Goal: Task Accomplishment & Management: Use online tool/utility

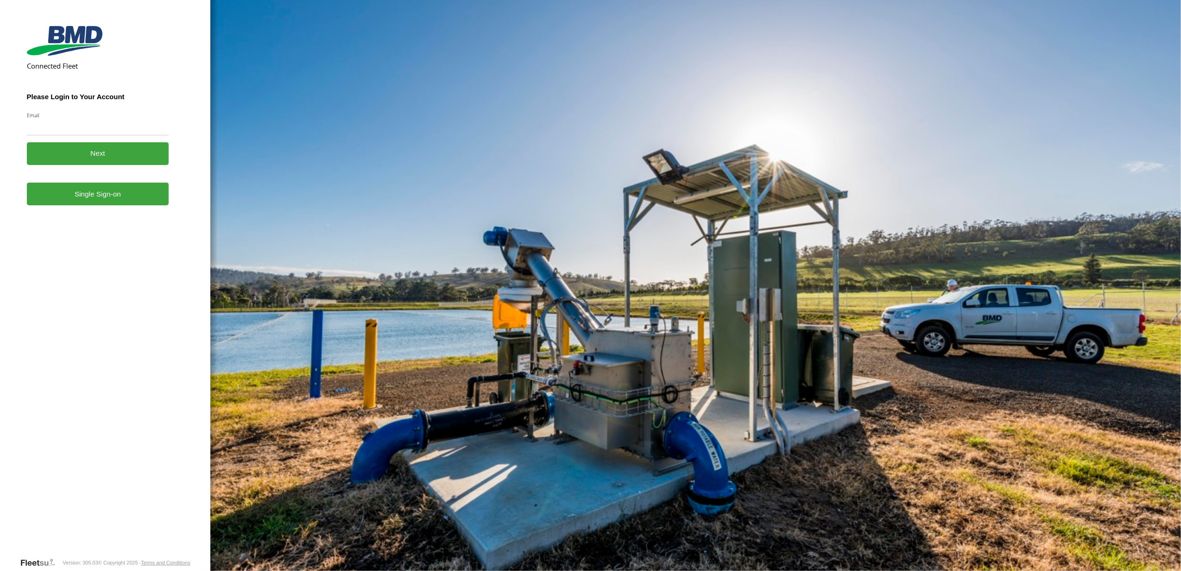
click at [82, 202] on link "Single Sign-on" at bounding box center [98, 194] width 142 height 23
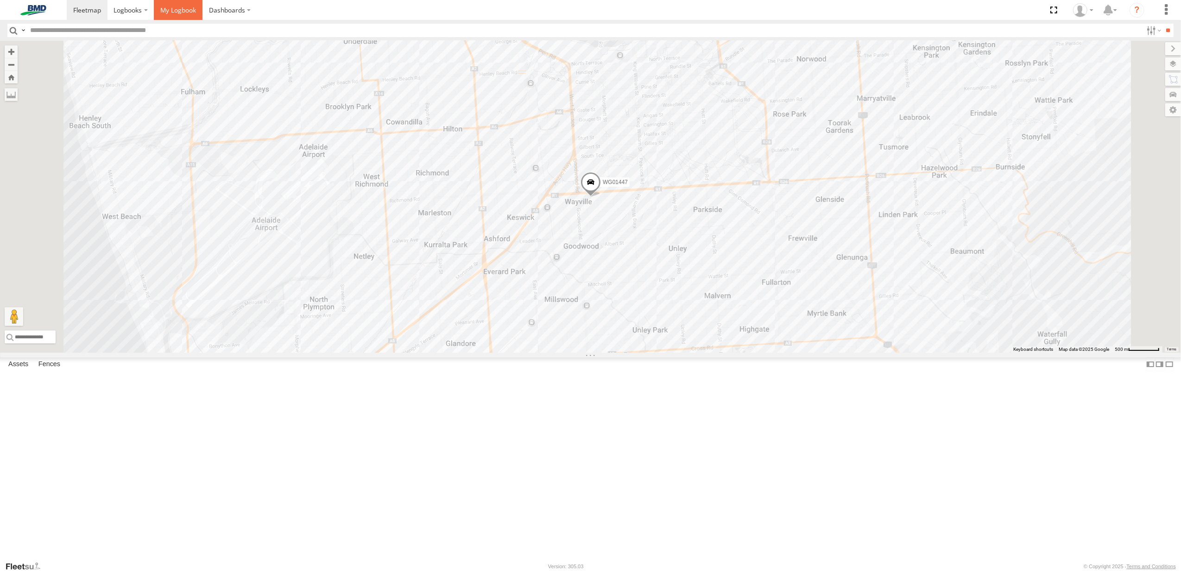
click at [173, 12] on span at bounding box center [178, 10] width 36 height 9
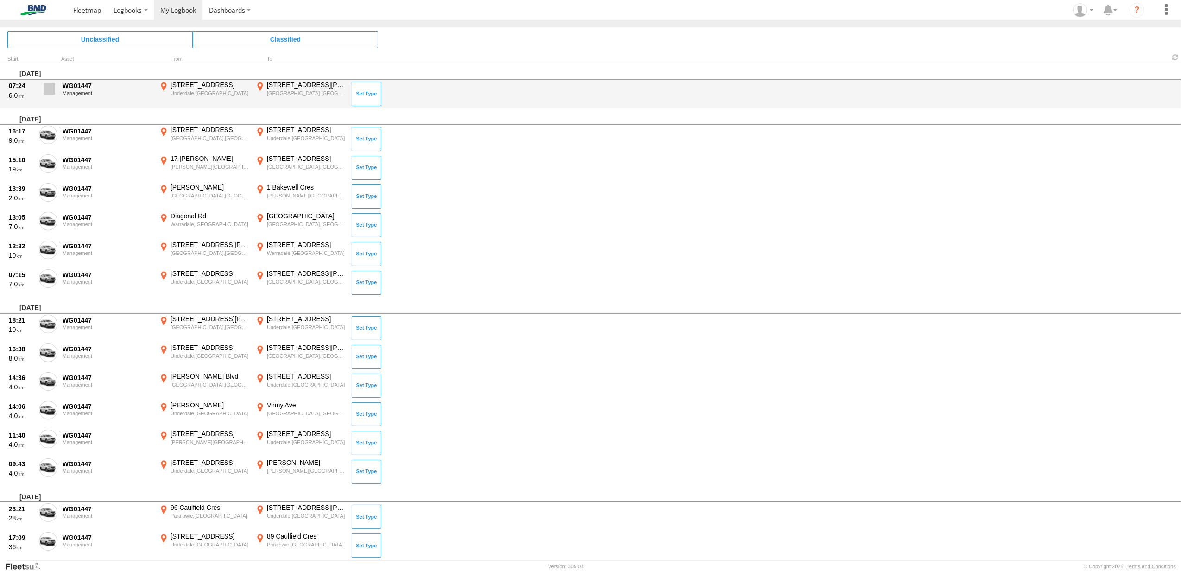
click at [45, 88] on span at bounding box center [50, 89] width 12 height 12
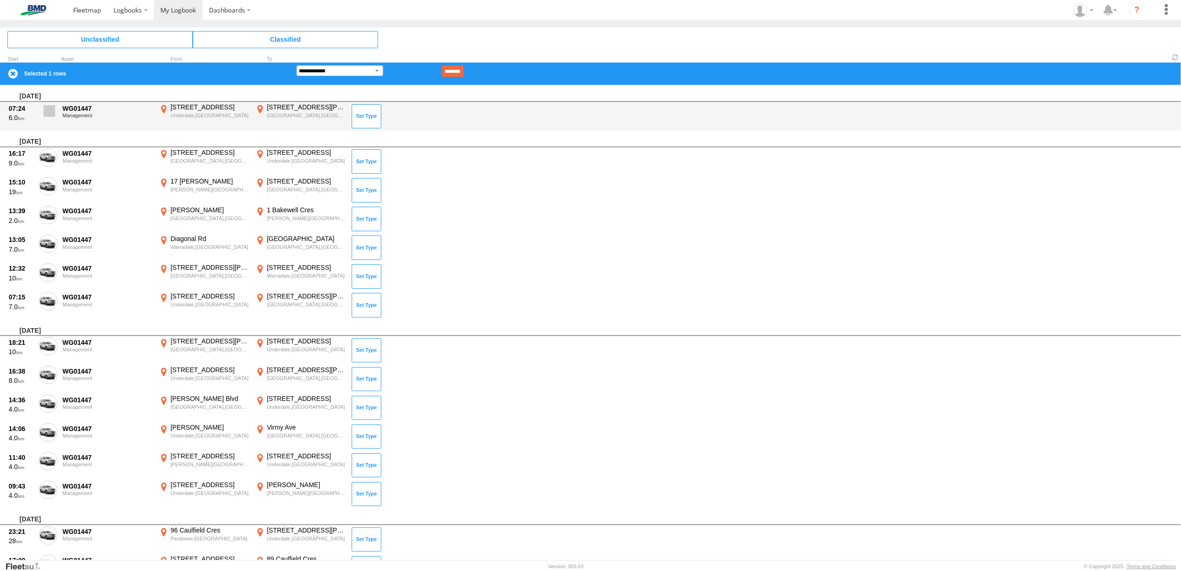
click at [44, 108] on span at bounding box center [50, 111] width 12 height 12
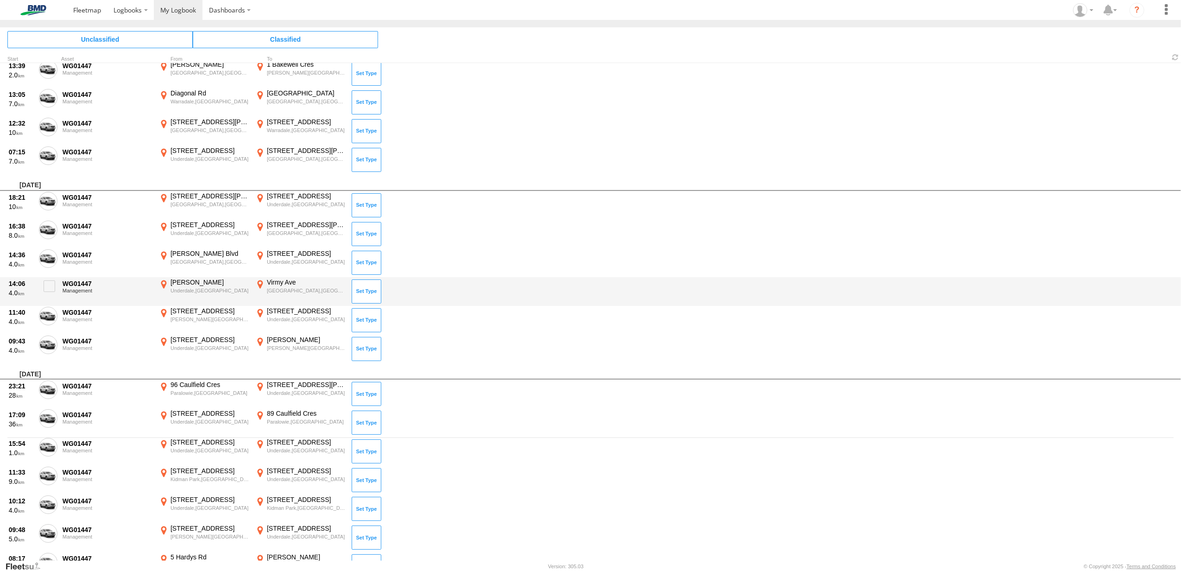
scroll to position [123, 0]
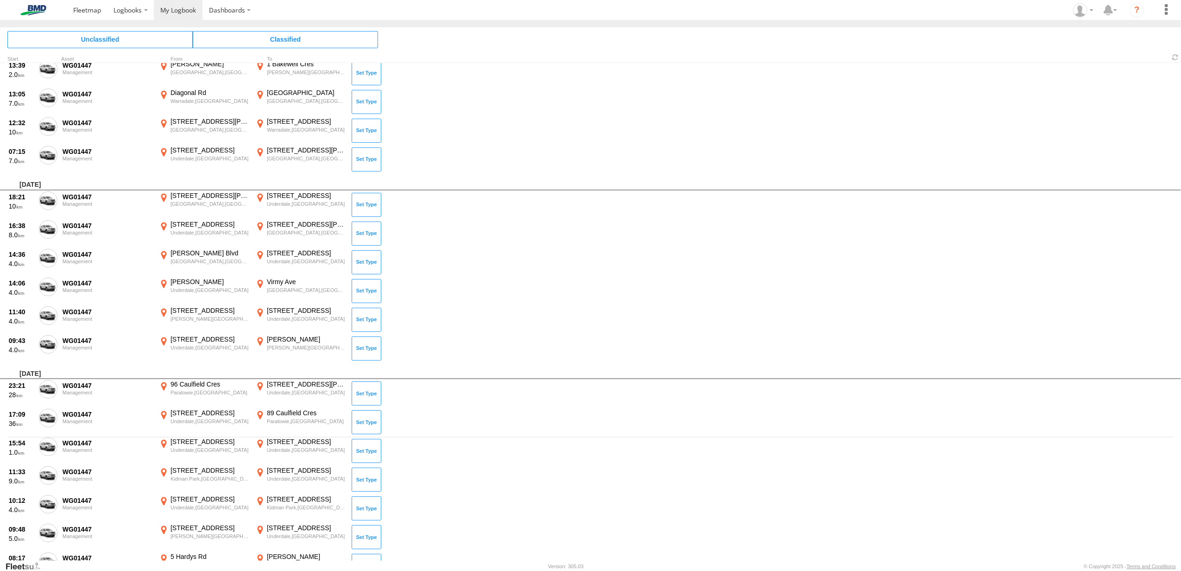
click at [0, 0] on span at bounding box center [0, 0] width 0 height 0
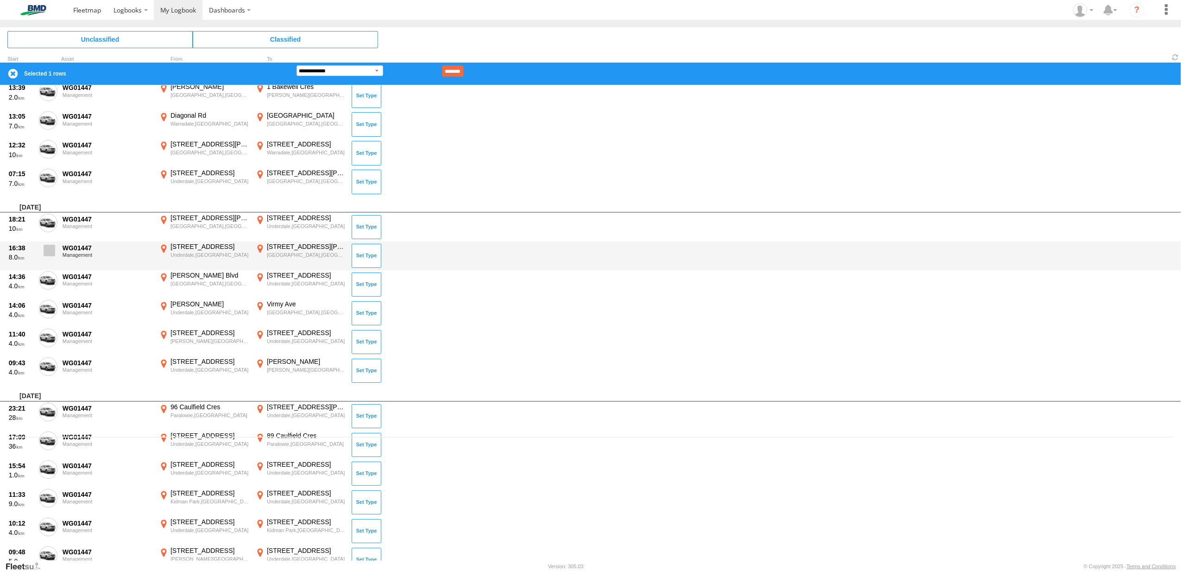
click at [49, 248] on span at bounding box center [50, 251] width 12 height 12
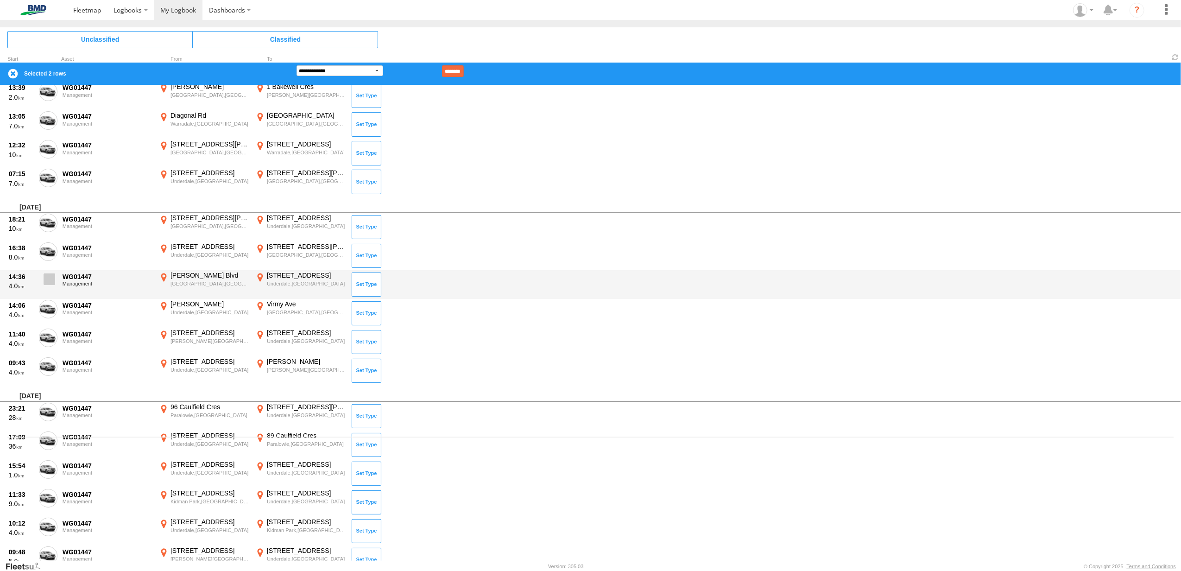
click at [49, 284] on label at bounding box center [48, 281] width 19 height 21
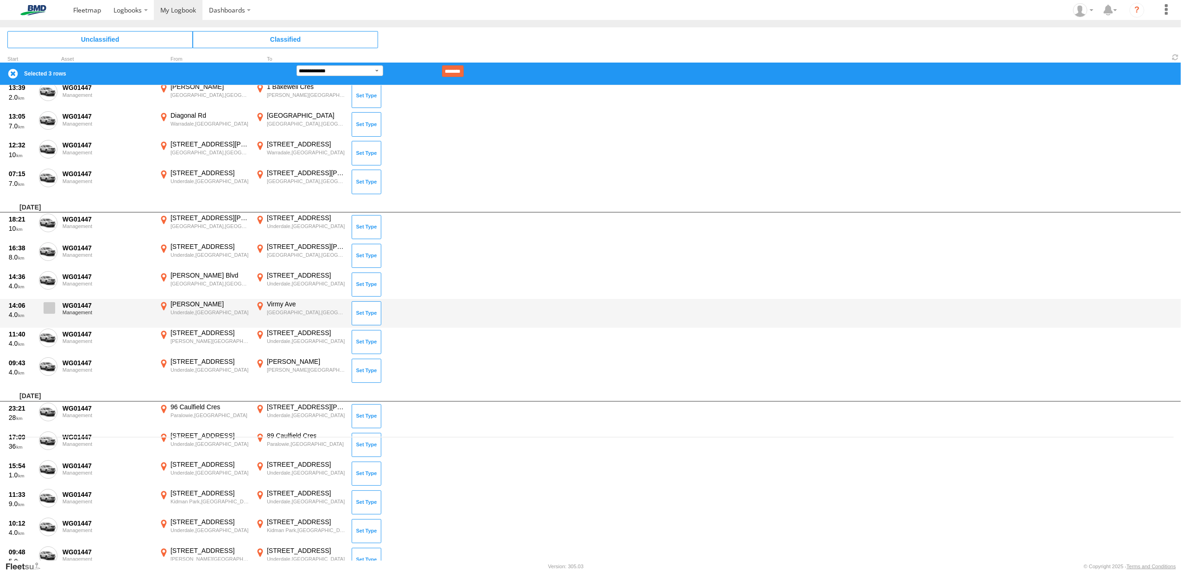
click at [48, 300] on label at bounding box center [48, 310] width 19 height 21
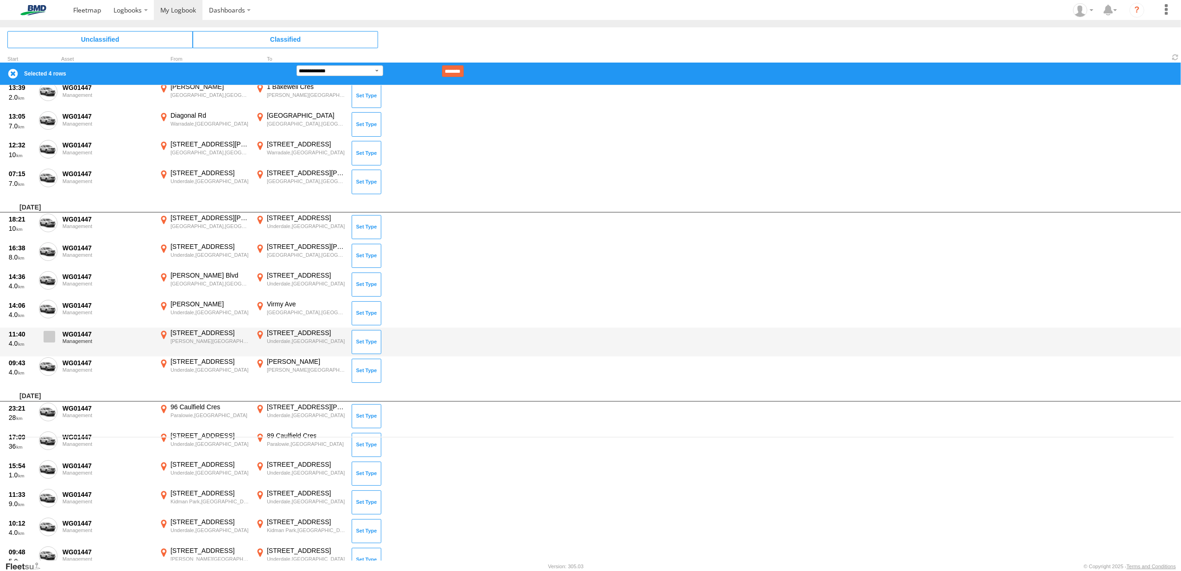
click at [49, 335] on span at bounding box center [50, 337] width 12 height 12
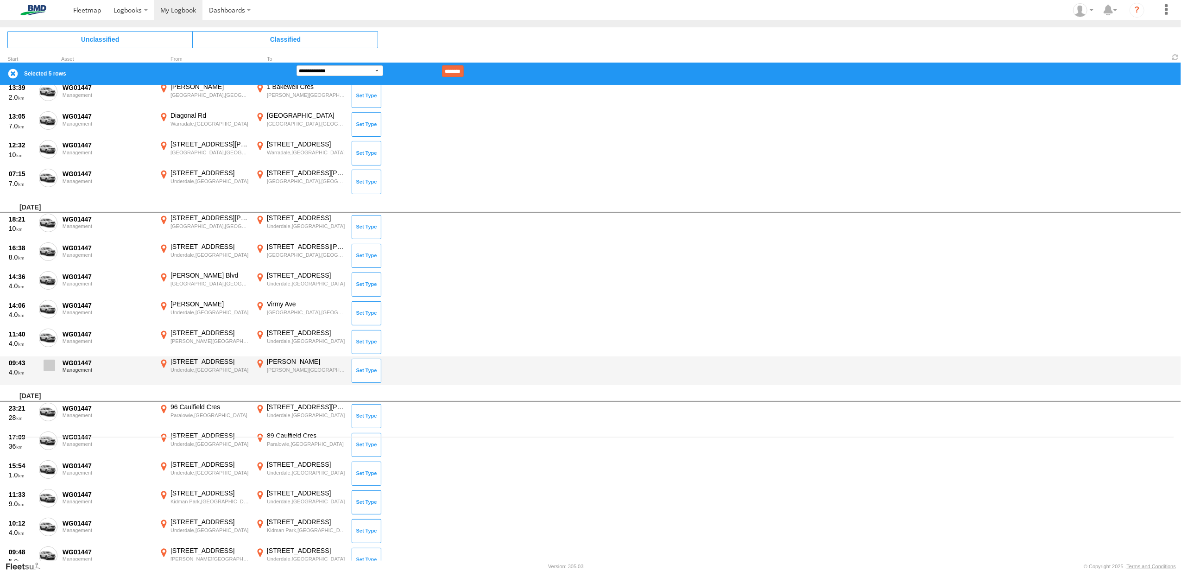
click at [49, 367] on span at bounding box center [50, 365] width 12 height 12
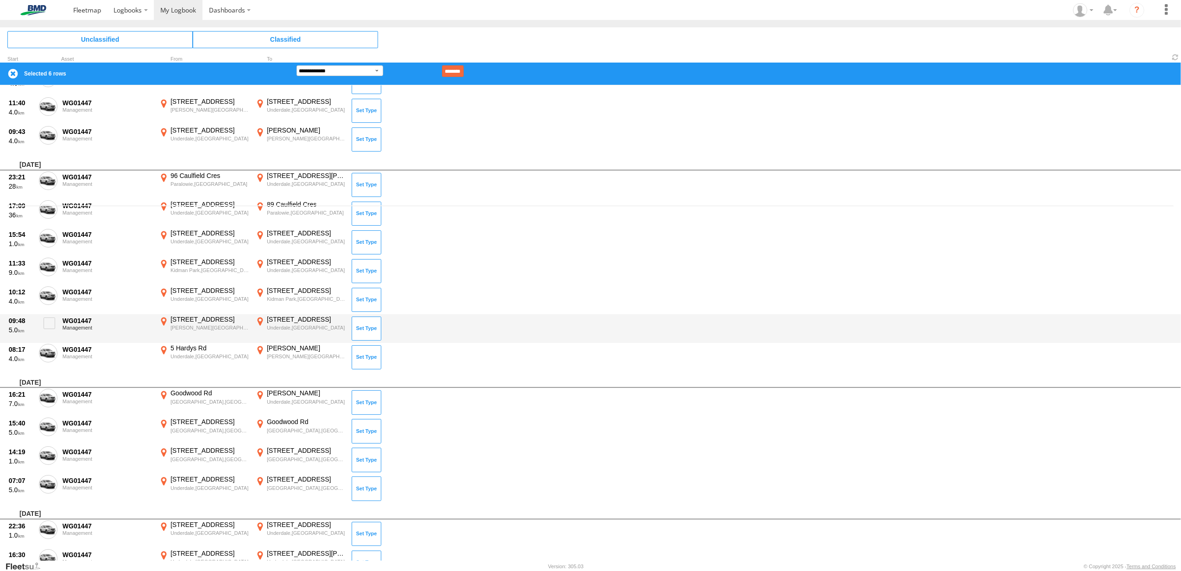
scroll to position [371, 0]
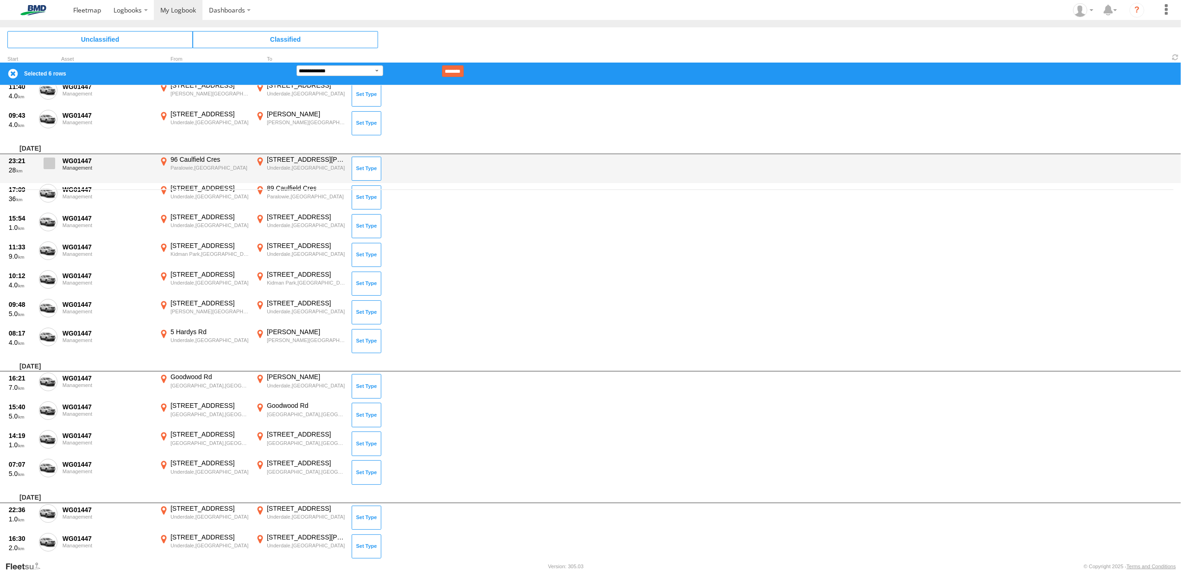
click at [52, 162] on span at bounding box center [50, 164] width 12 height 12
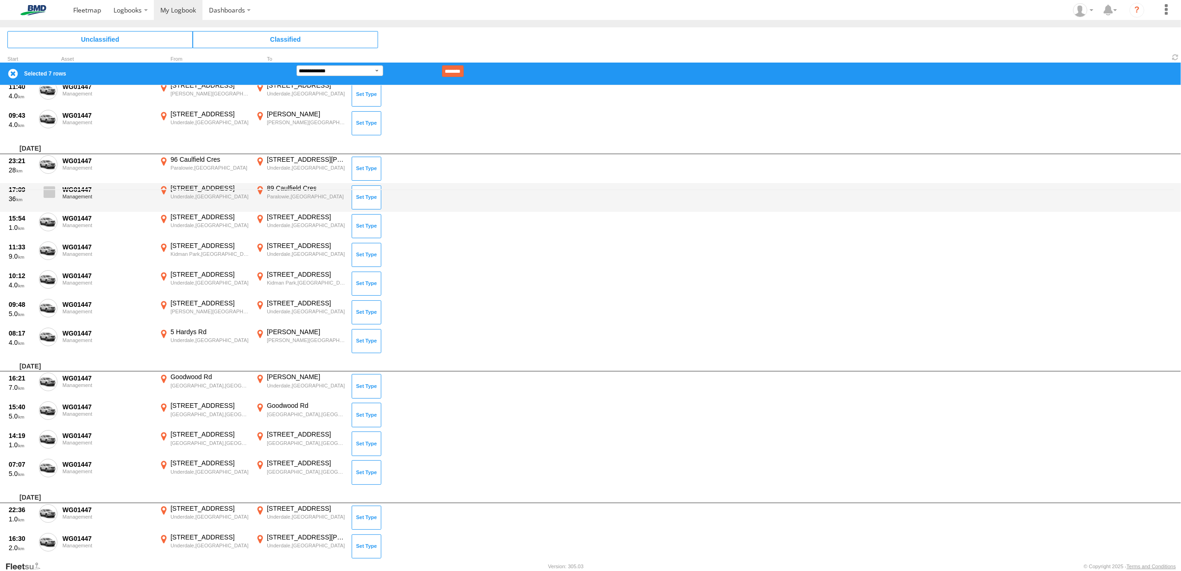
click at [45, 195] on span at bounding box center [50, 192] width 12 height 12
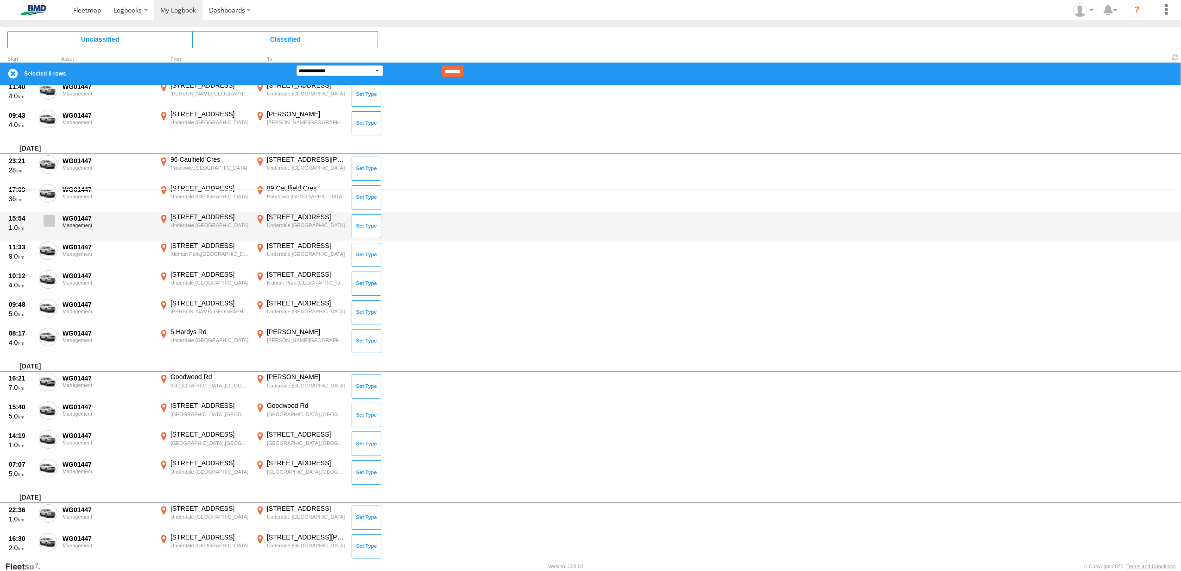
click at [50, 218] on span at bounding box center [50, 221] width 12 height 12
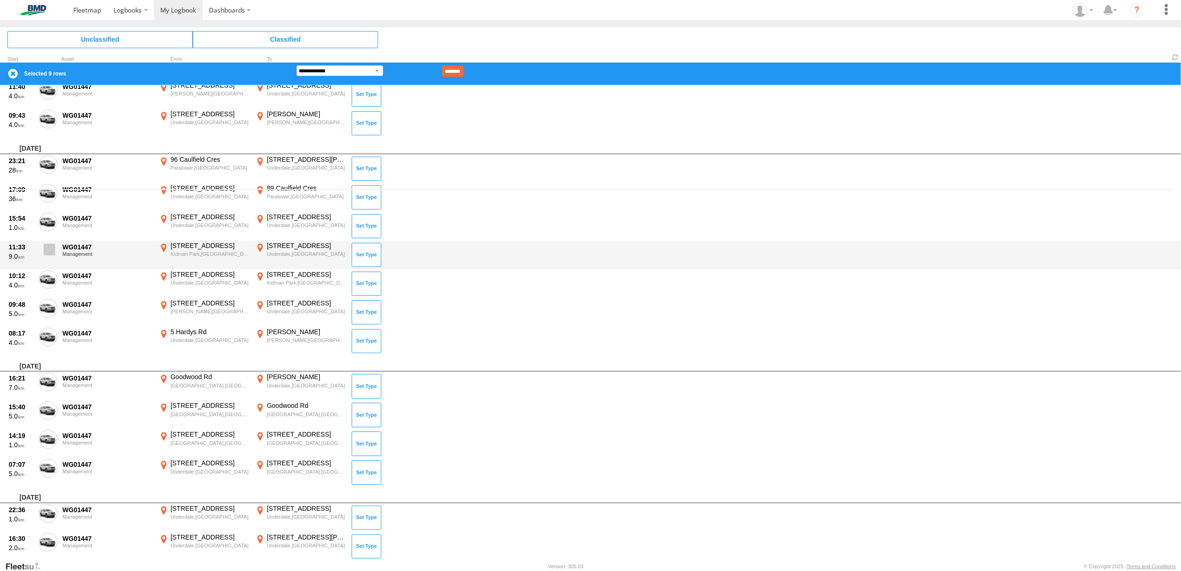
click at [44, 244] on span at bounding box center [50, 250] width 12 height 12
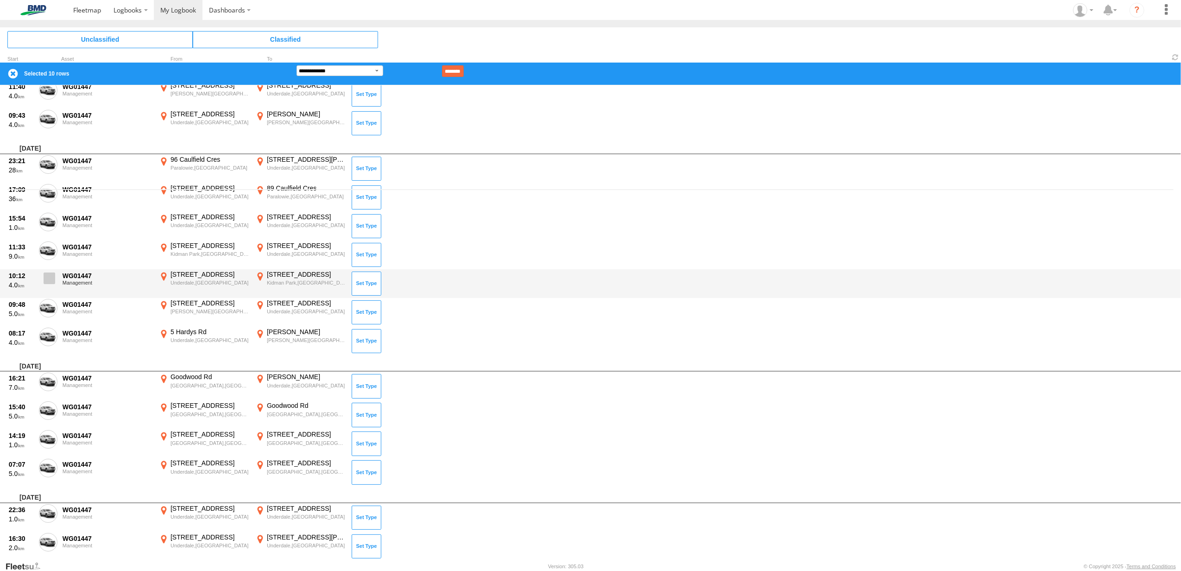
click at [49, 278] on span at bounding box center [50, 278] width 12 height 12
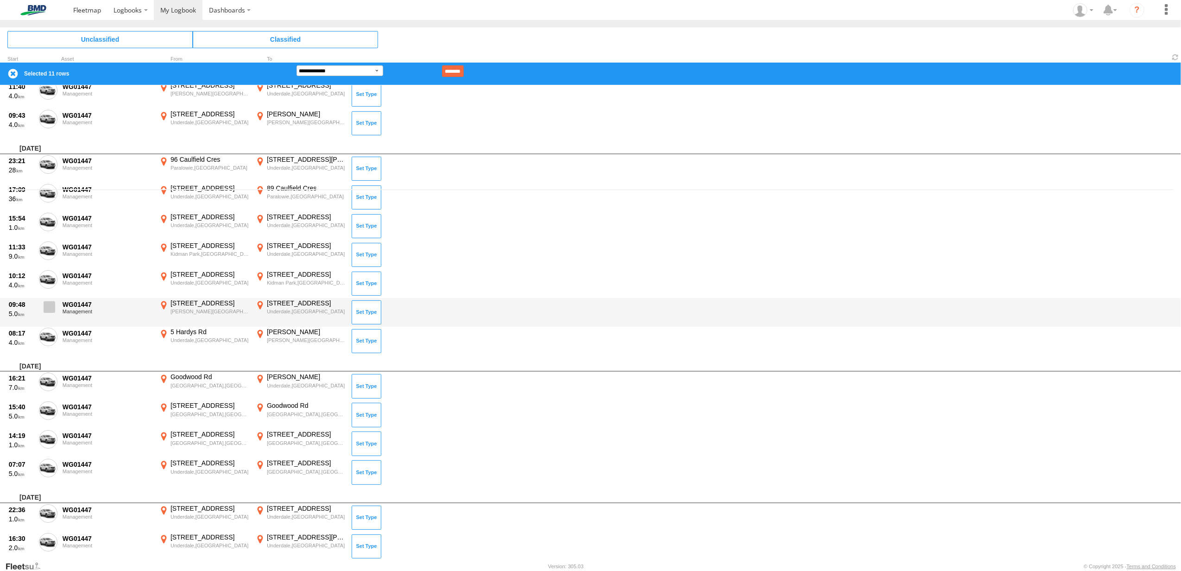
click at [49, 303] on span at bounding box center [50, 307] width 12 height 12
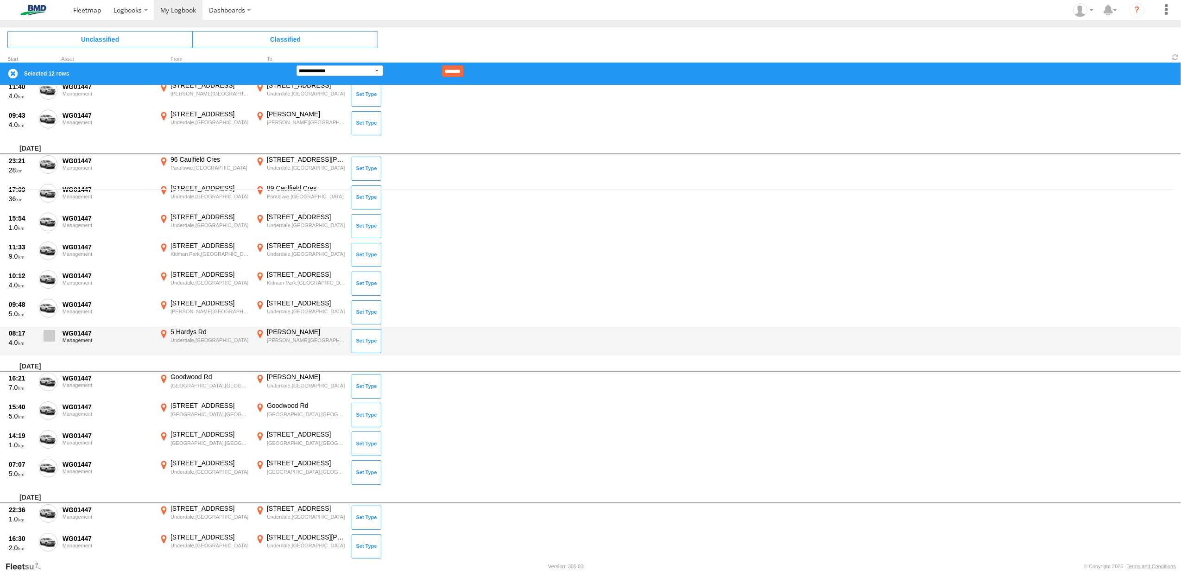
click at [46, 335] on span at bounding box center [50, 336] width 12 height 12
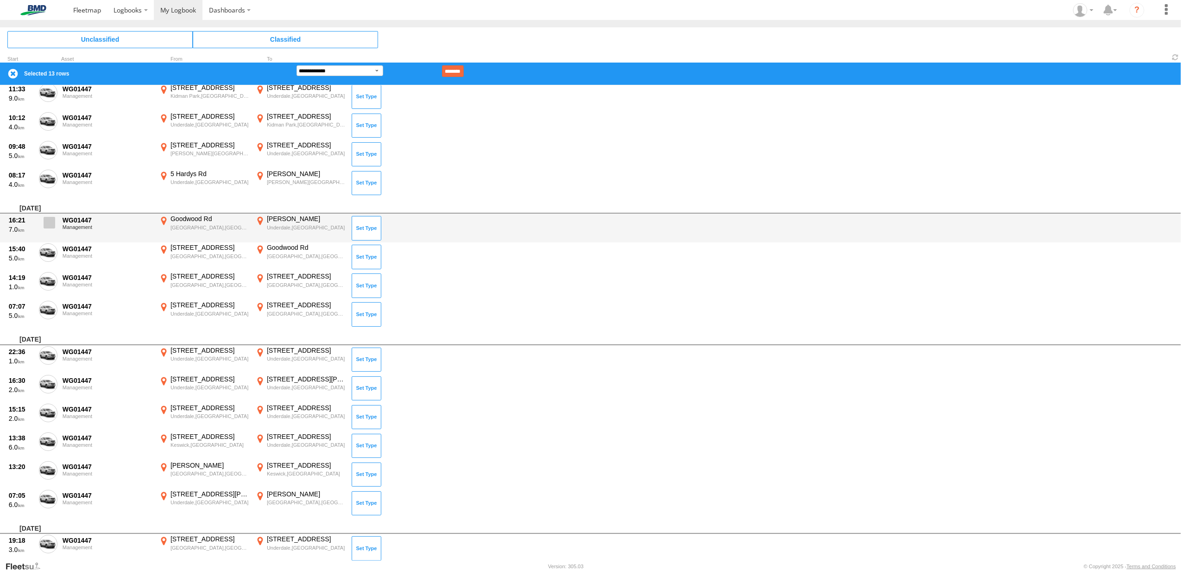
scroll to position [556, 0]
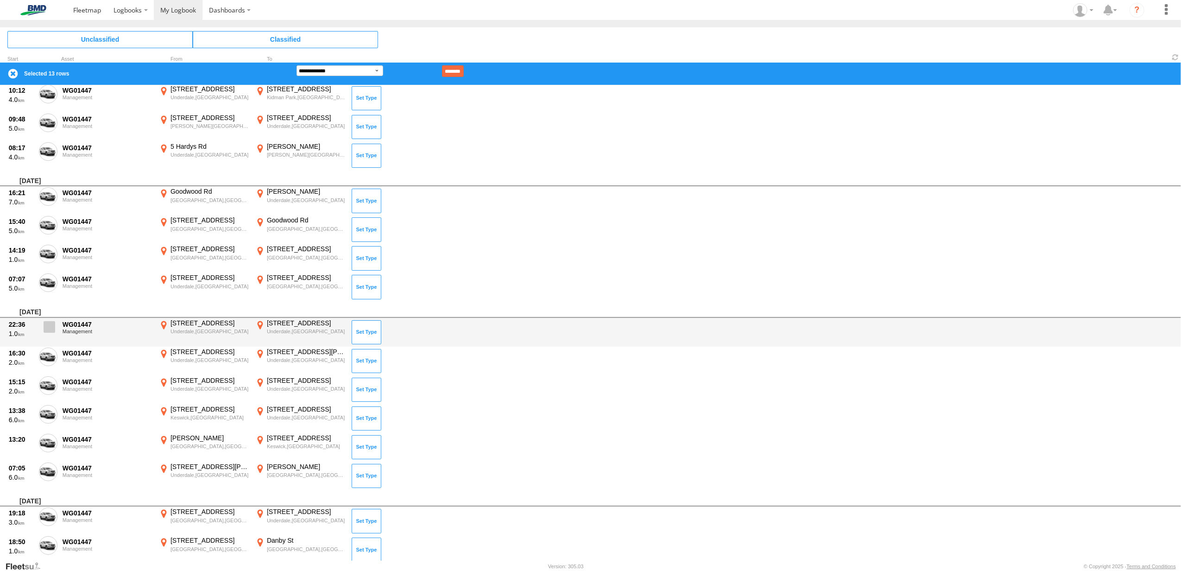
click at [49, 323] on span at bounding box center [50, 327] width 12 height 12
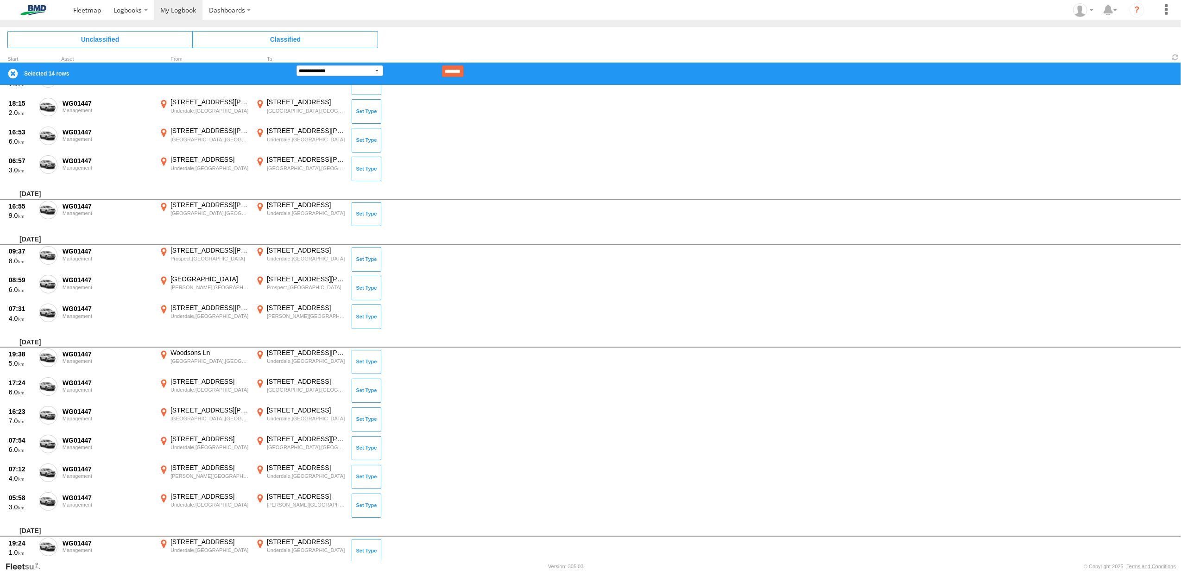
scroll to position [1050, 0]
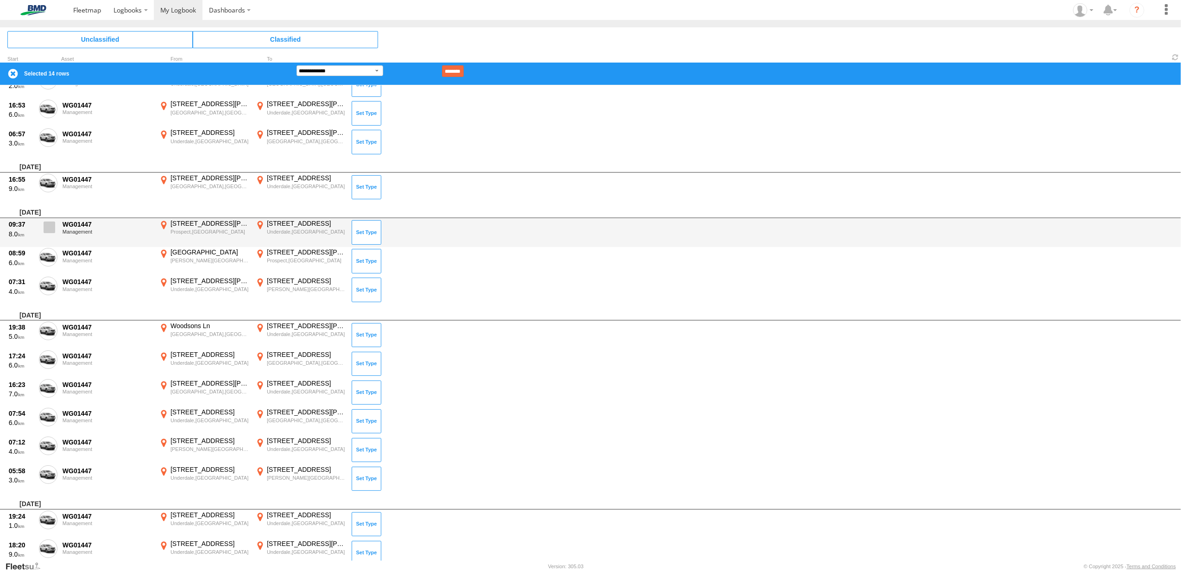
click at [48, 227] on span at bounding box center [50, 227] width 12 height 12
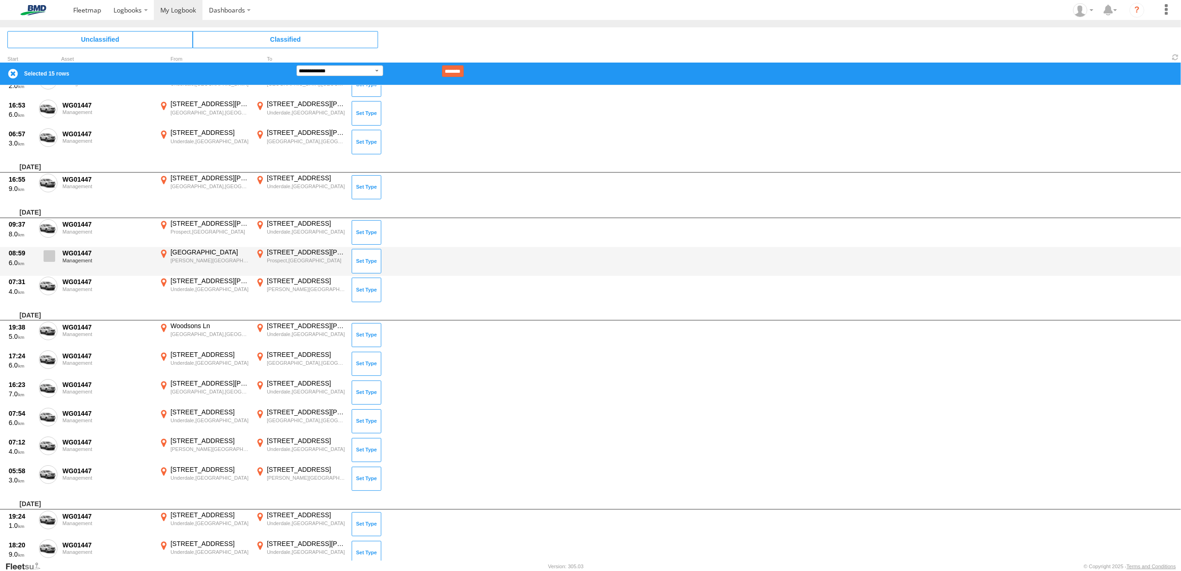
click at [49, 255] on span at bounding box center [50, 256] width 12 height 12
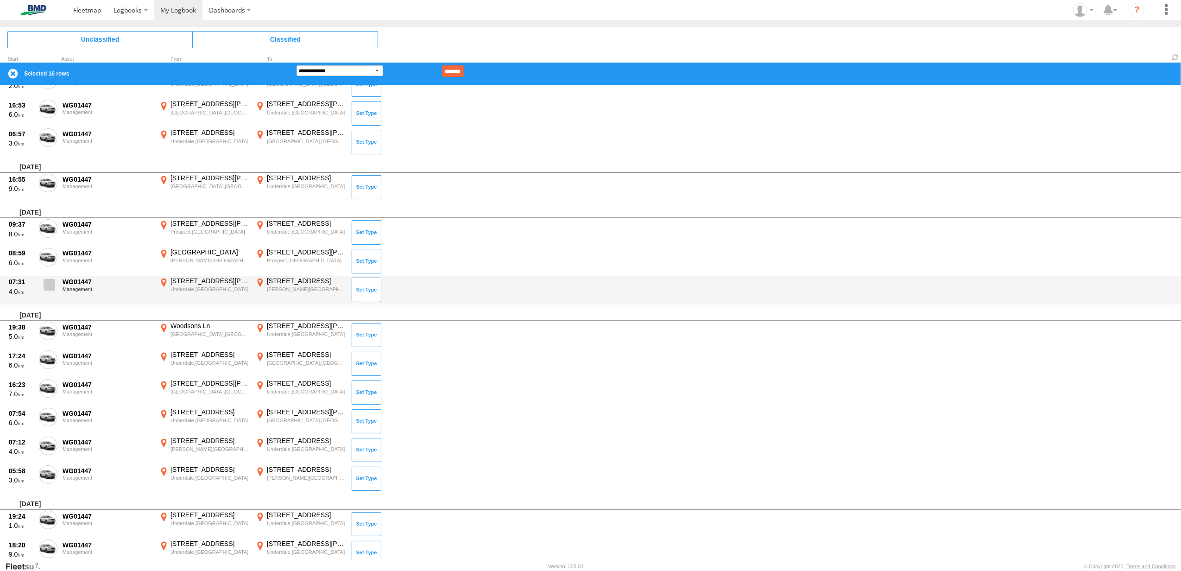
click at [46, 279] on span at bounding box center [50, 285] width 12 height 12
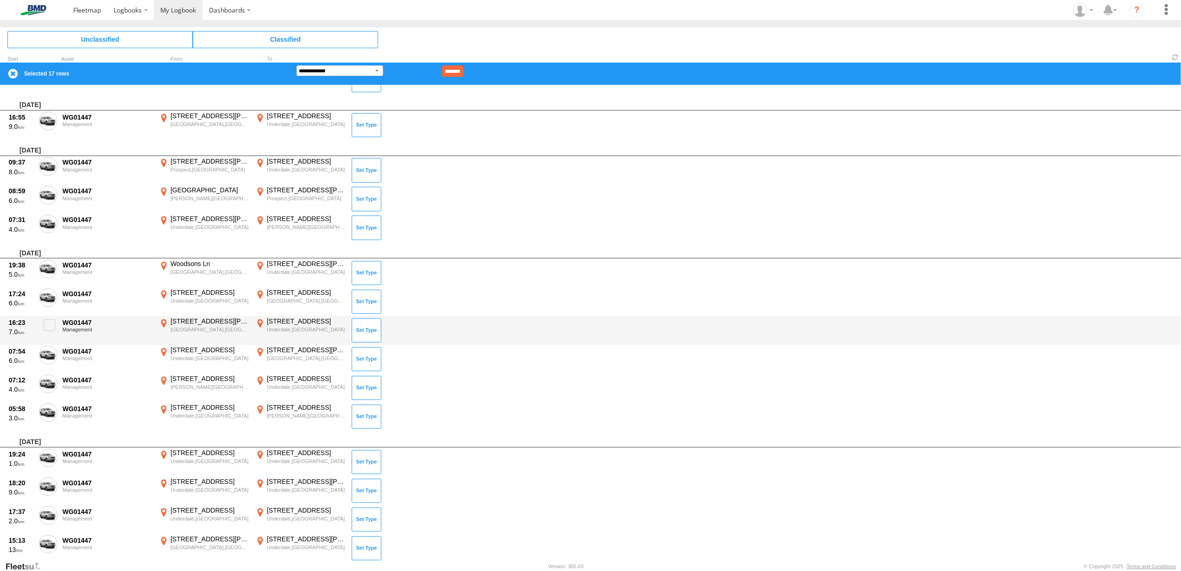
scroll to position [1173, 0]
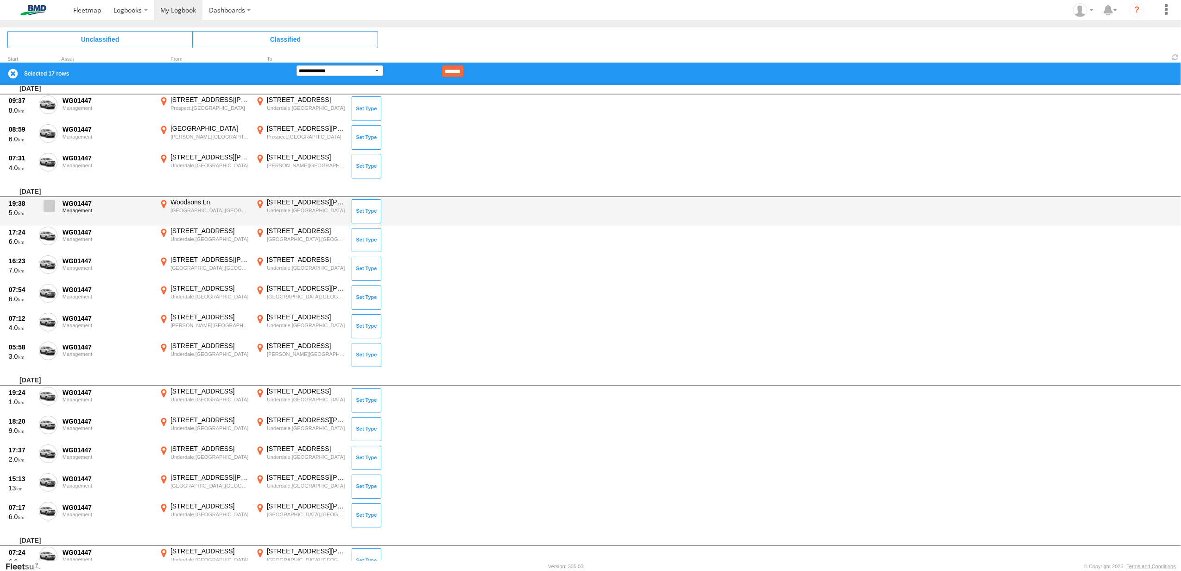
click at [46, 204] on span at bounding box center [50, 206] width 12 height 12
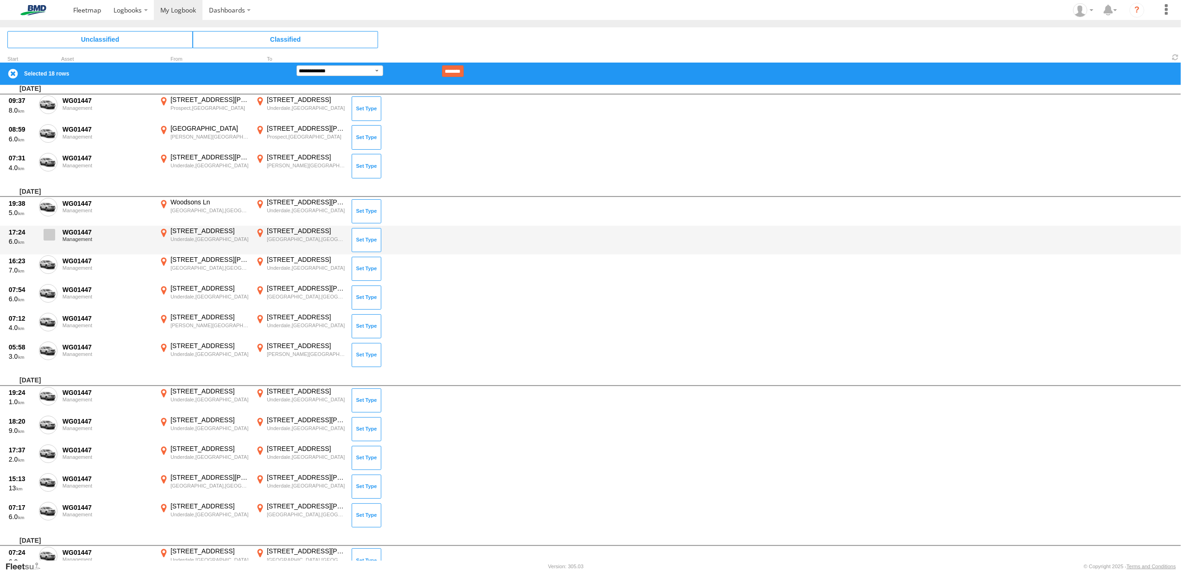
click at [45, 235] on span at bounding box center [50, 235] width 12 height 12
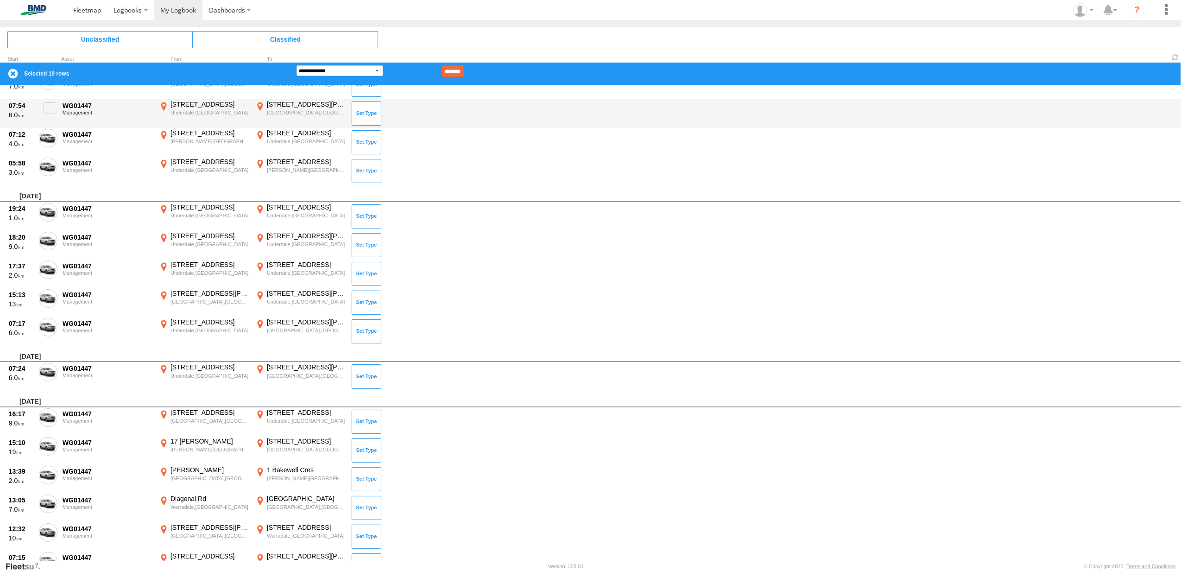
scroll to position [1359, 0]
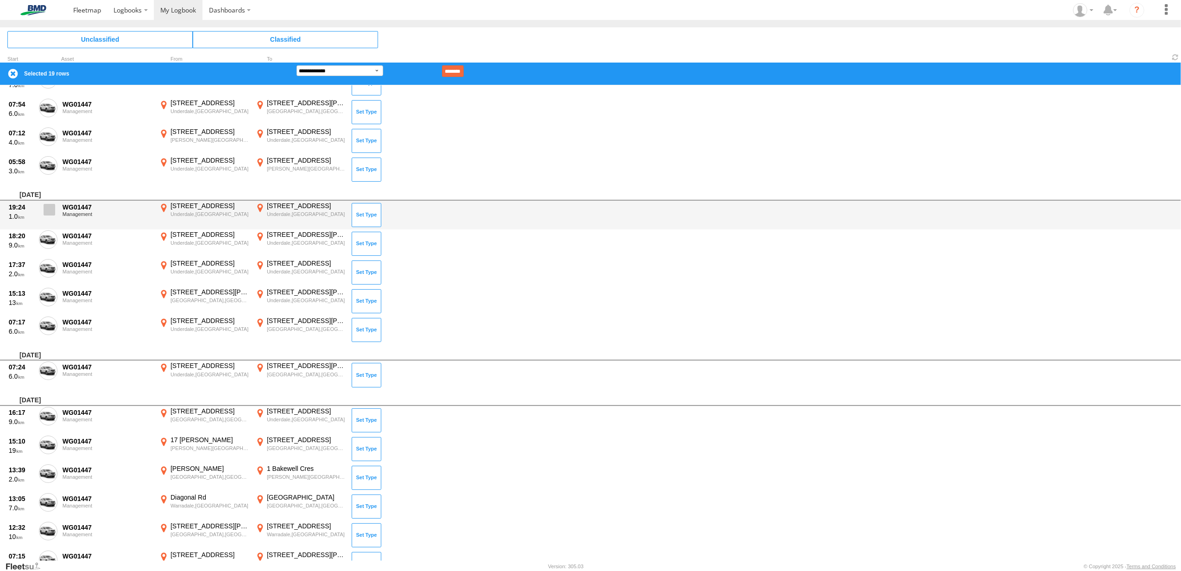
click at [48, 206] on span at bounding box center [50, 210] width 12 height 12
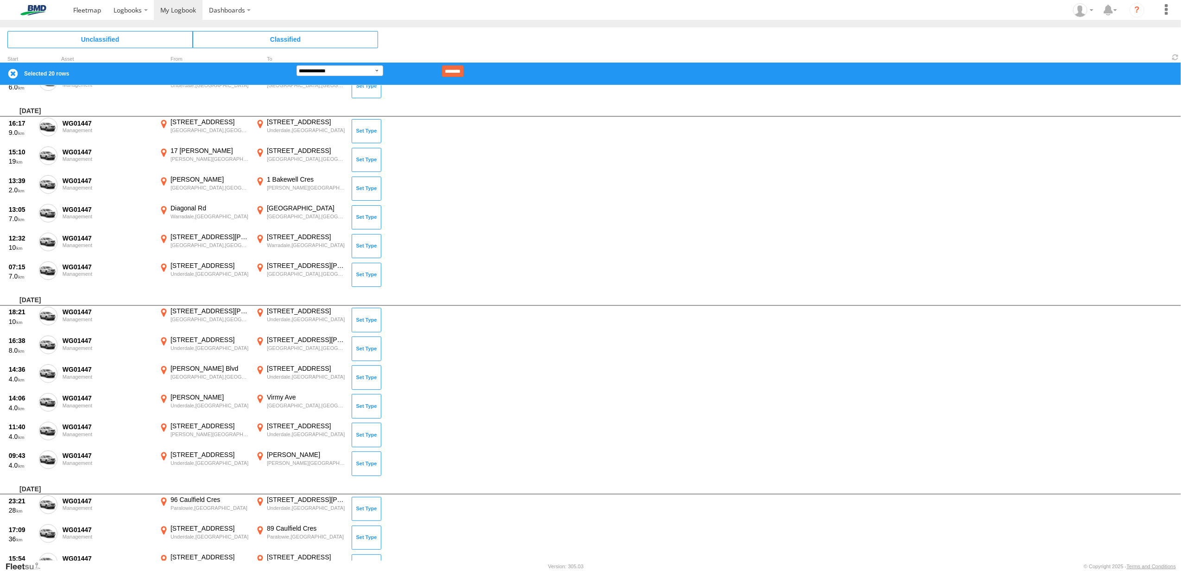
scroll to position [1668, 0]
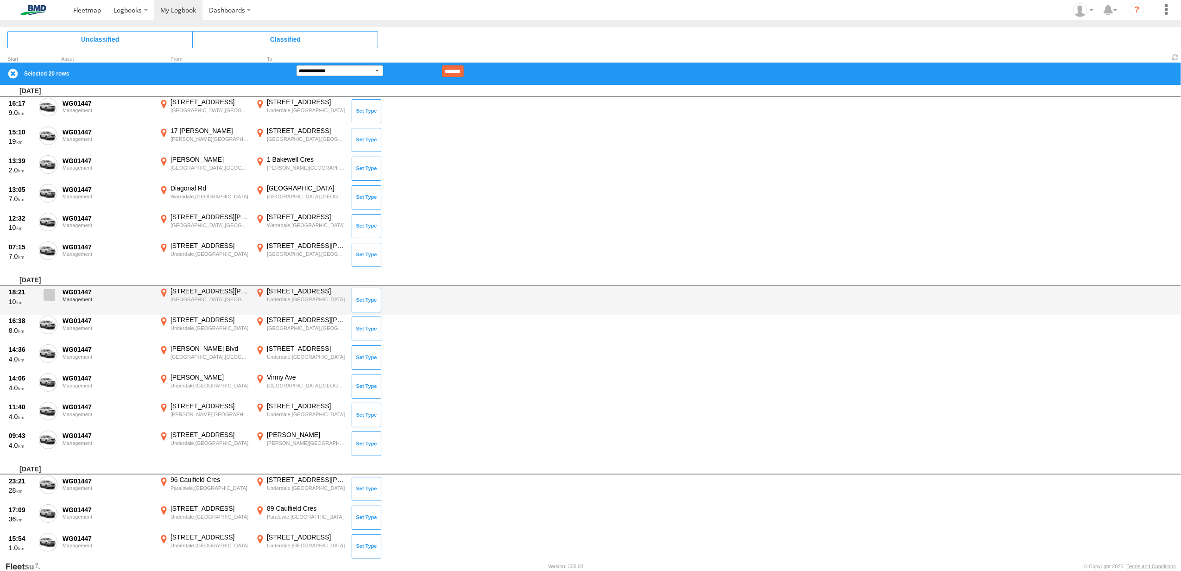
click at [48, 294] on span at bounding box center [50, 295] width 12 height 12
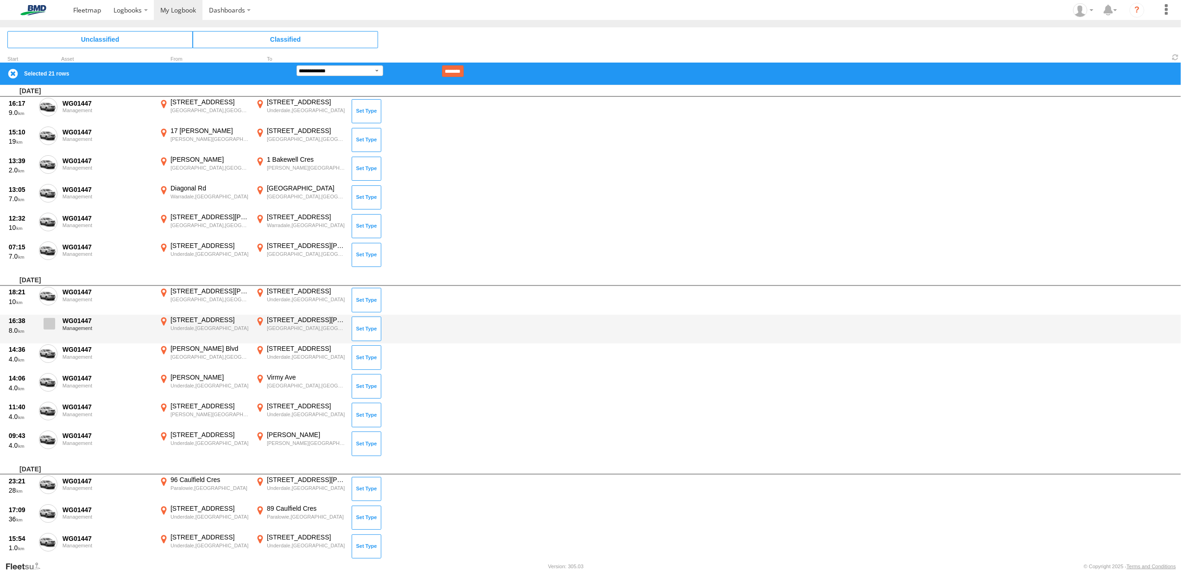
click at [47, 318] on span at bounding box center [50, 324] width 12 height 12
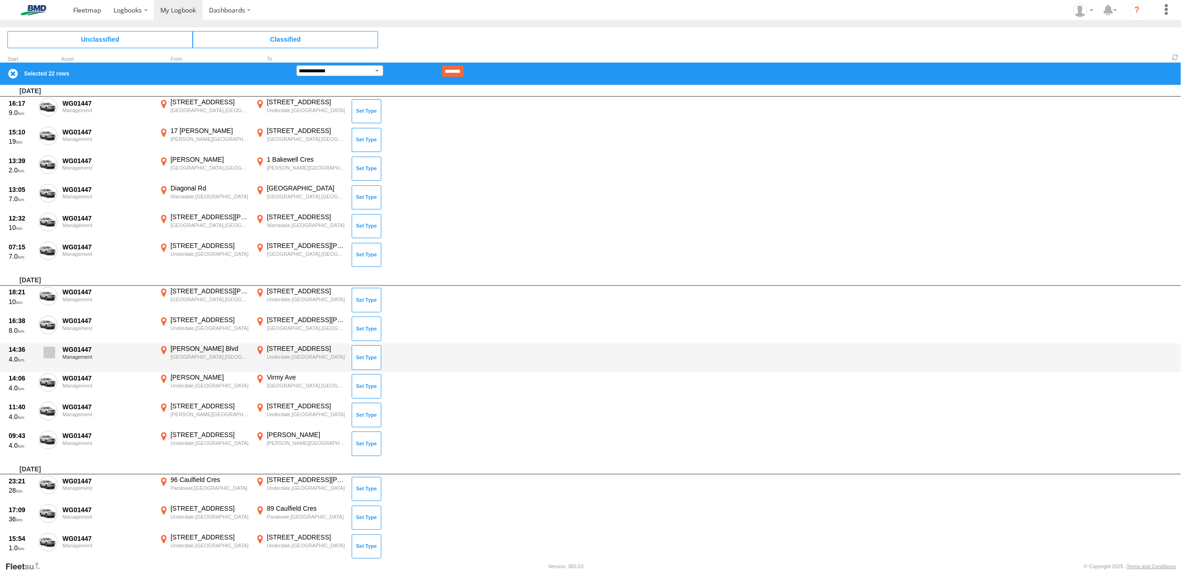
click at [47, 350] on span at bounding box center [50, 353] width 12 height 12
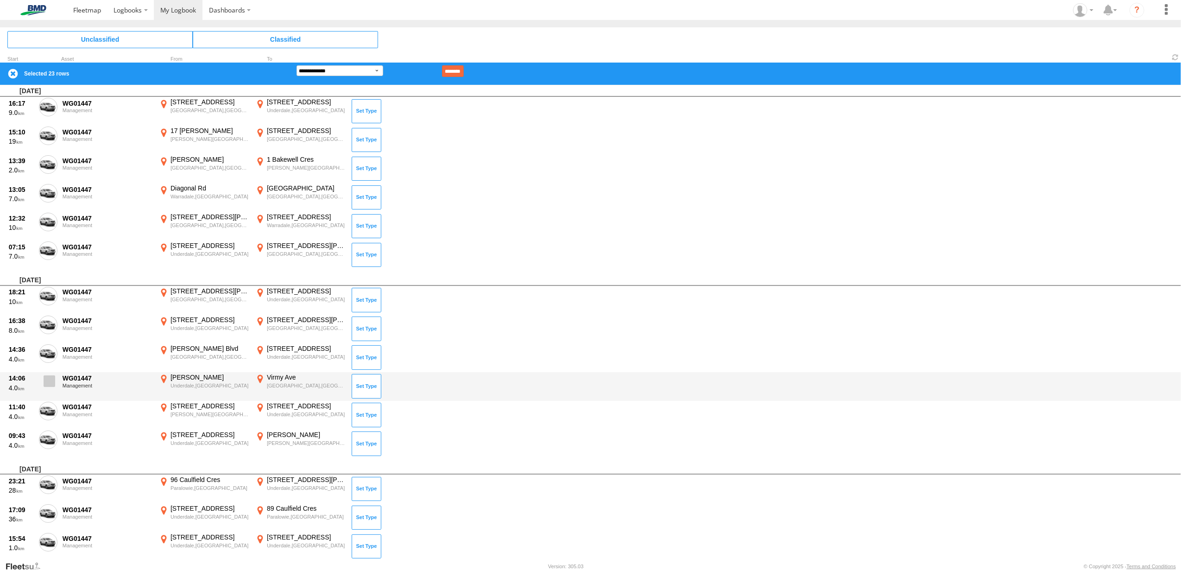
click at [51, 377] on span at bounding box center [50, 381] width 12 height 12
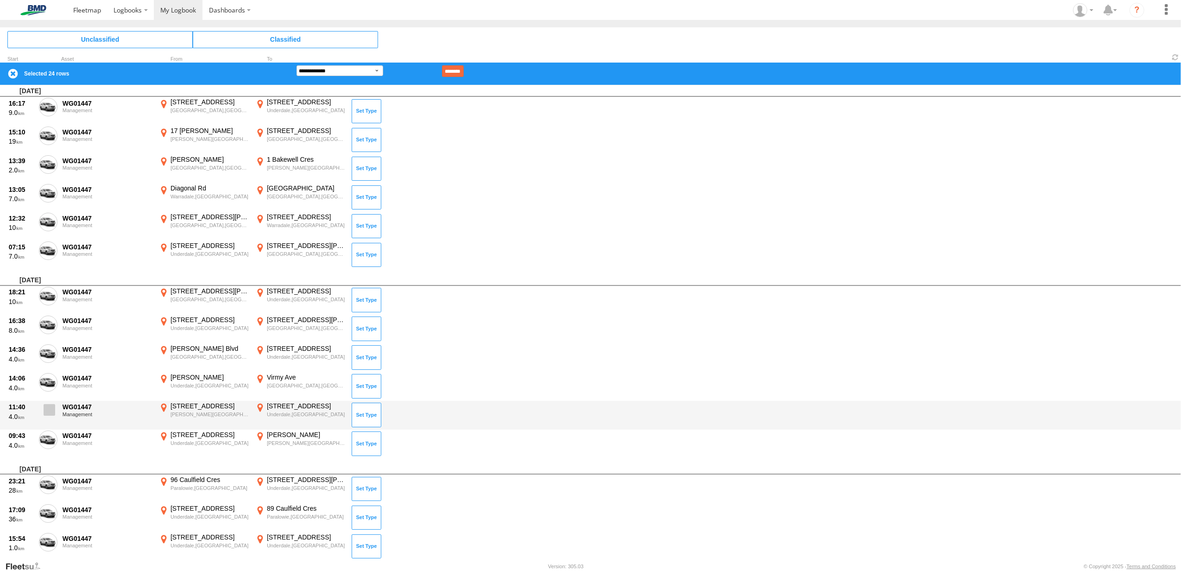
click at [40, 407] on label at bounding box center [48, 412] width 19 height 21
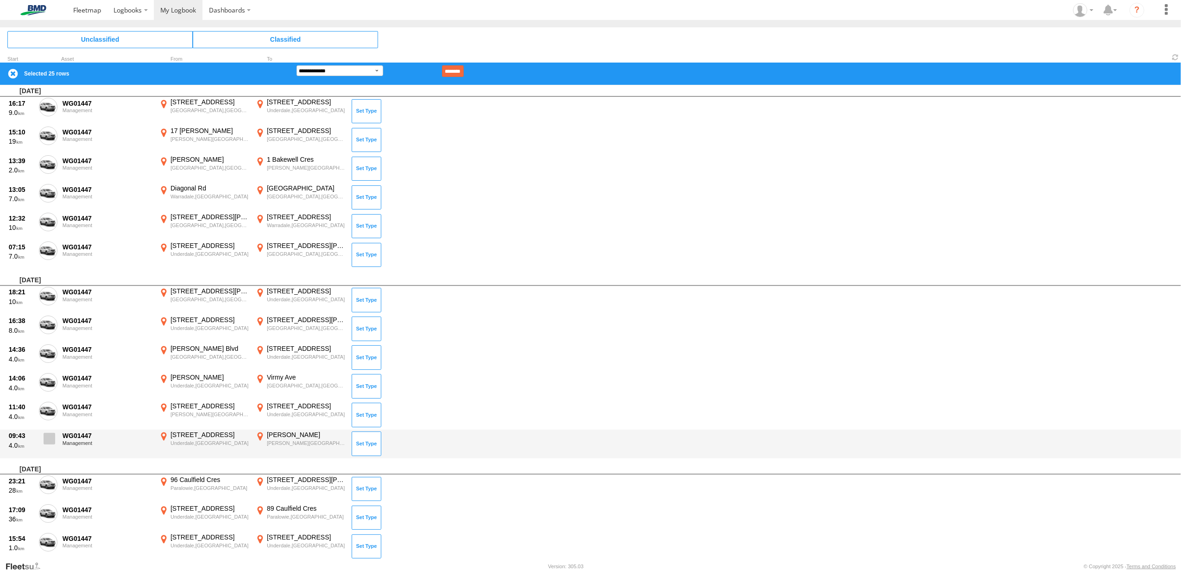
click at [48, 438] on span at bounding box center [50, 439] width 12 height 12
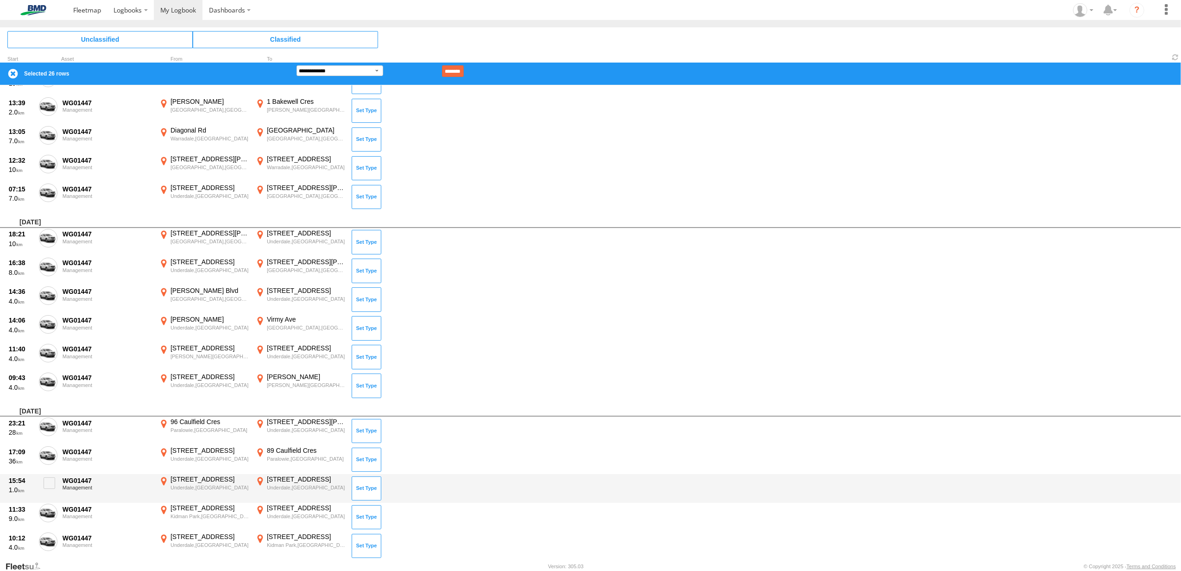
scroll to position [1791, 0]
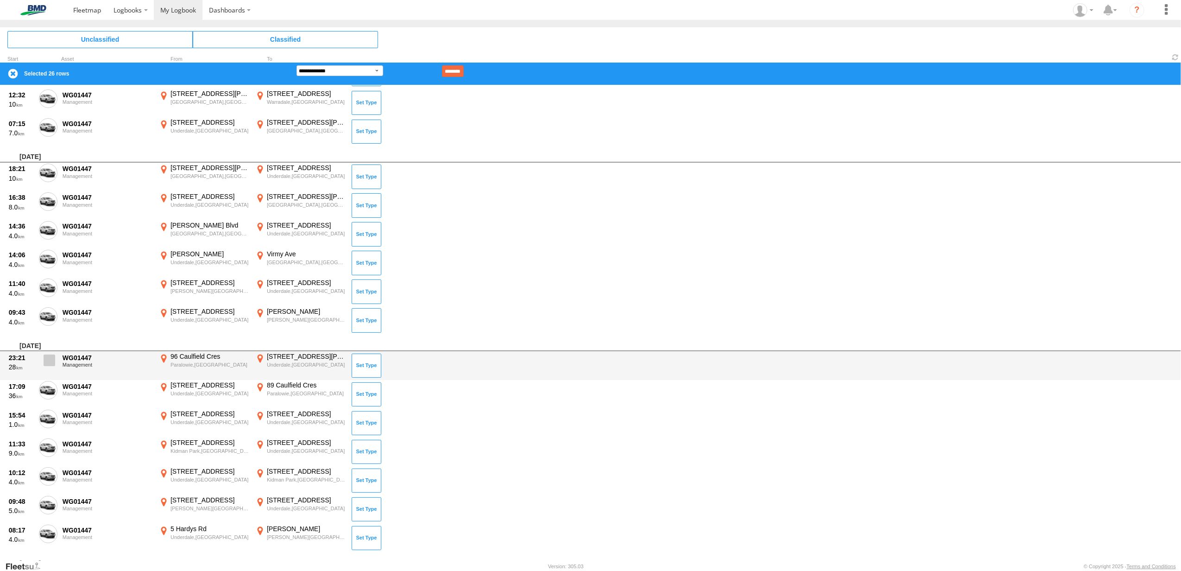
click at [46, 361] on span at bounding box center [50, 360] width 12 height 12
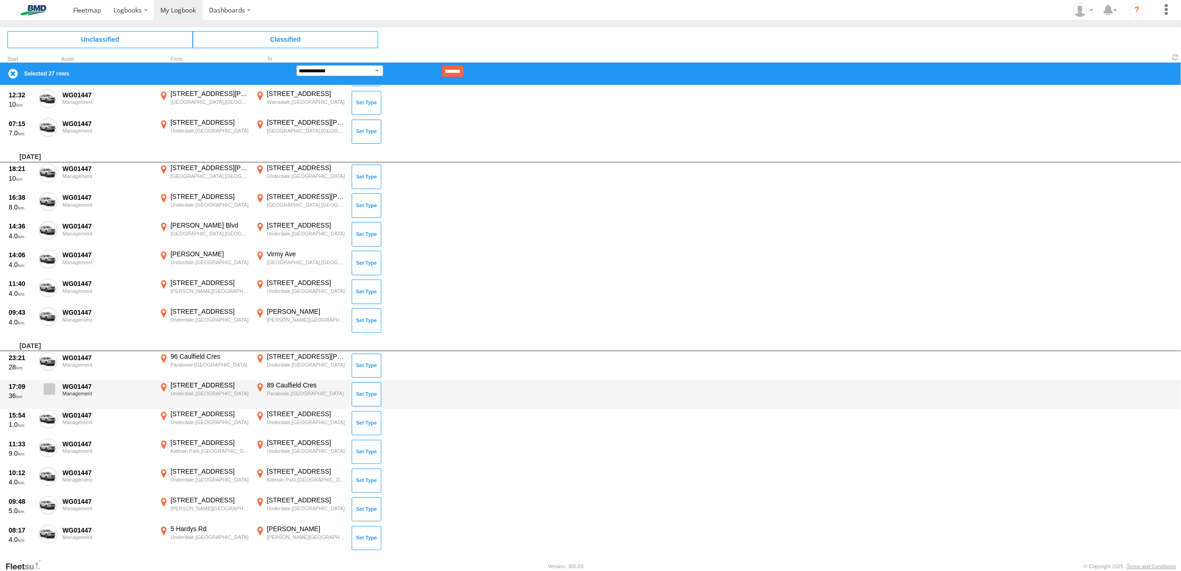
click at [50, 385] on span at bounding box center [50, 389] width 12 height 12
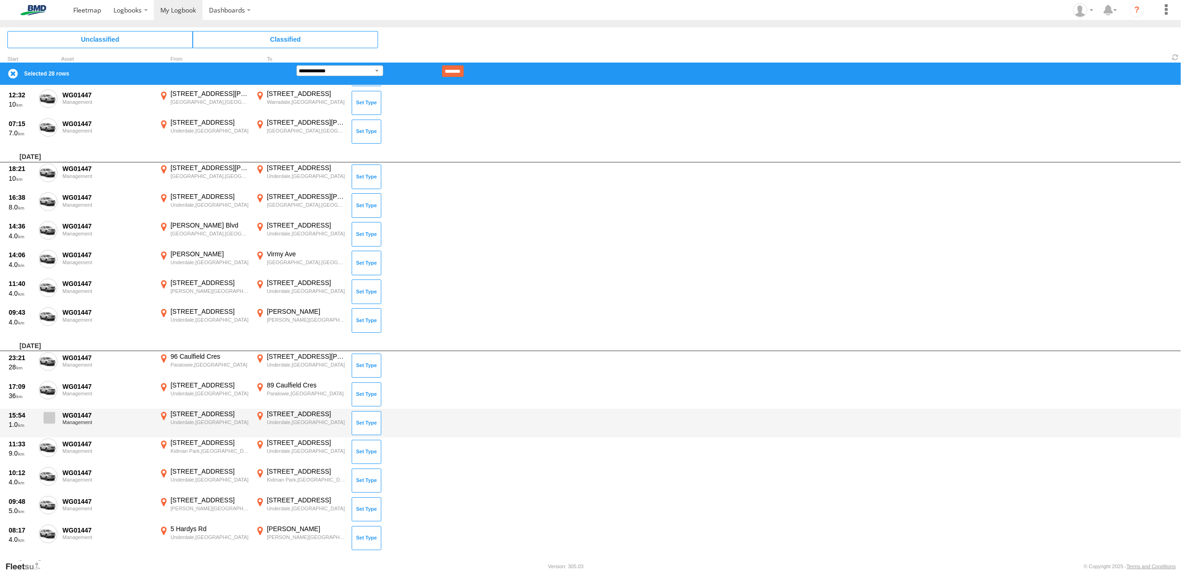
click at [50, 417] on span at bounding box center [50, 418] width 12 height 12
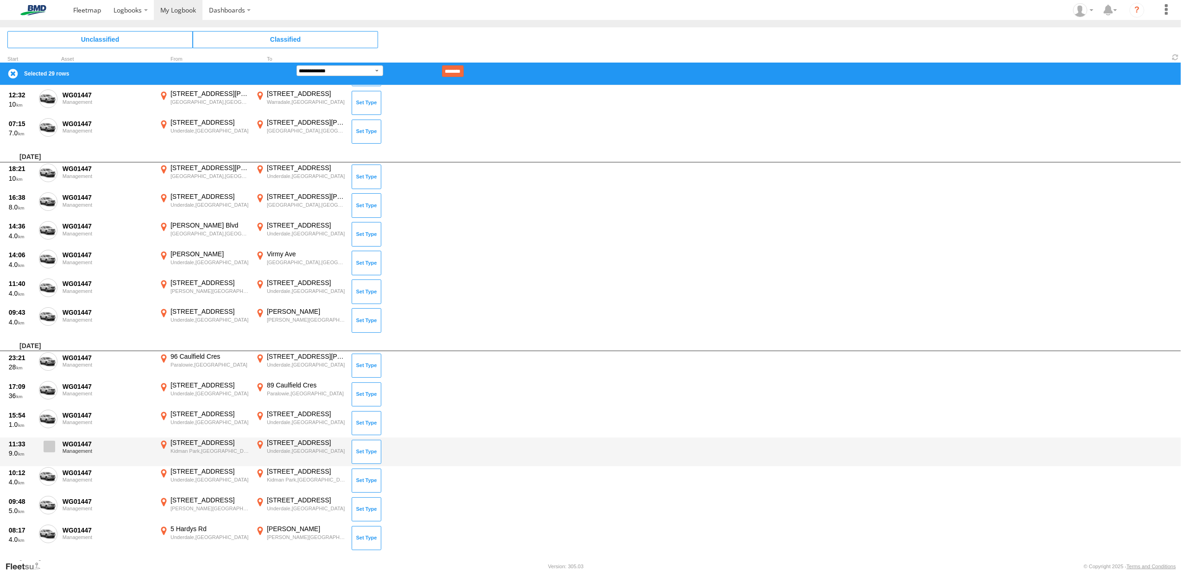
click at [50, 441] on span at bounding box center [50, 447] width 12 height 12
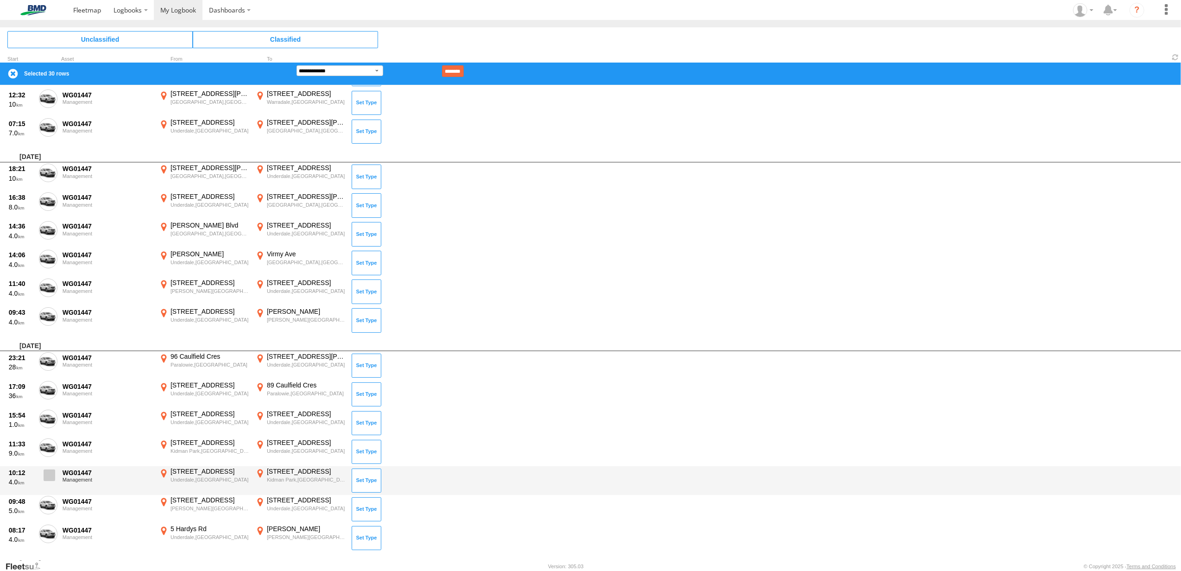
click at [50, 469] on span at bounding box center [50, 475] width 12 height 12
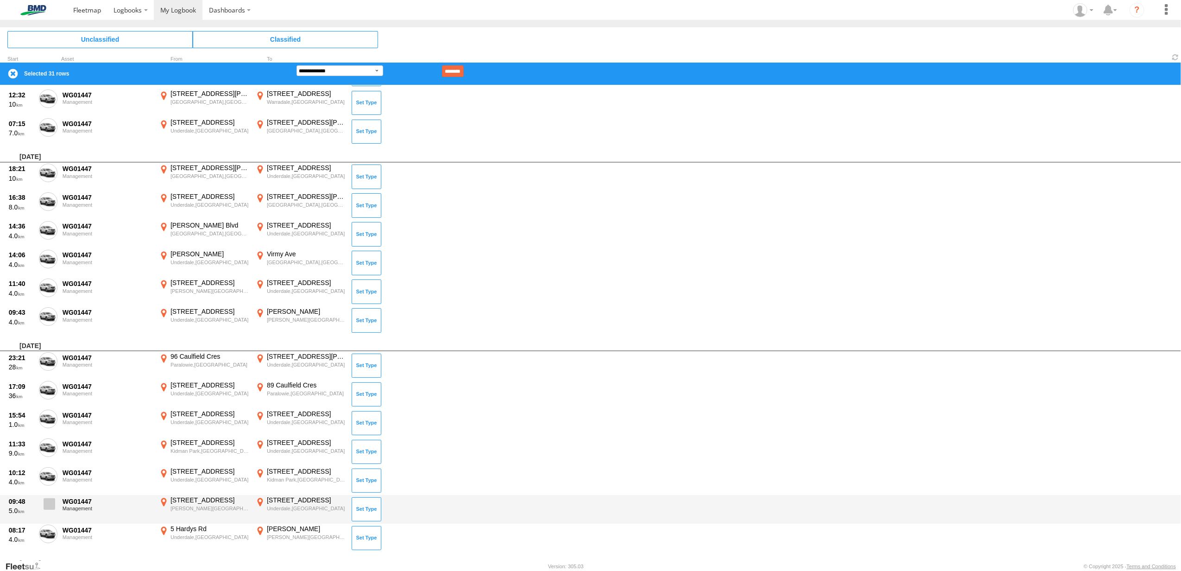
click at [47, 498] on span at bounding box center [50, 504] width 12 height 12
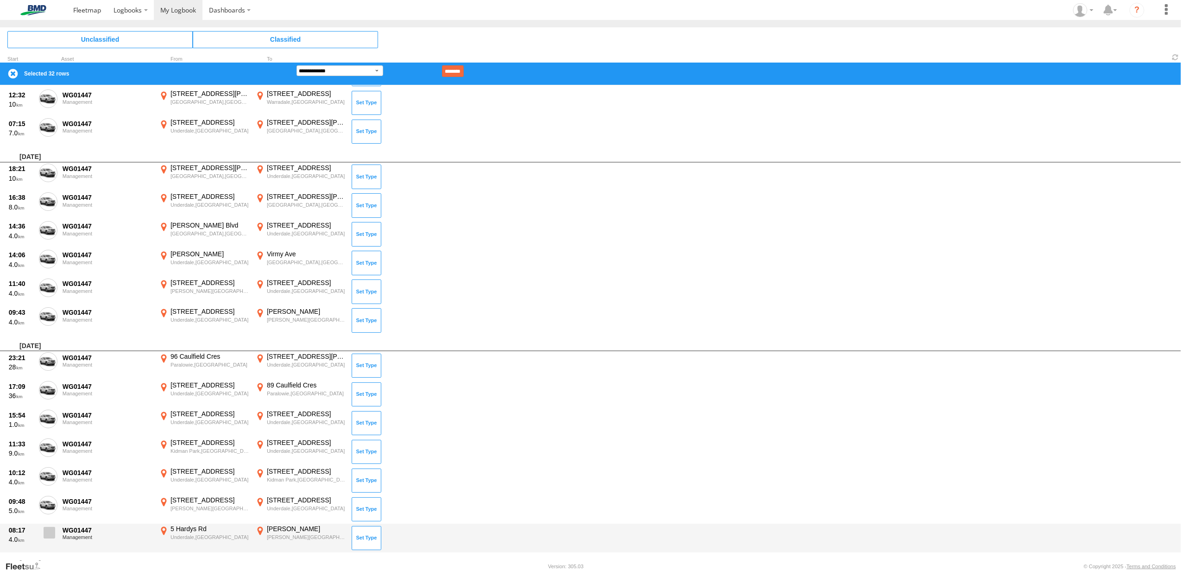
click at [47, 527] on span at bounding box center [50, 533] width 12 height 12
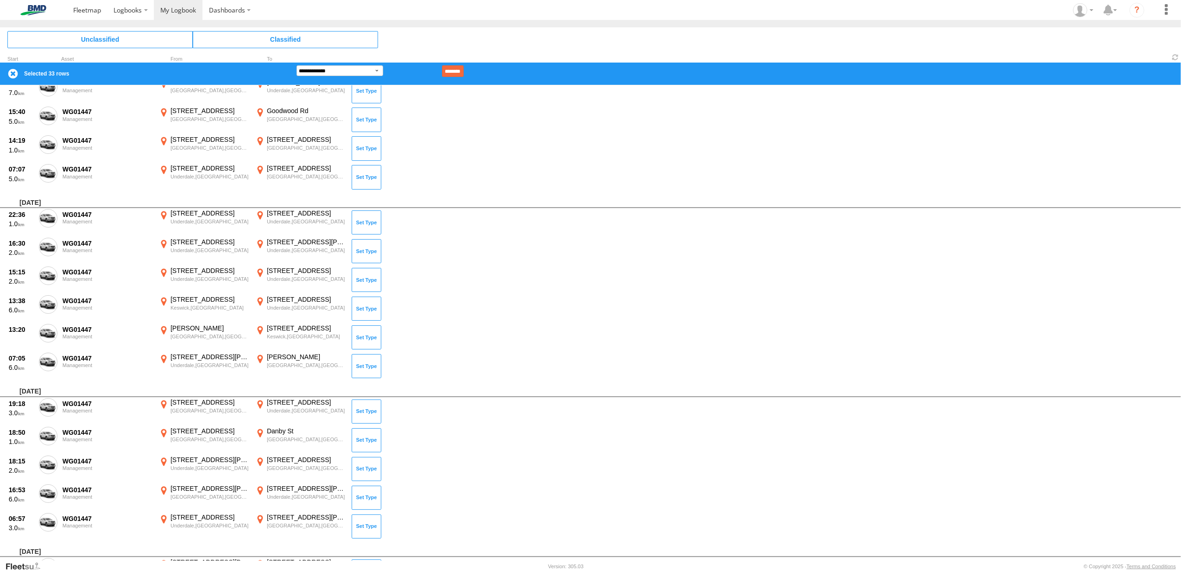
scroll to position [2285, 0]
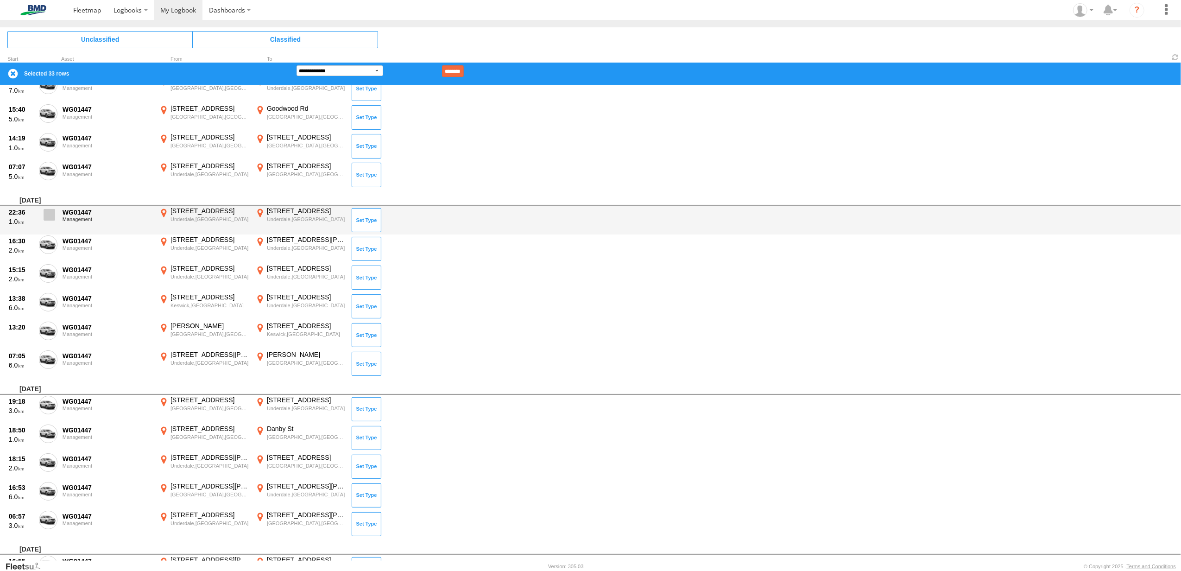
click at [49, 212] on span at bounding box center [50, 215] width 12 height 12
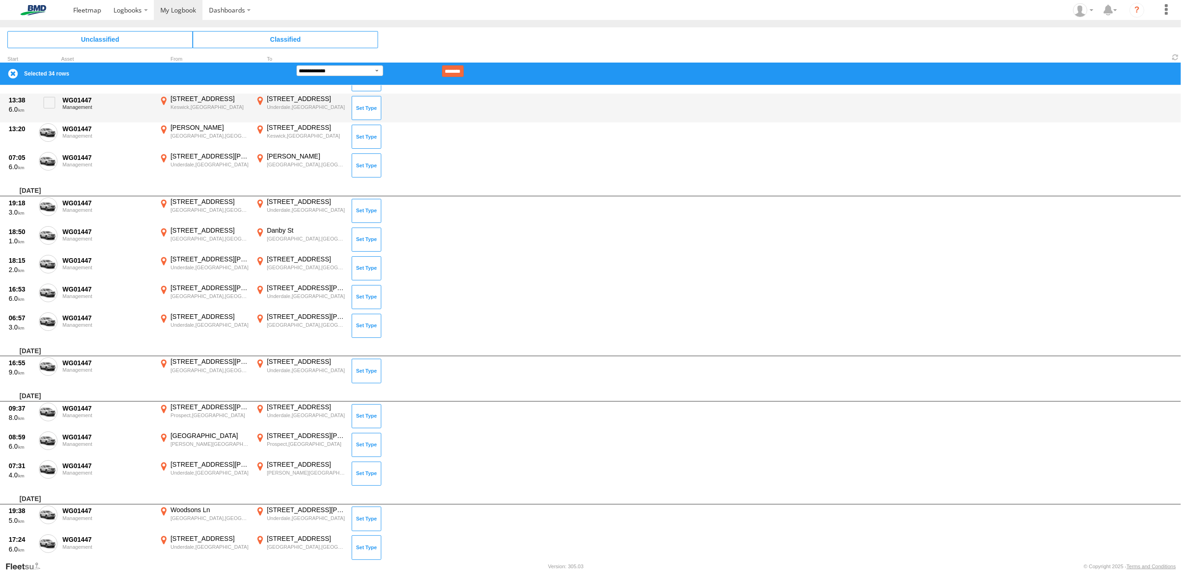
scroll to position [2532, 0]
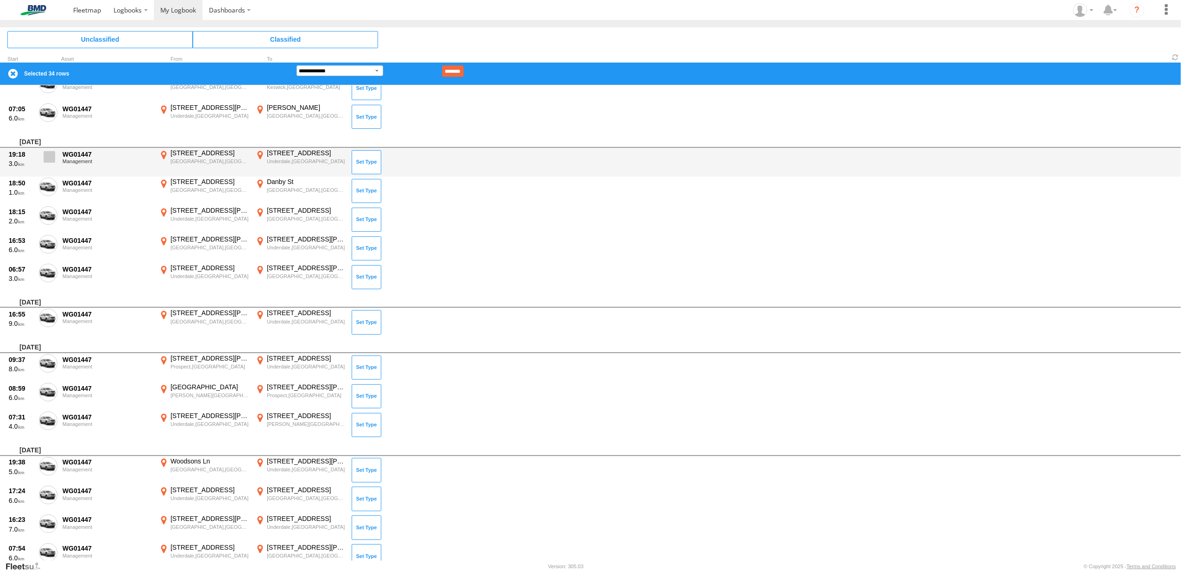
click at [50, 152] on span at bounding box center [50, 157] width 12 height 12
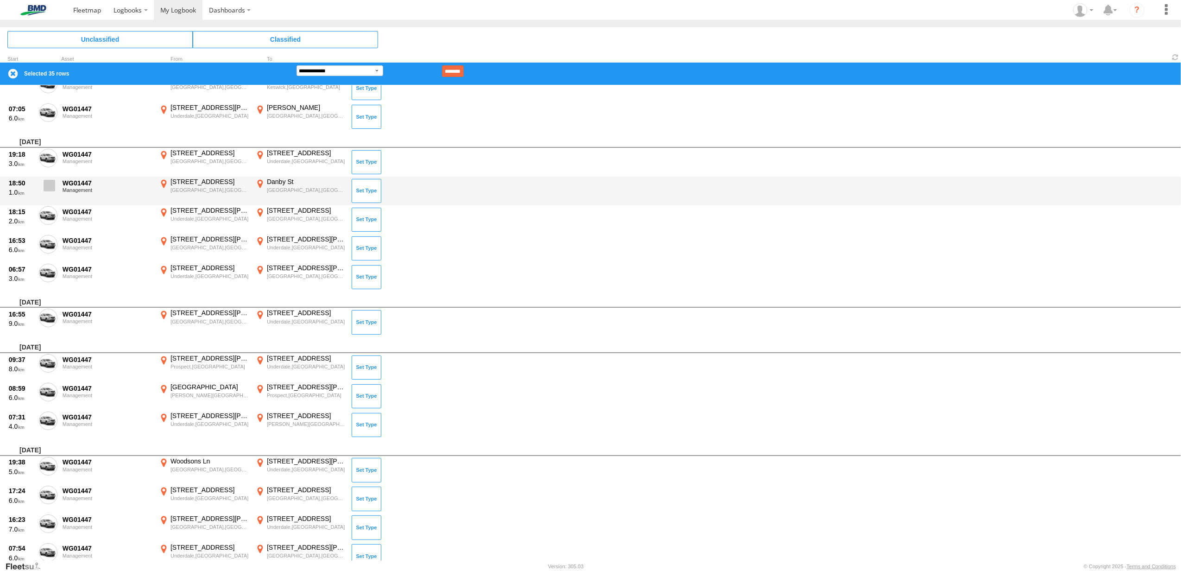
click at [52, 180] on span at bounding box center [50, 186] width 12 height 12
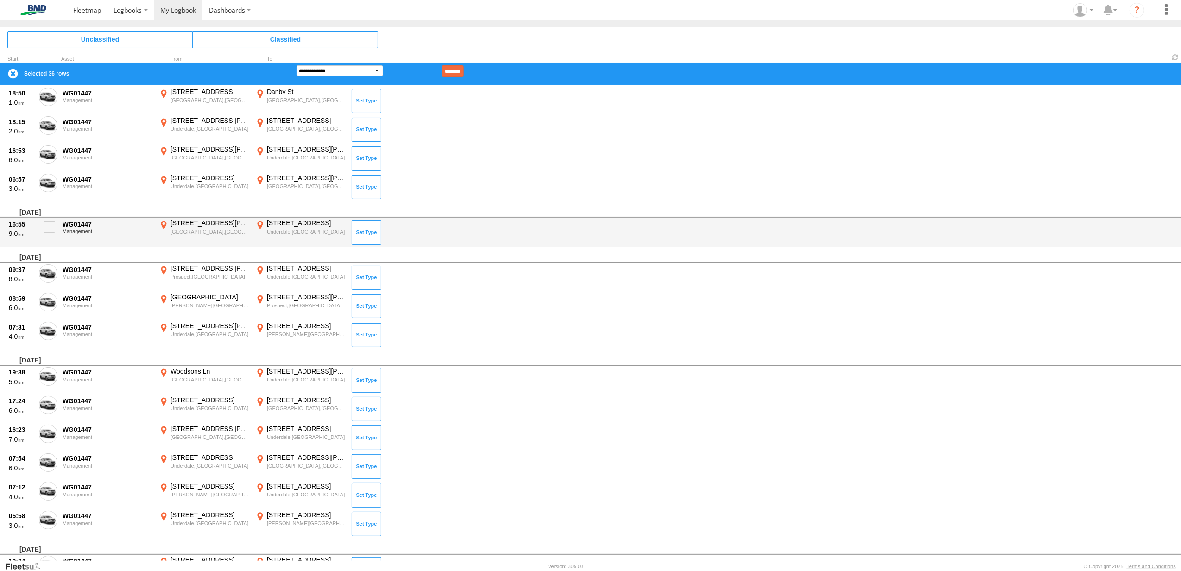
scroll to position [2656, 0]
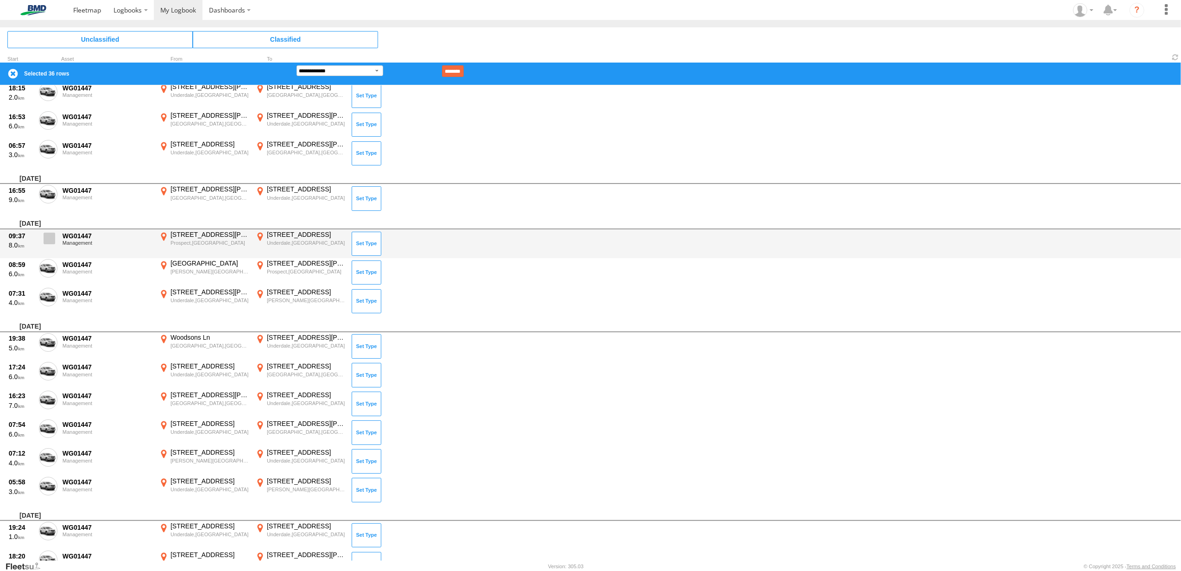
click at [49, 237] on span at bounding box center [50, 239] width 12 height 12
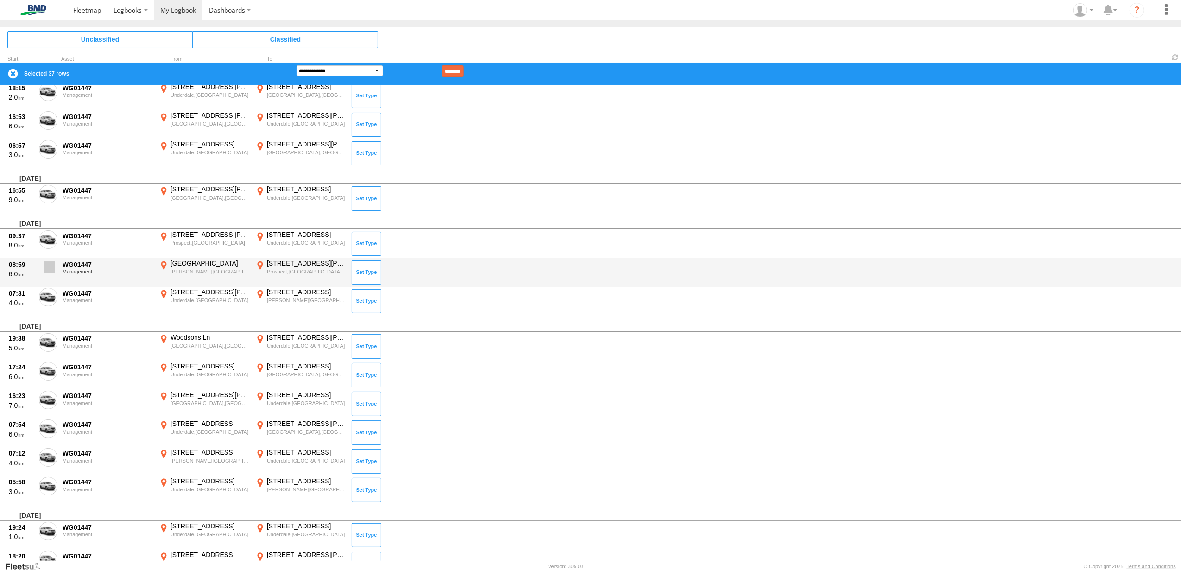
click at [48, 269] on label at bounding box center [48, 269] width 19 height 21
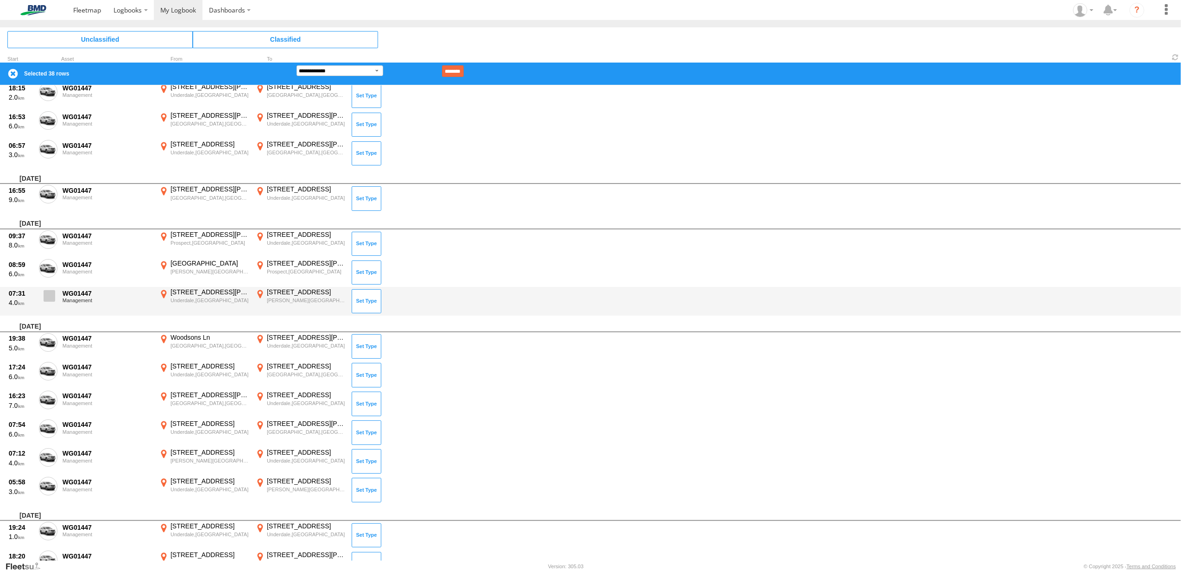
click at [47, 292] on span at bounding box center [50, 296] width 12 height 12
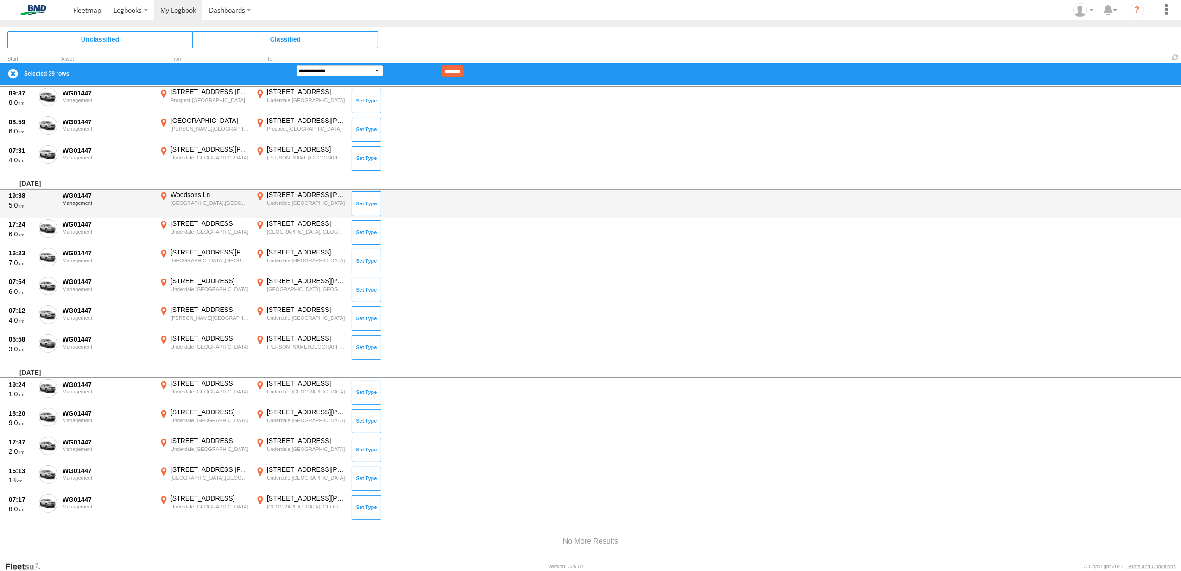
scroll to position [2807, 0]
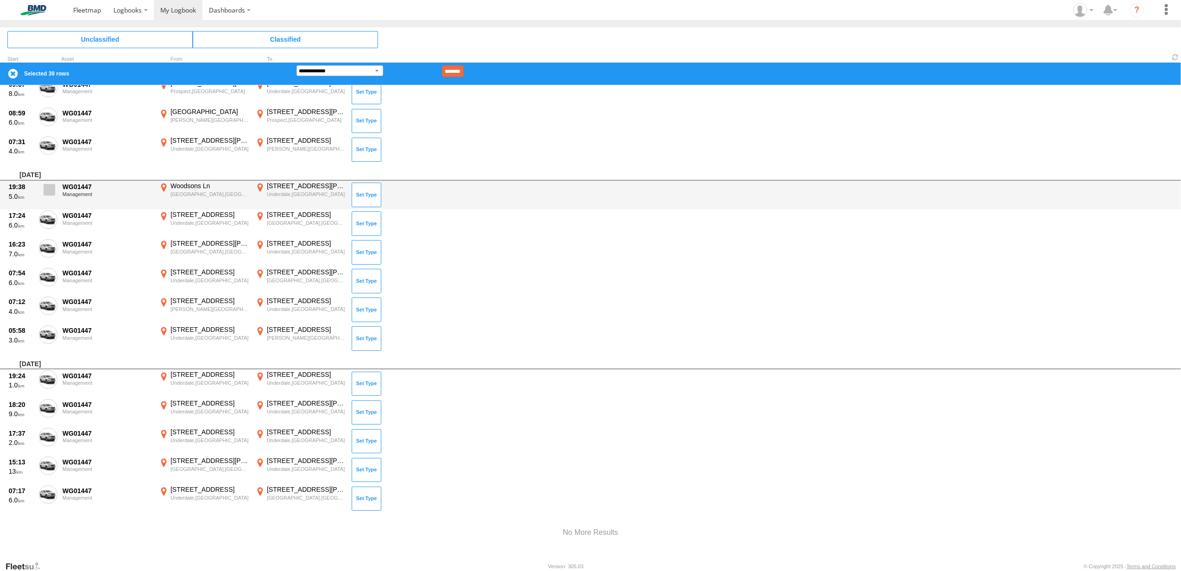
click at [47, 184] on span at bounding box center [50, 190] width 12 height 12
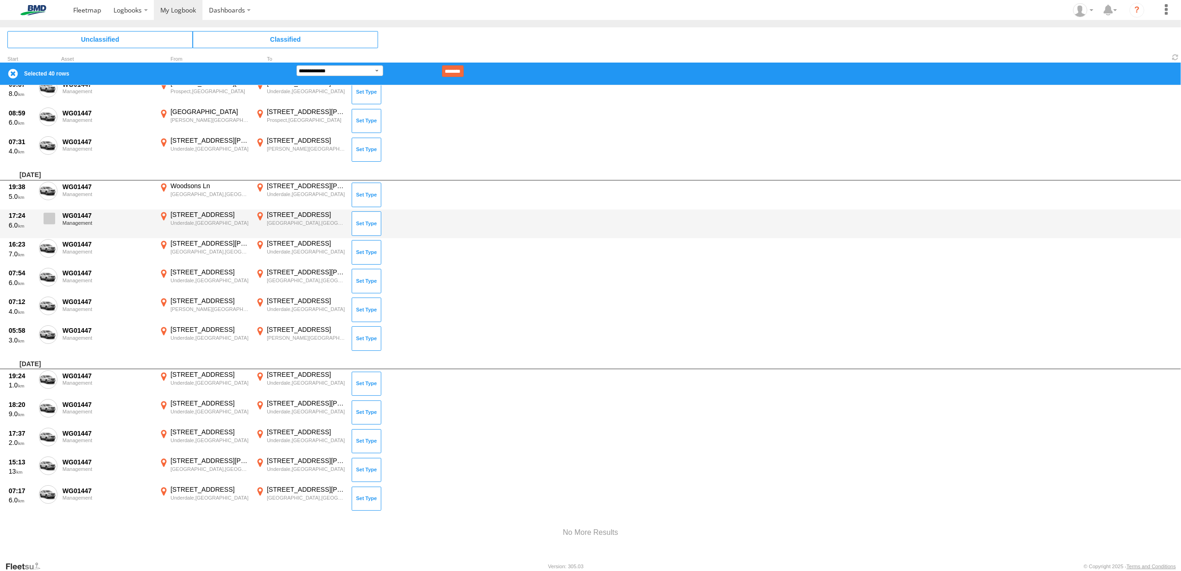
click at [49, 213] on span at bounding box center [50, 219] width 12 height 12
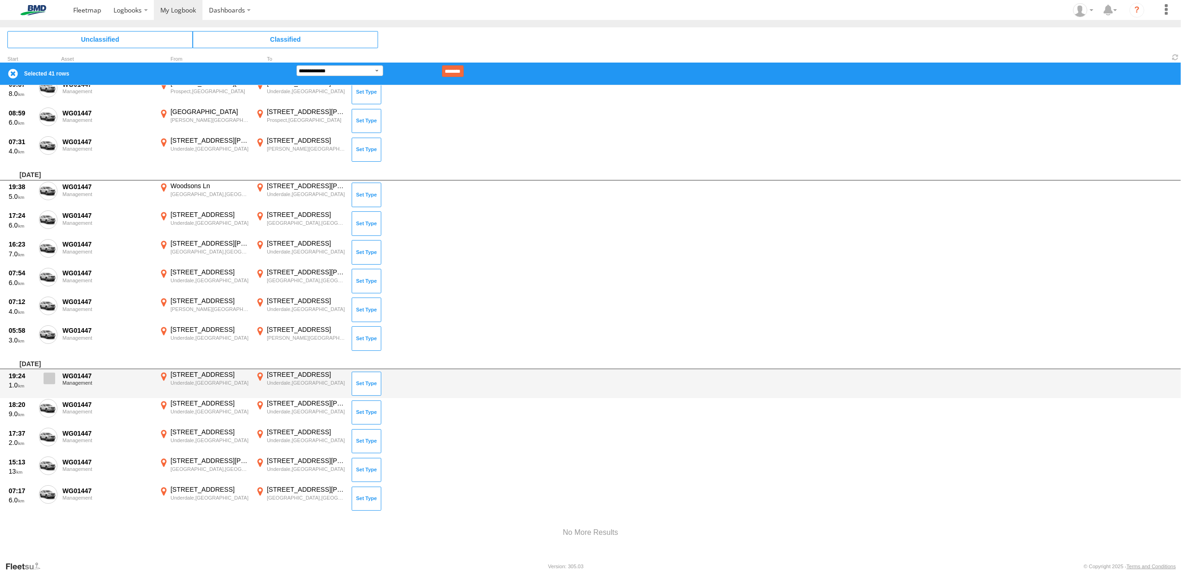
click at [54, 373] on span at bounding box center [50, 378] width 12 height 12
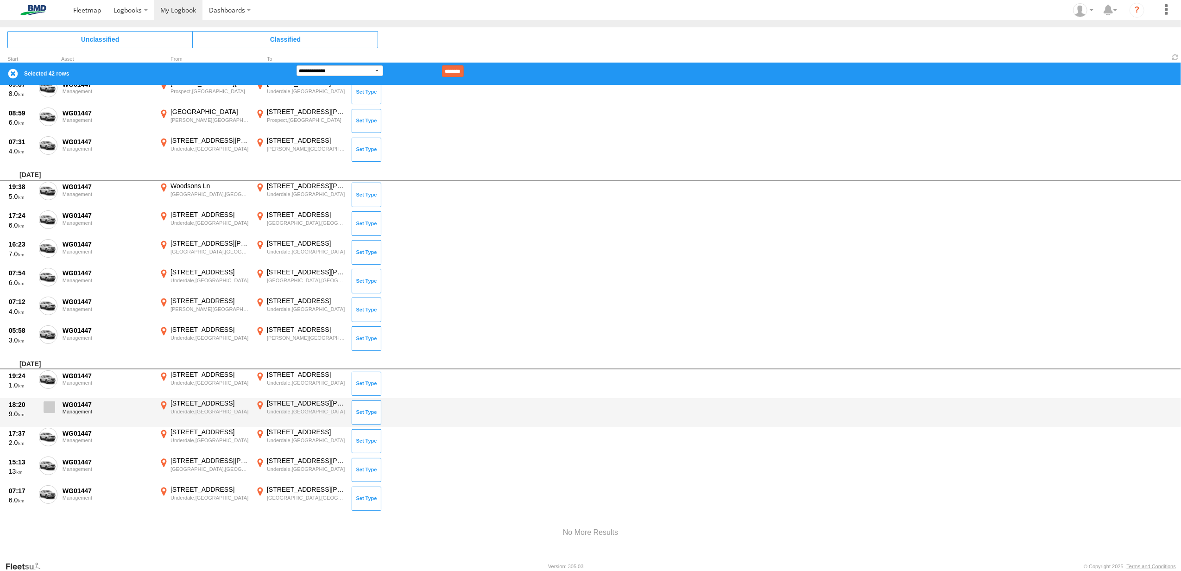
click at [49, 404] on span at bounding box center [50, 407] width 12 height 12
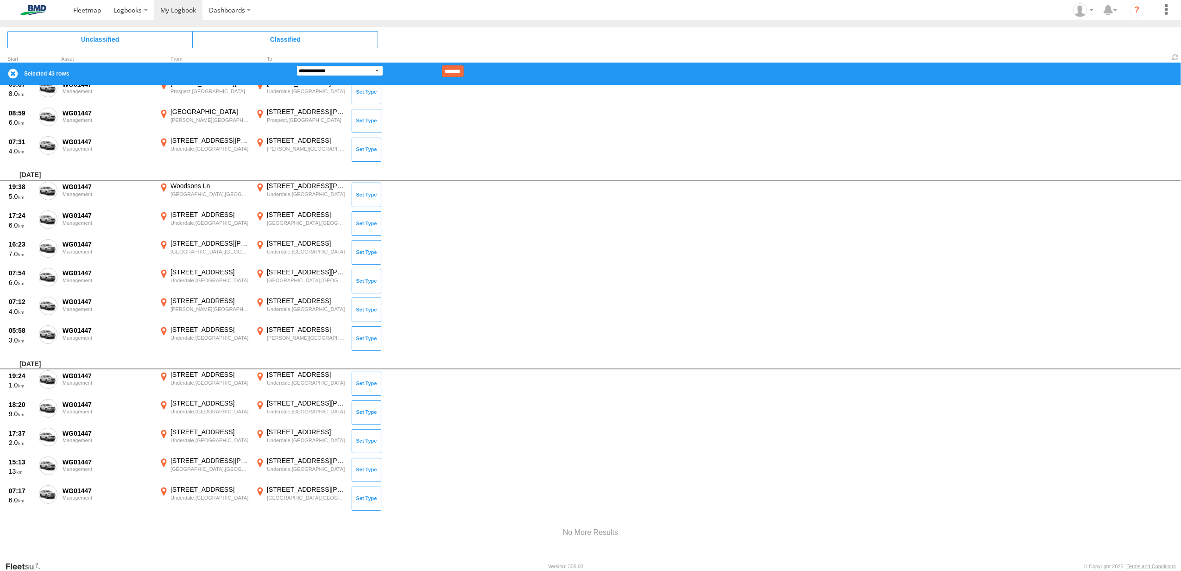
click at [376, 74] on select "**********" at bounding box center [339, 70] width 87 height 11
click at [296, 65] on select "**********" at bounding box center [339, 70] width 87 height 11
click at [456, 71] on input "********" at bounding box center [453, 71] width 22 height 12
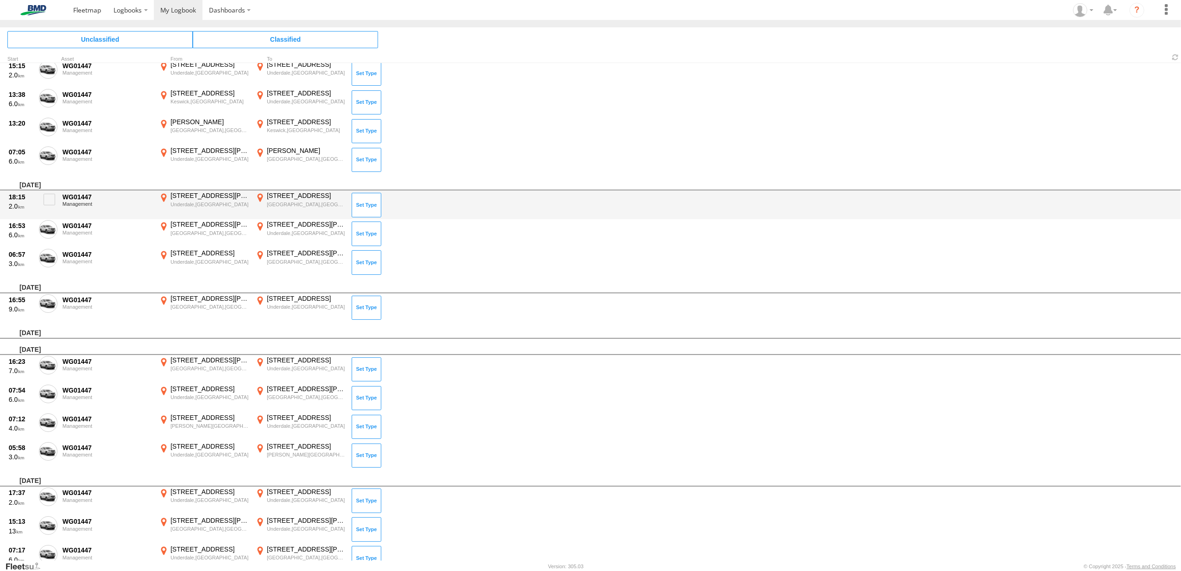
scroll to position [1550, 0]
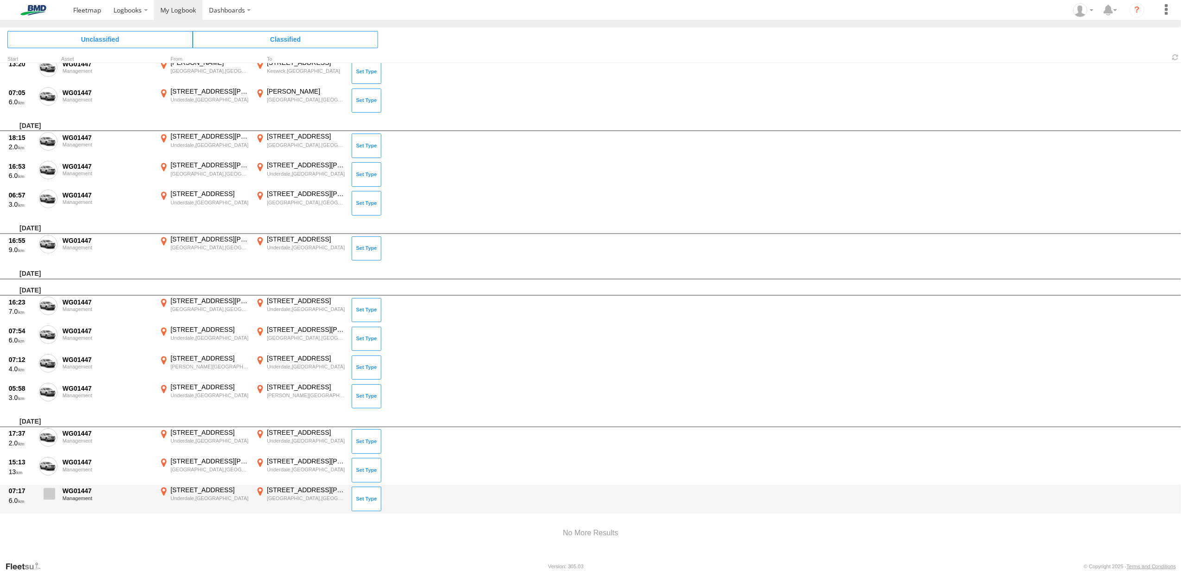
click at [52, 488] on span at bounding box center [50, 494] width 12 height 12
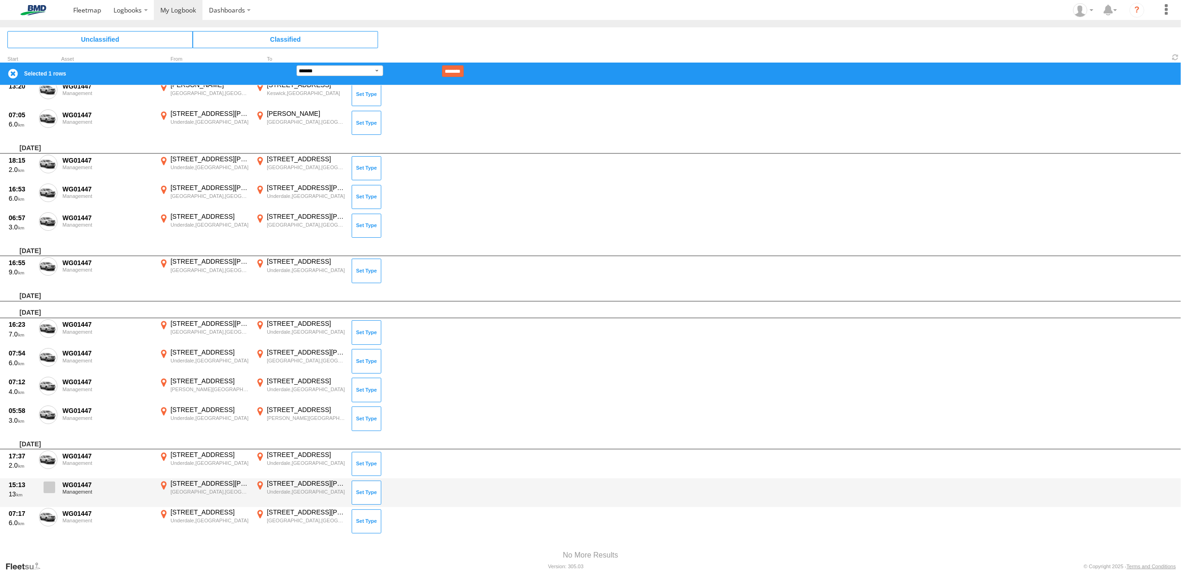
click at [50, 481] on span at bounding box center [50, 487] width 12 height 12
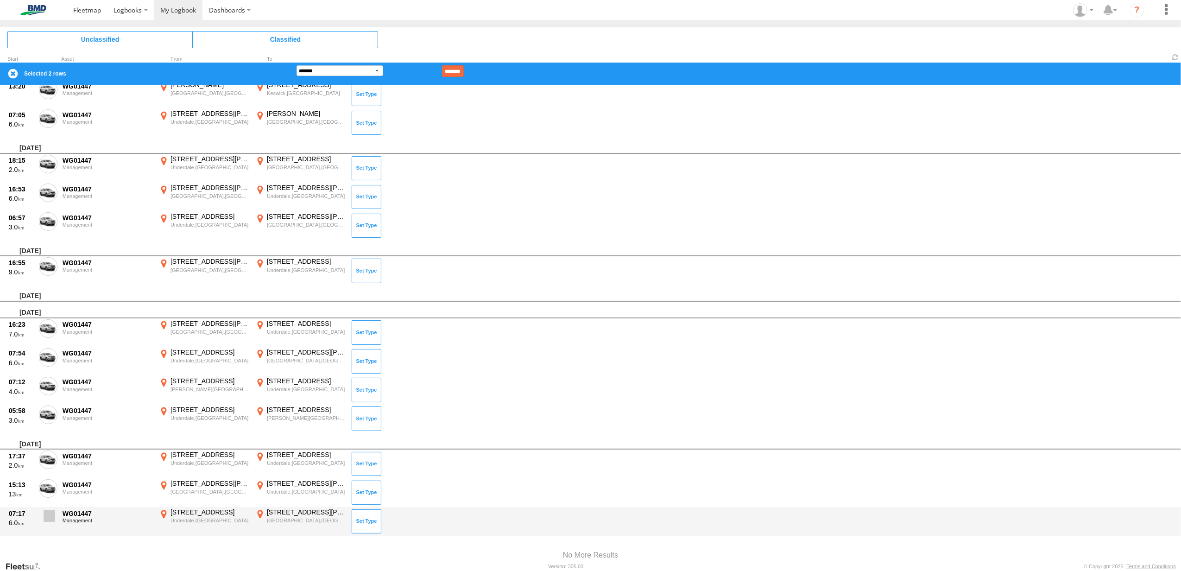
click at [50, 510] on span at bounding box center [50, 516] width 12 height 12
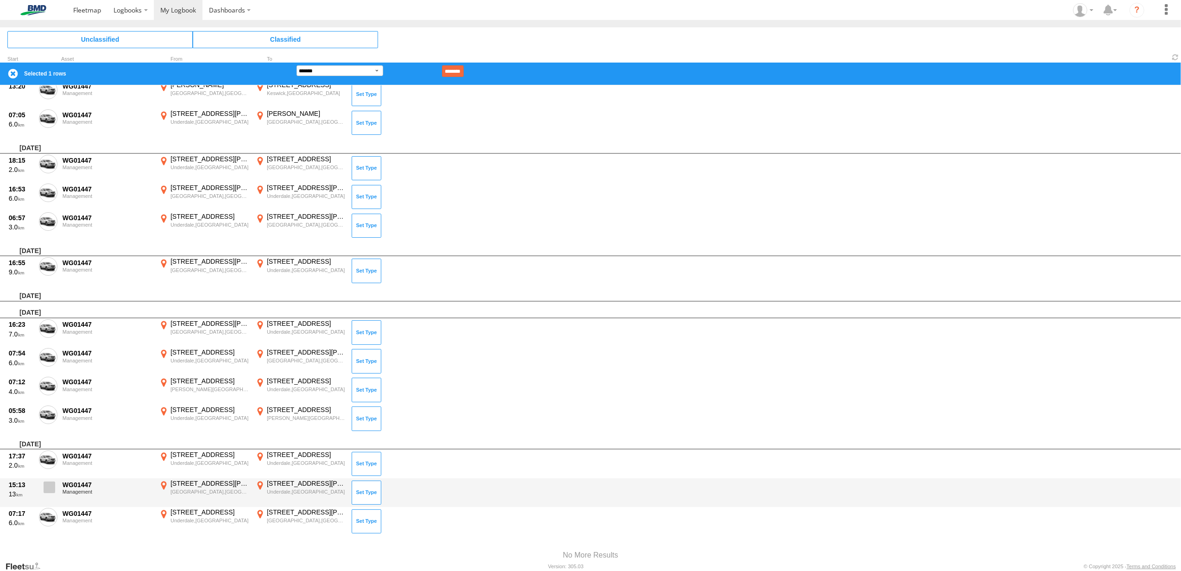
click at [48, 483] on span at bounding box center [50, 487] width 12 height 12
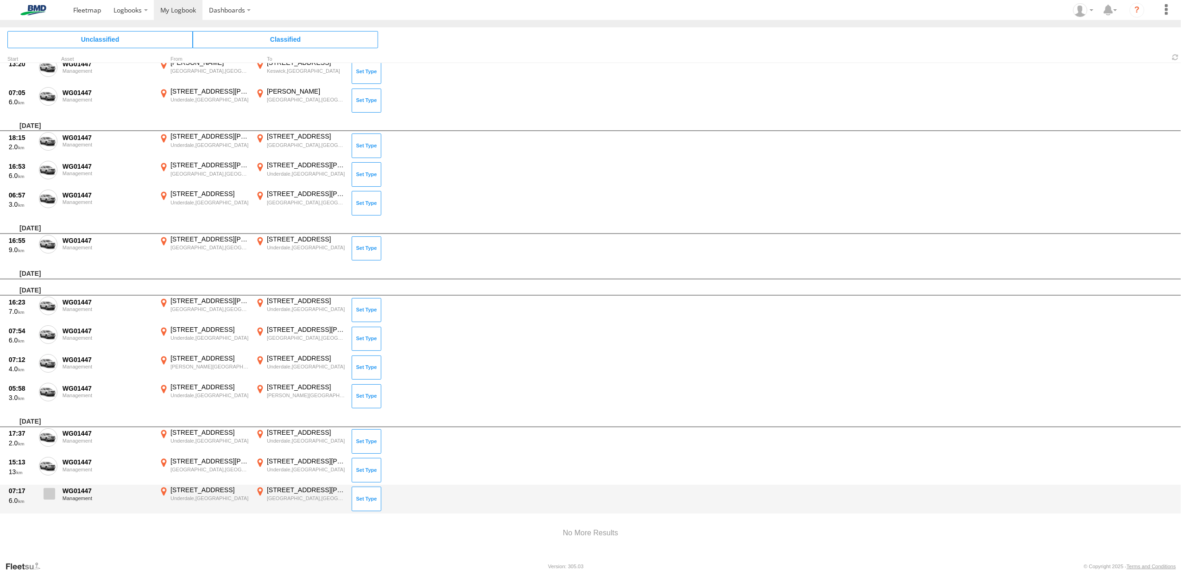
click at [46, 488] on span at bounding box center [50, 494] width 12 height 12
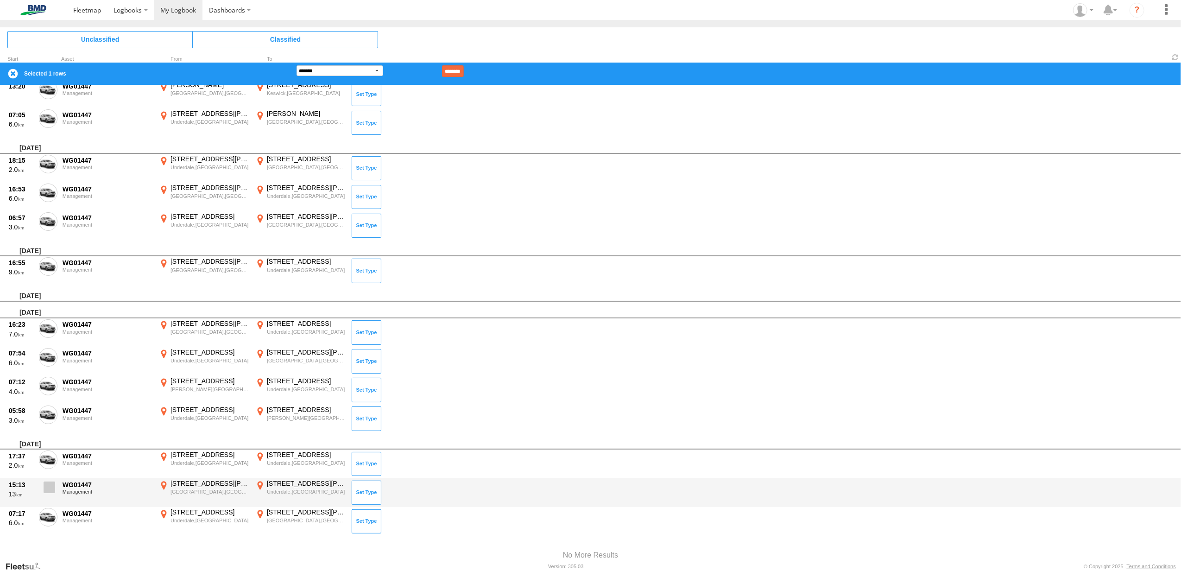
click at [48, 484] on span at bounding box center [50, 487] width 12 height 12
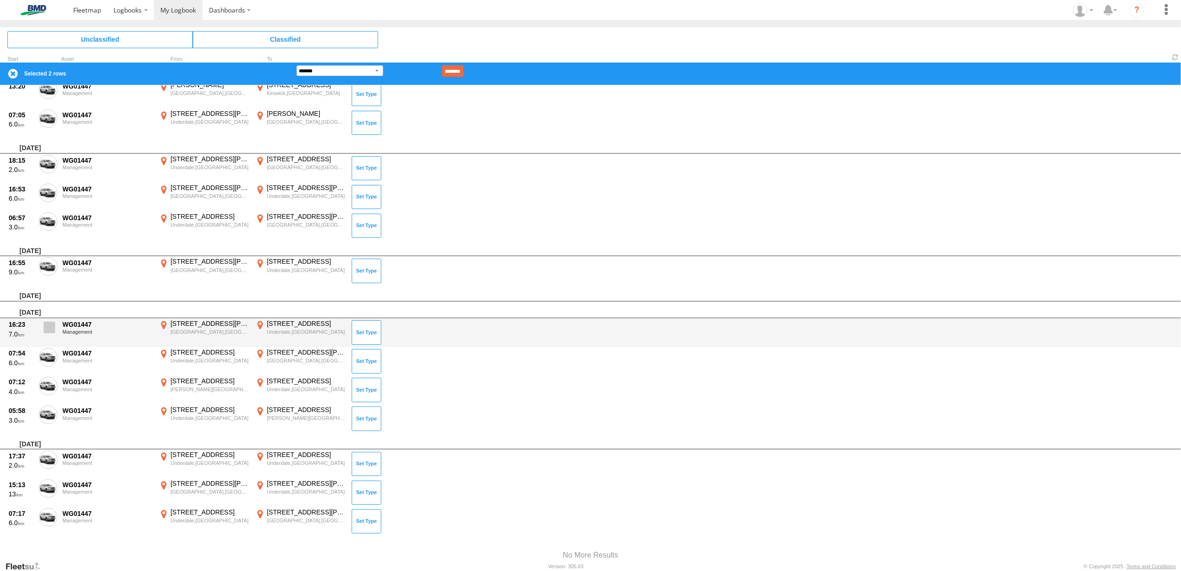
click at [50, 322] on span at bounding box center [50, 328] width 12 height 12
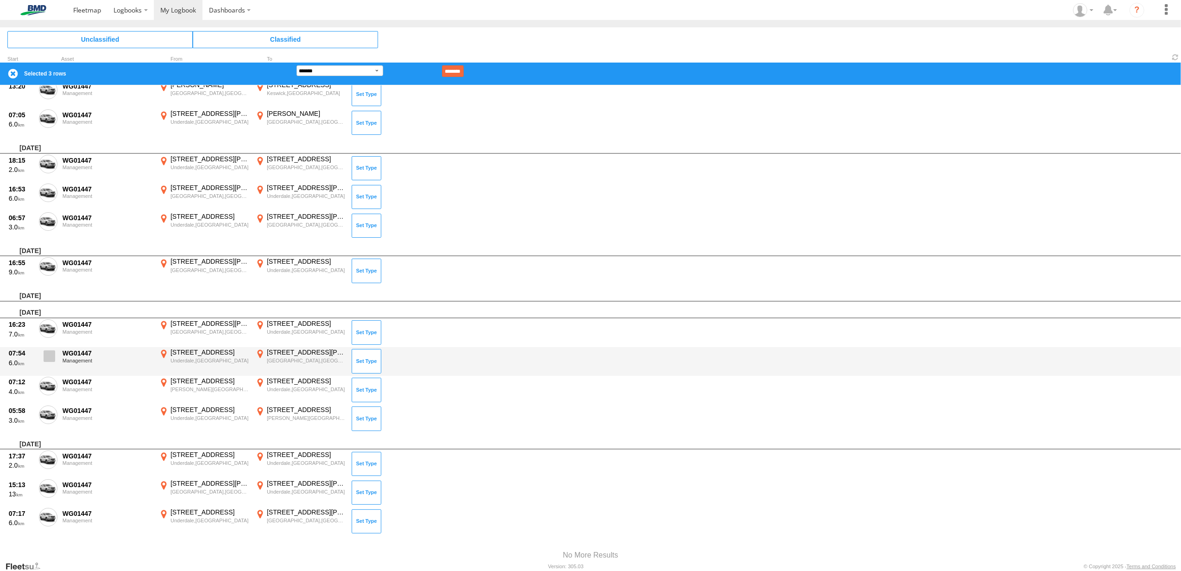
click at [48, 350] on span at bounding box center [50, 356] width 12 height 12
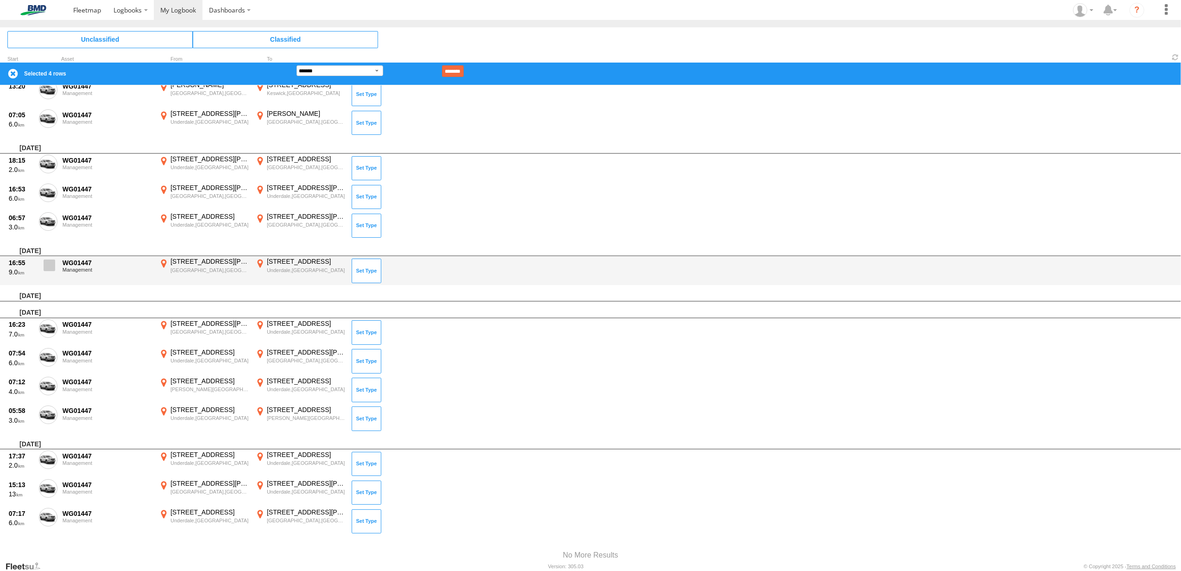
click at [54, 260] on span at bounding box center [50, 265] width 12 height 12
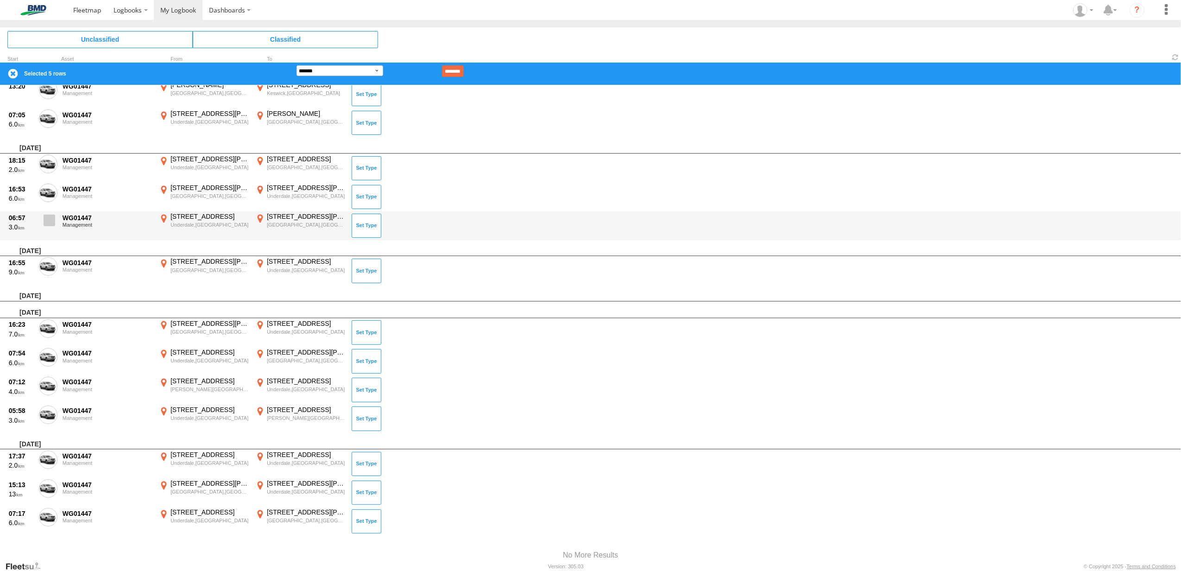
click at [46, 214] on span at bounding box center [50, 220] width 12 height 12
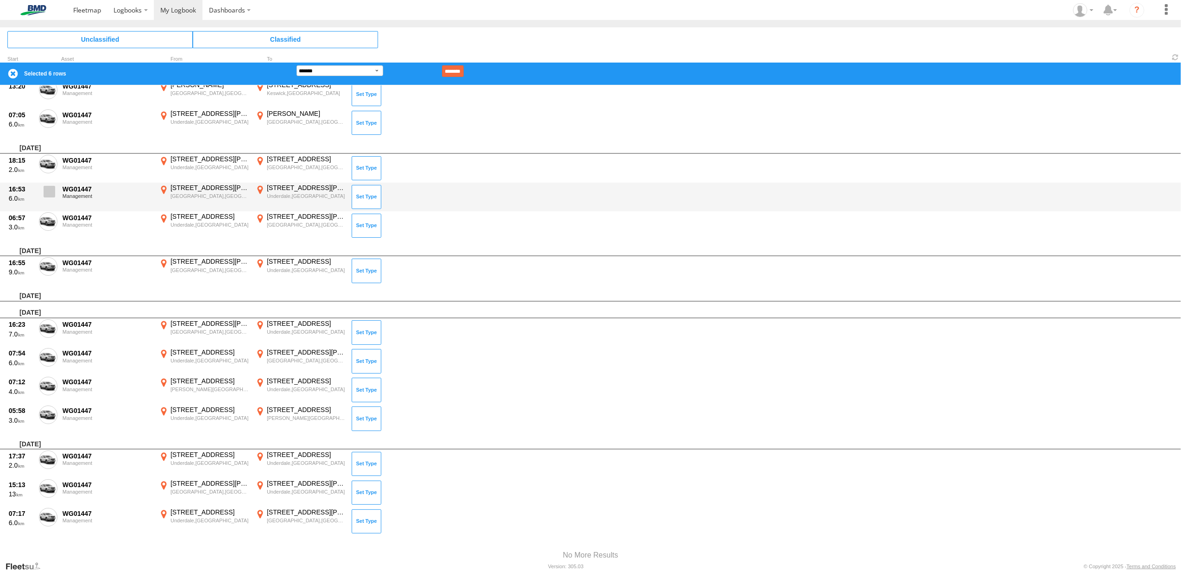
click at [46, 189] on span at bounding box center [50, 192] width 12 height 12
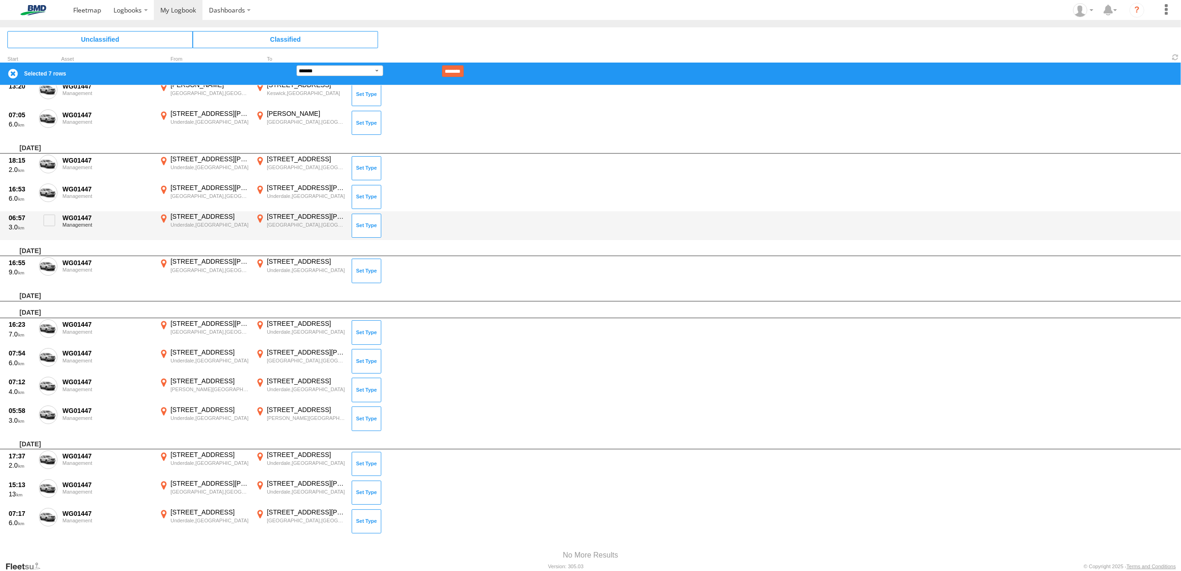
scroll to position [1426, 0]
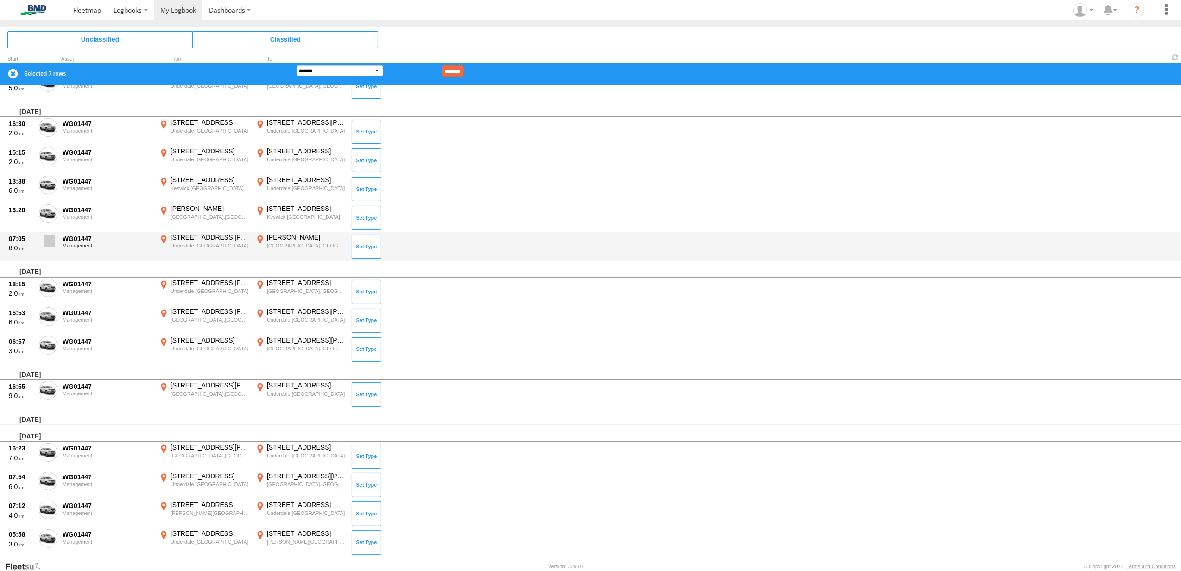
click at [51, 235] on span at bounding box center [50, 241] width 12 height 12
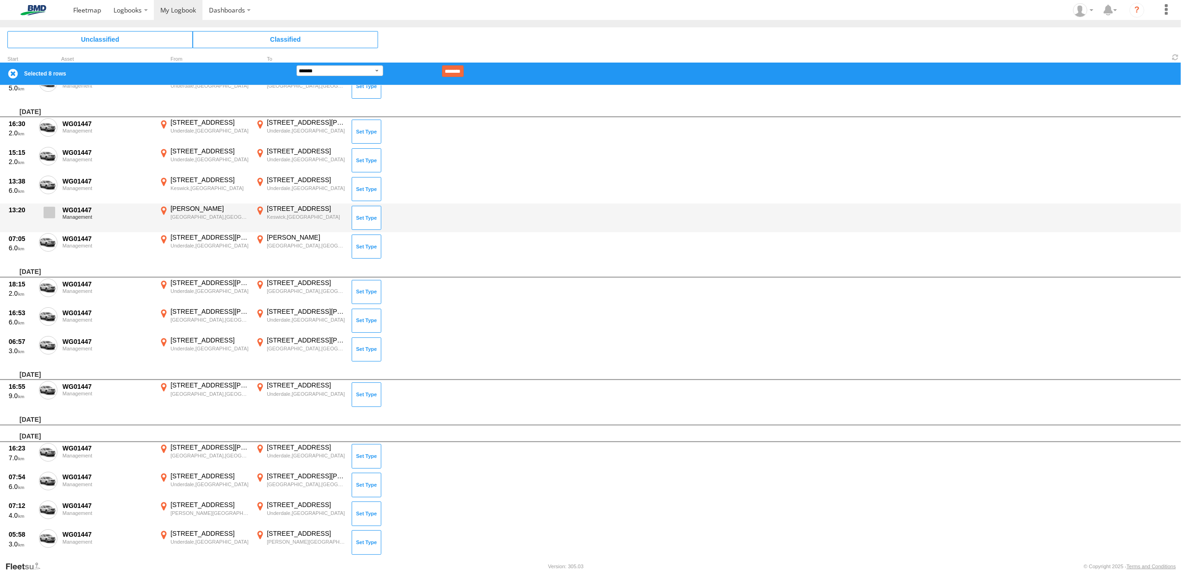
click at [50, 209] on span at bounding box center [50, 213] width 12 height 12
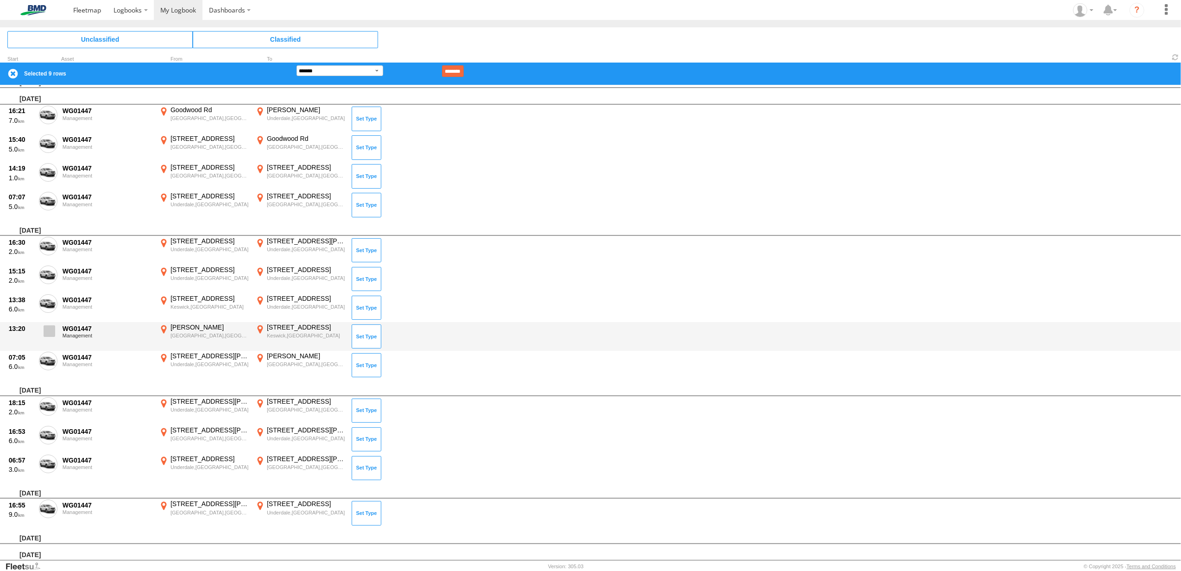
scroll to position [1303, 0]
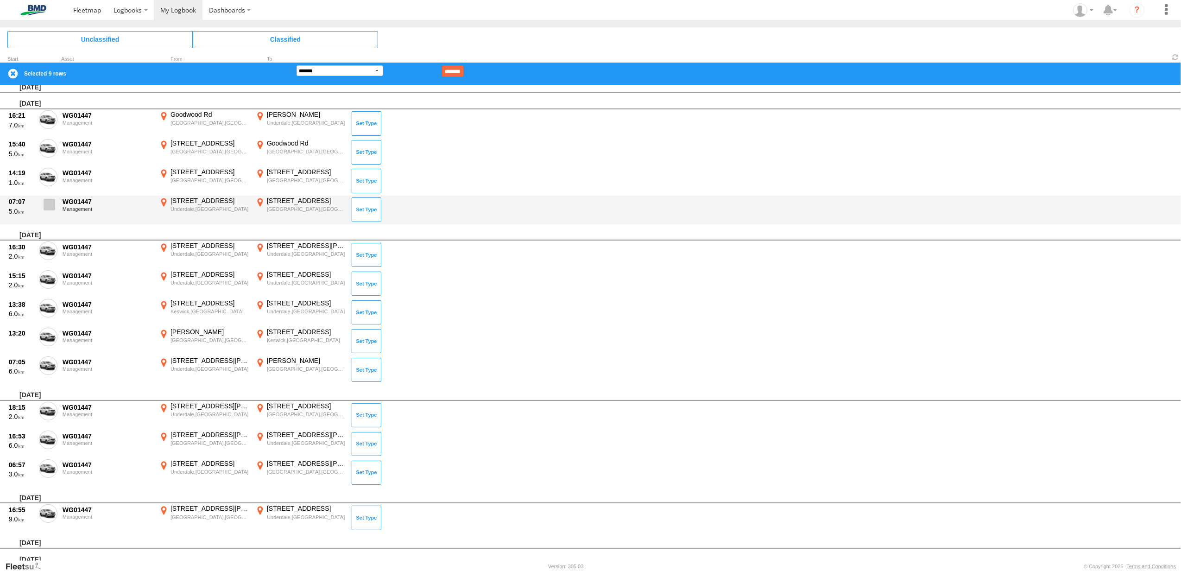
click at [47, 201] on span at bounding box center [50, 205] width 12 height 12
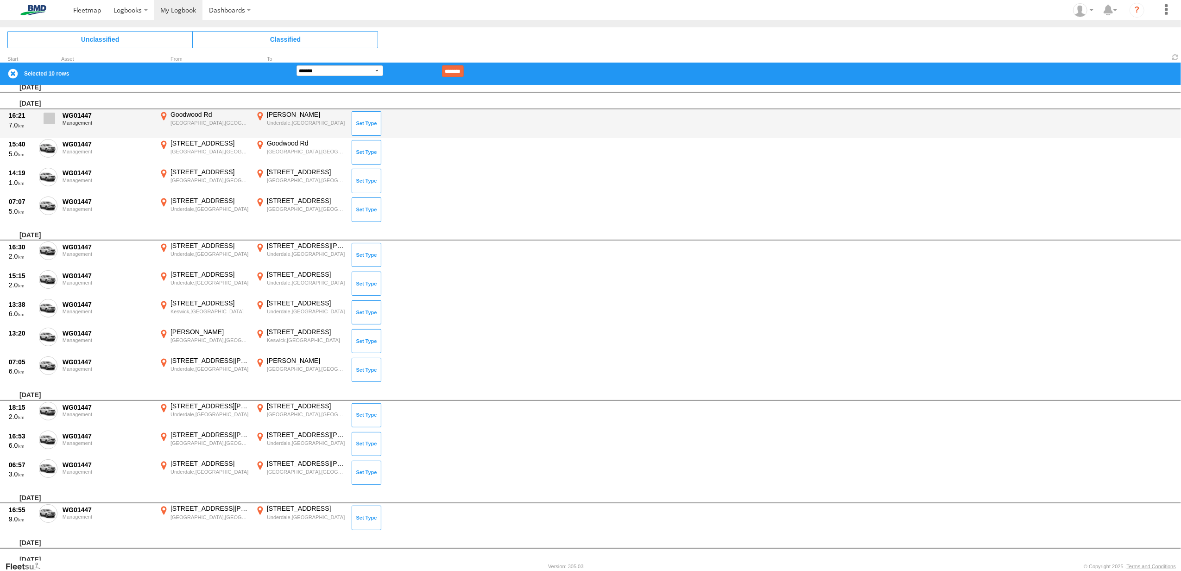
click at [45, 113] on span at bounding box center [50, 119] width 12 height 12
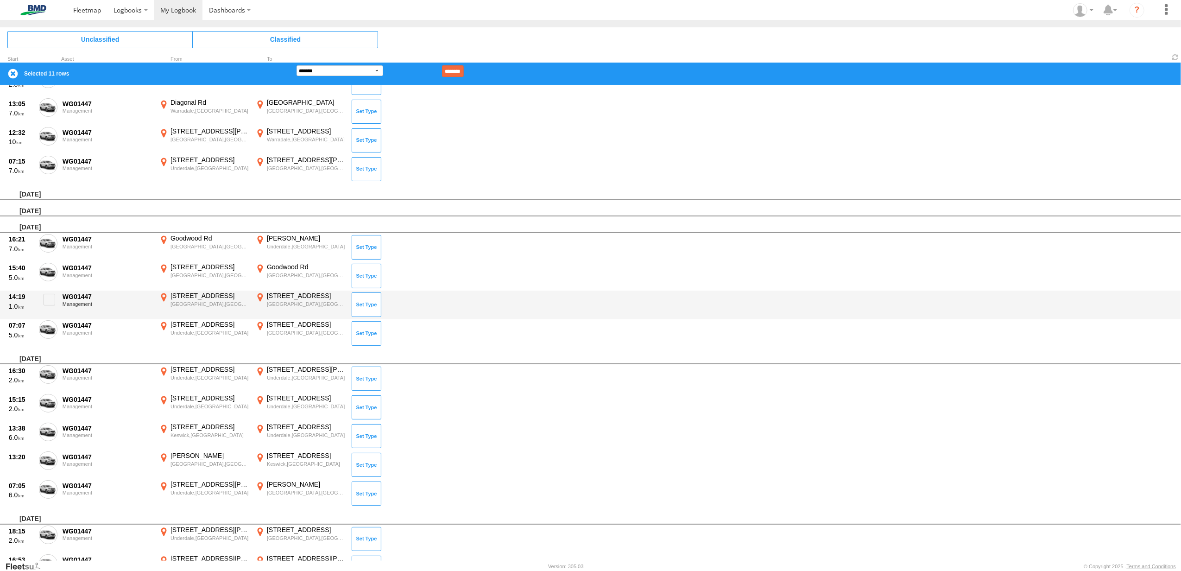
scroll to position [1117, 0]
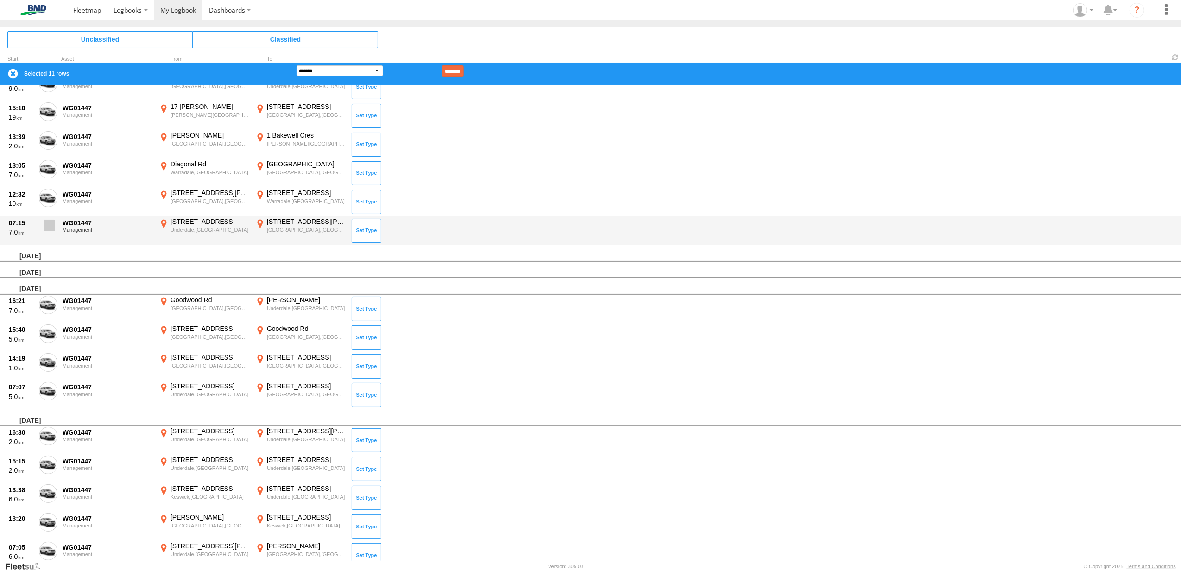
click at [51, 221] on span at bounding box center [50, 226] width 12 height 12
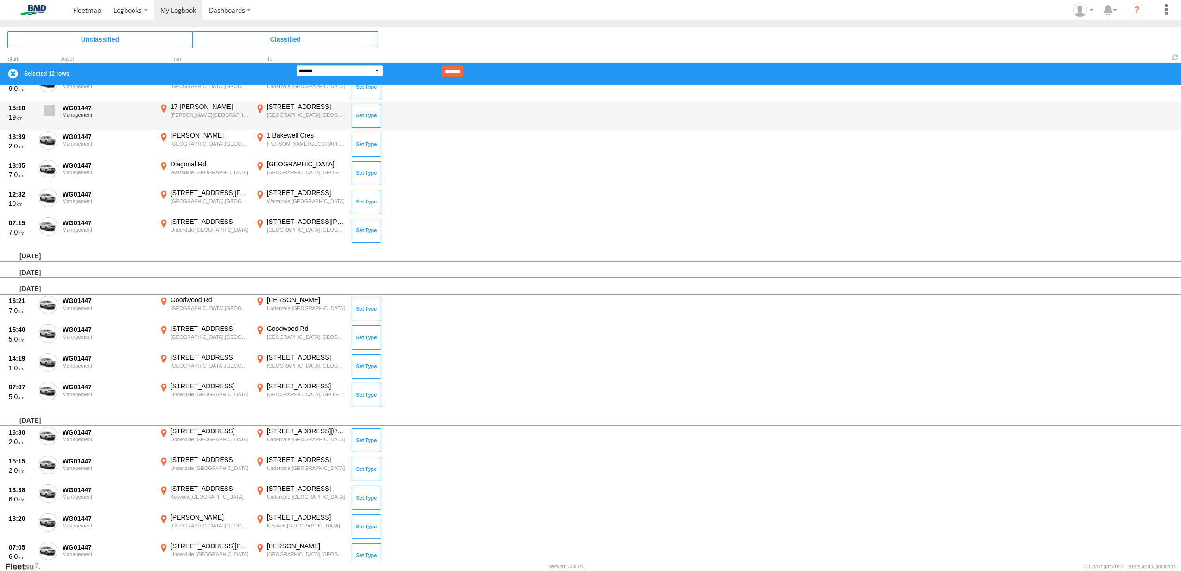
click at [54, 106] on span at bounding box center [50, 111] width 12 height 12
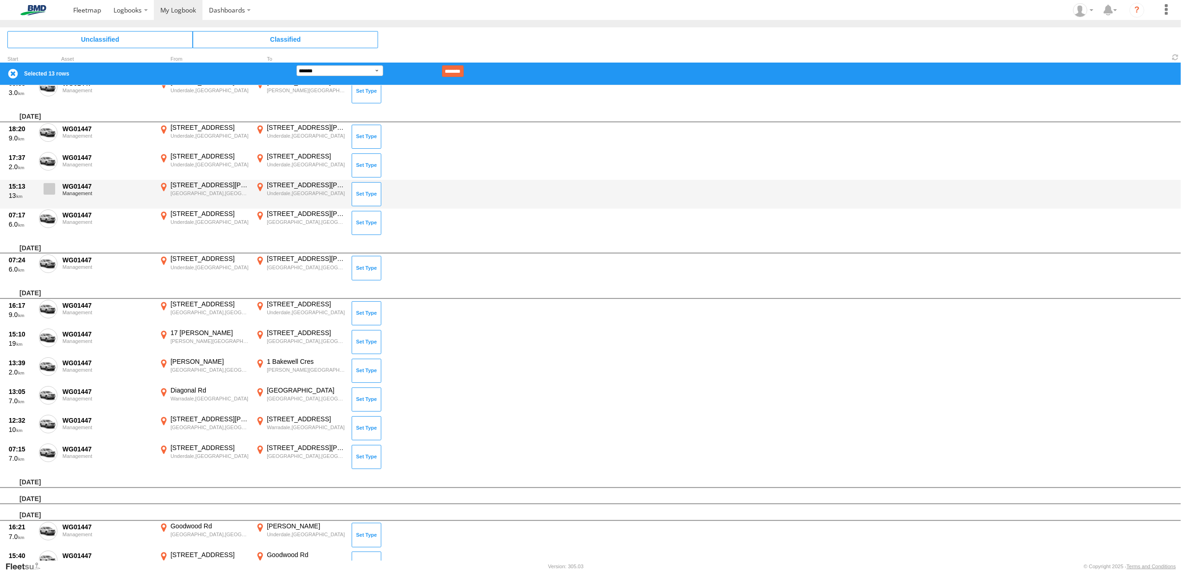
scroll to position [870, 0]
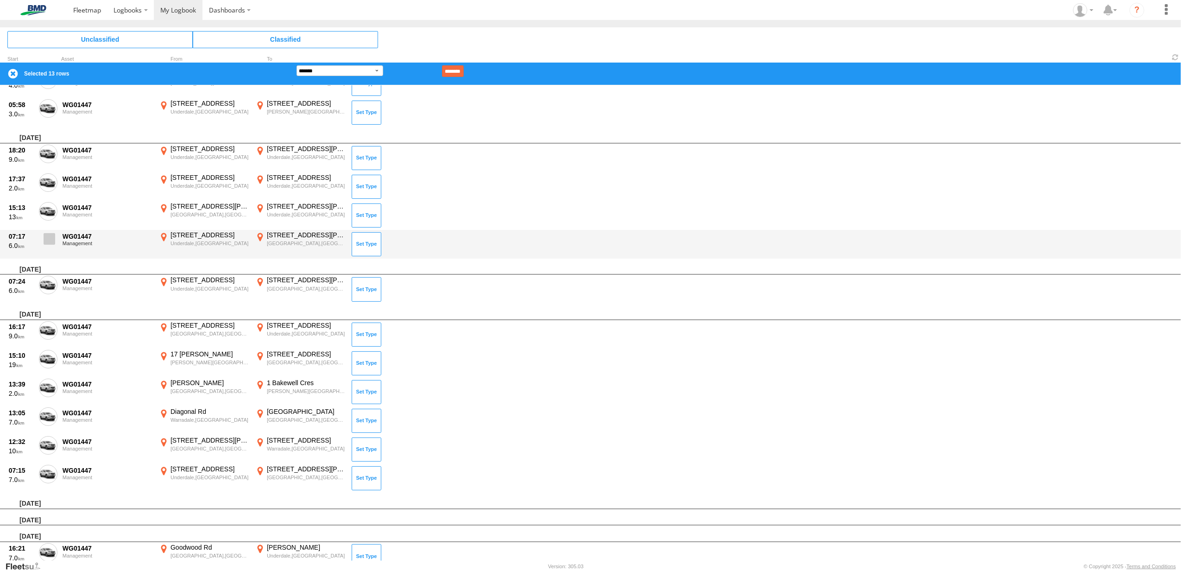
click at [46, 236] on span at bounding box center [50, 239] width 12 height 12
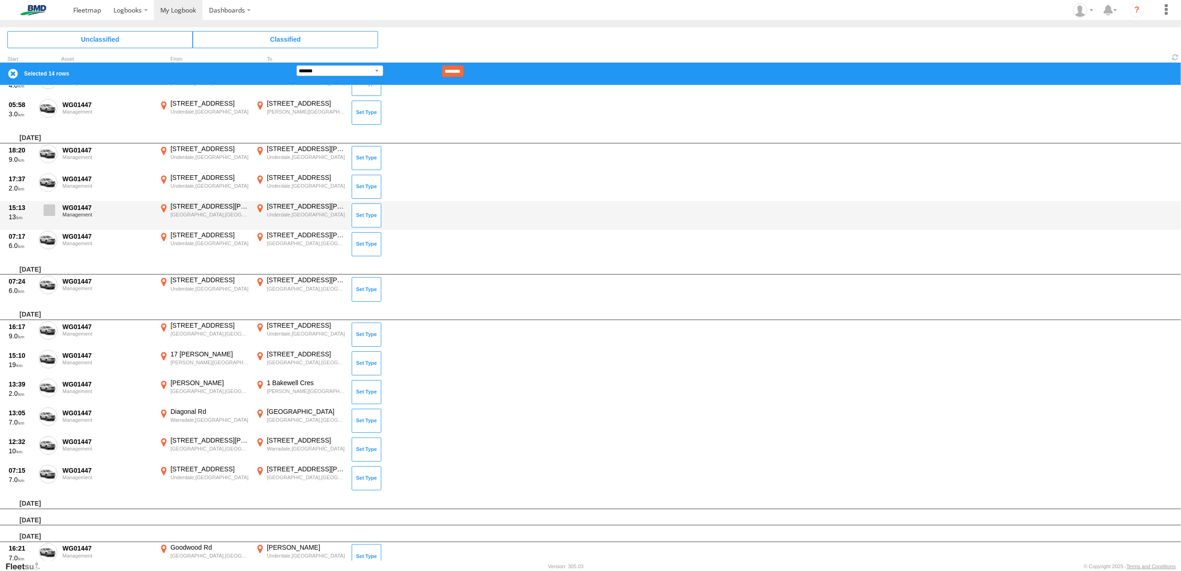
click at [47, 204] on span at bounding box center [50, 210] width 12 height 12
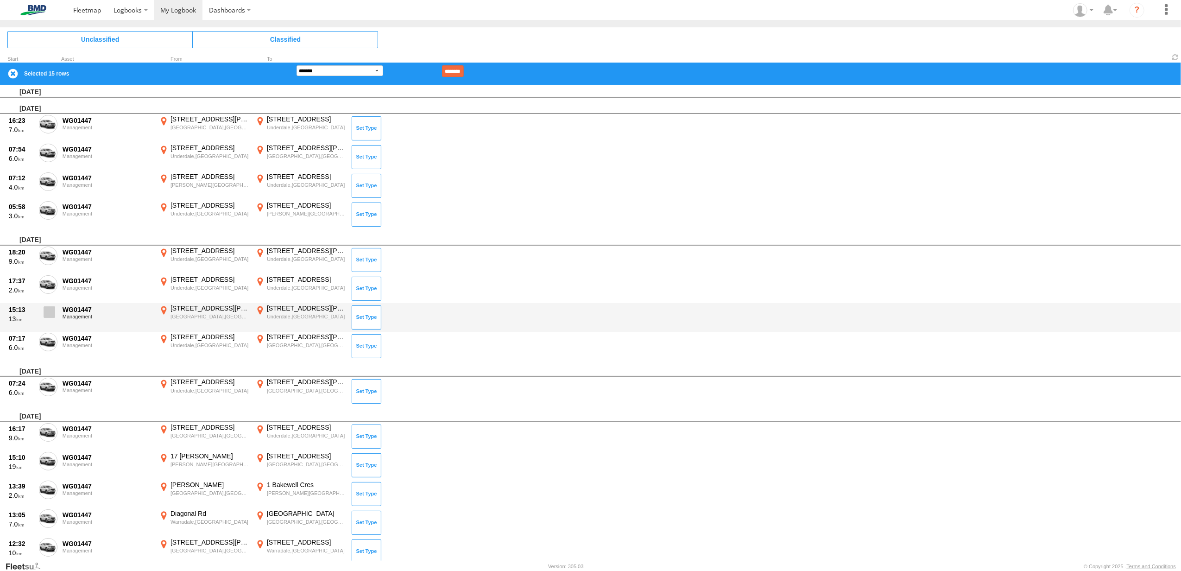
scroll to position [747, 0]
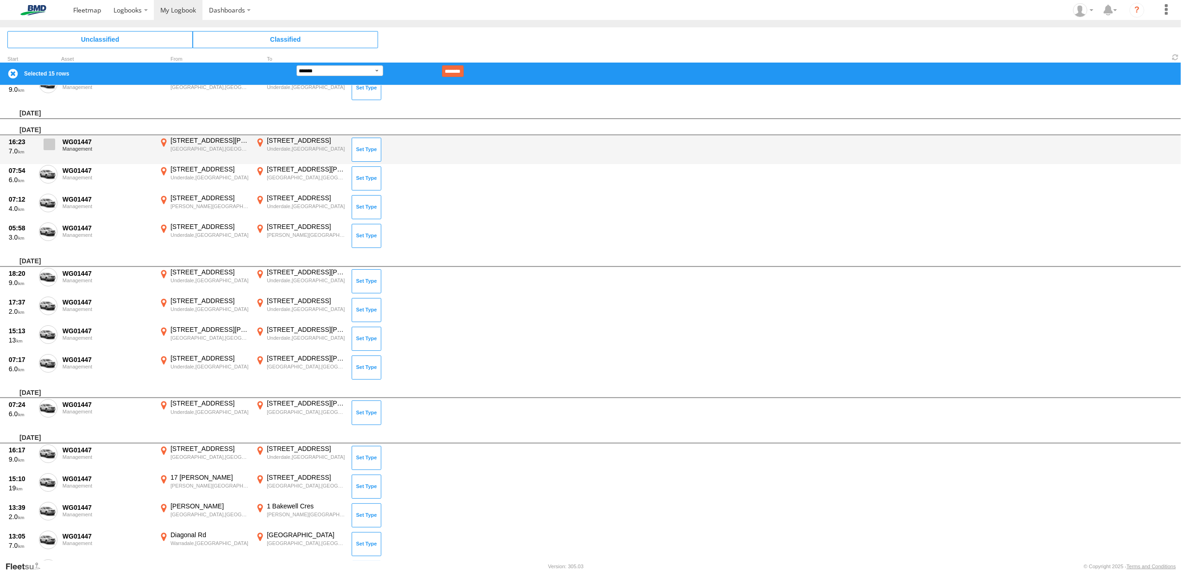
click at [49, 142] on span at bounding box center [50, 145] width 12 height 12
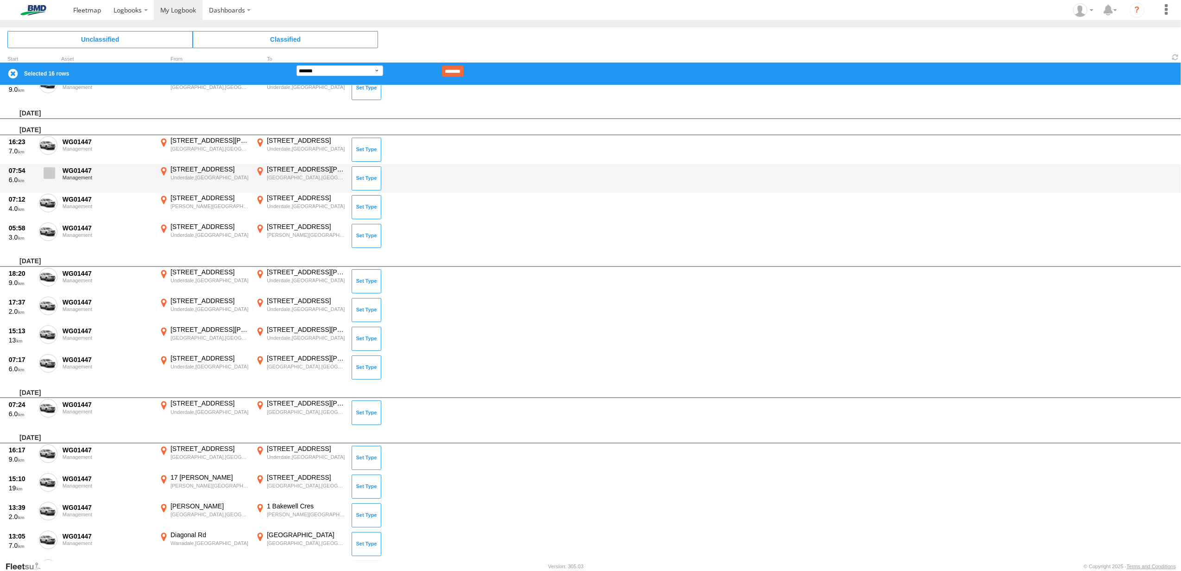
click at [49, 170] on span at bounding box center [50, 173] width 12 height 12
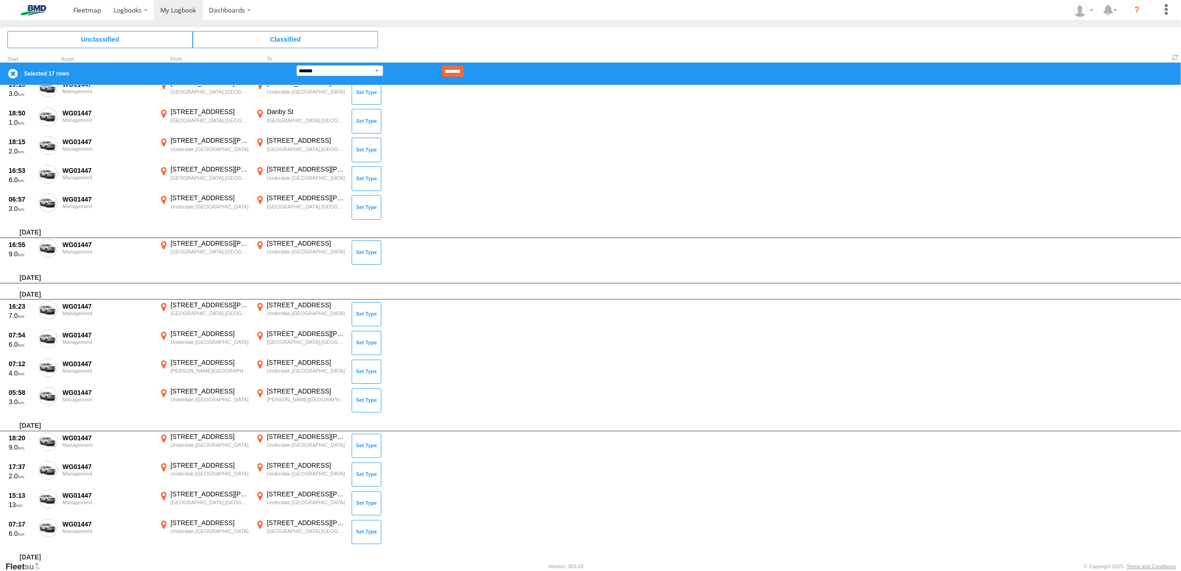
scroll to position [561, 0]
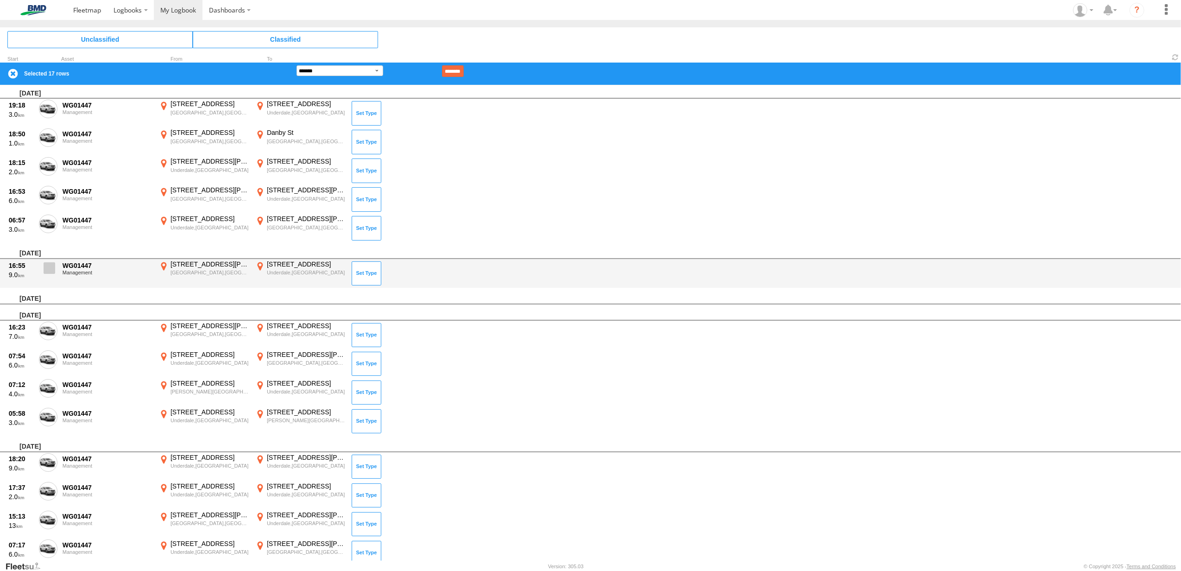
click at [50, 269] on span at bounding box center [50, 268] width 12 height 12
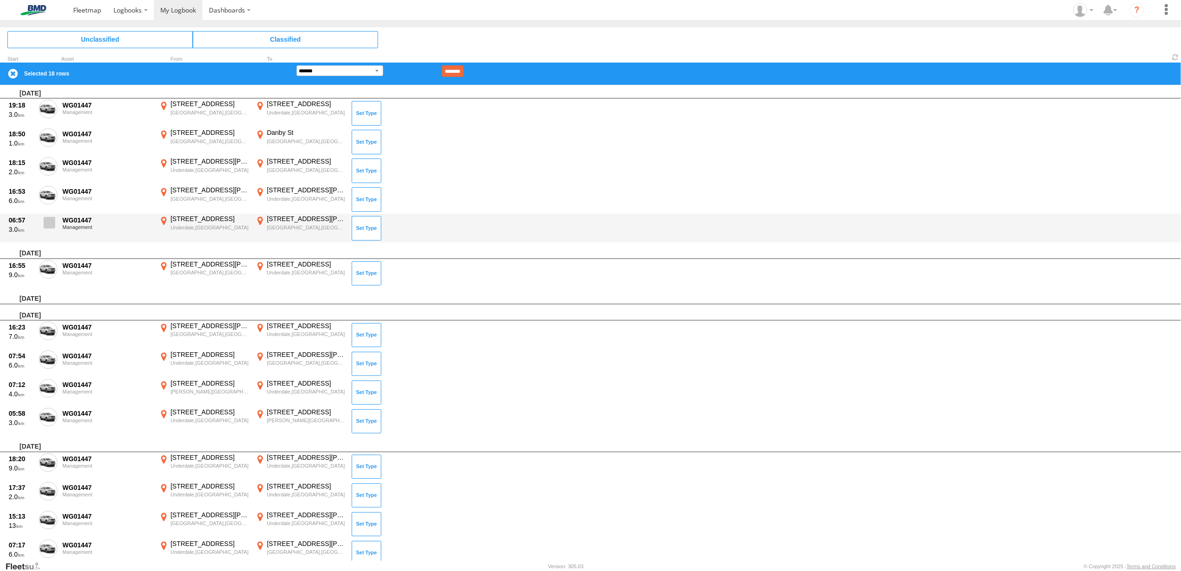
click at [50, 214] on label at bounding box center [48, 224] width 19 height 21
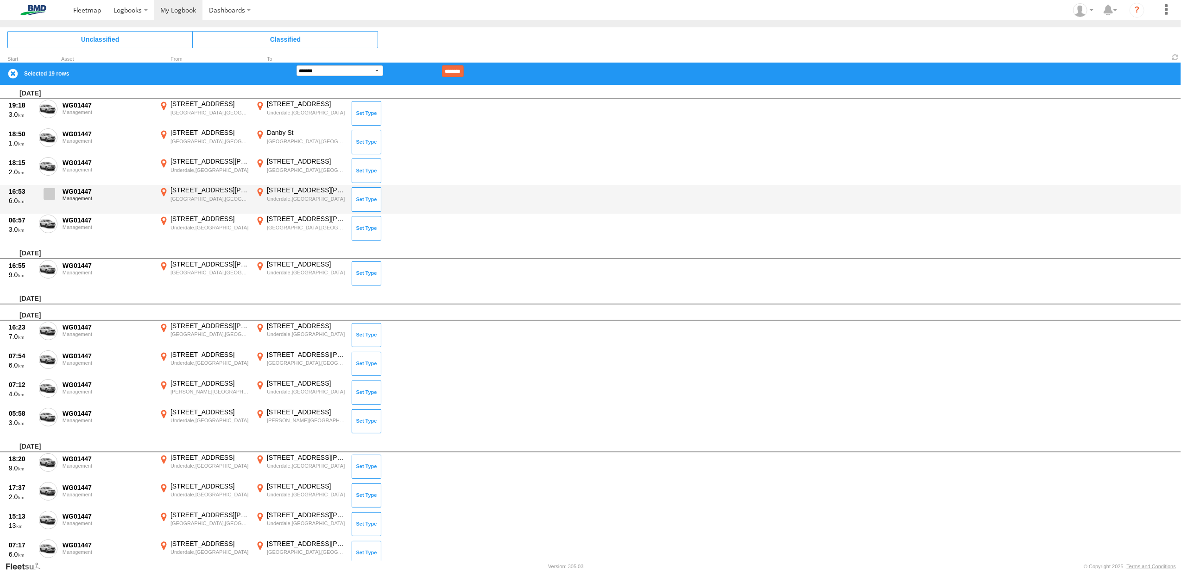
click at [50, 192] on span at bounding box center [50, 194] width 12 height 12
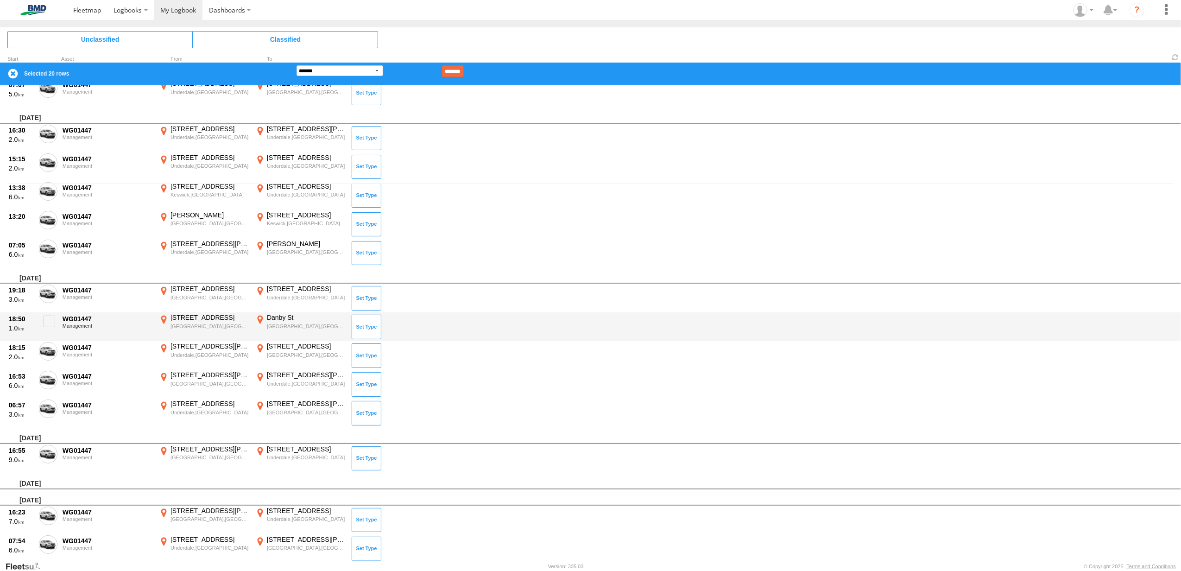
scroll to position [376, 0]
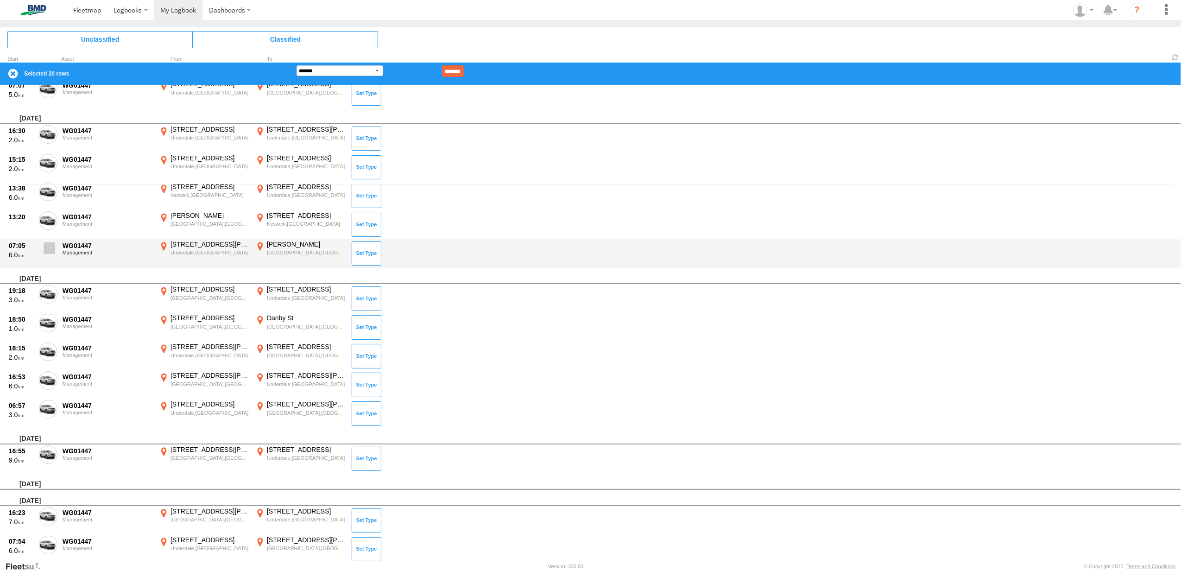
click at [46, 247] on span at bounding box center [50, 248] width 12 height 12
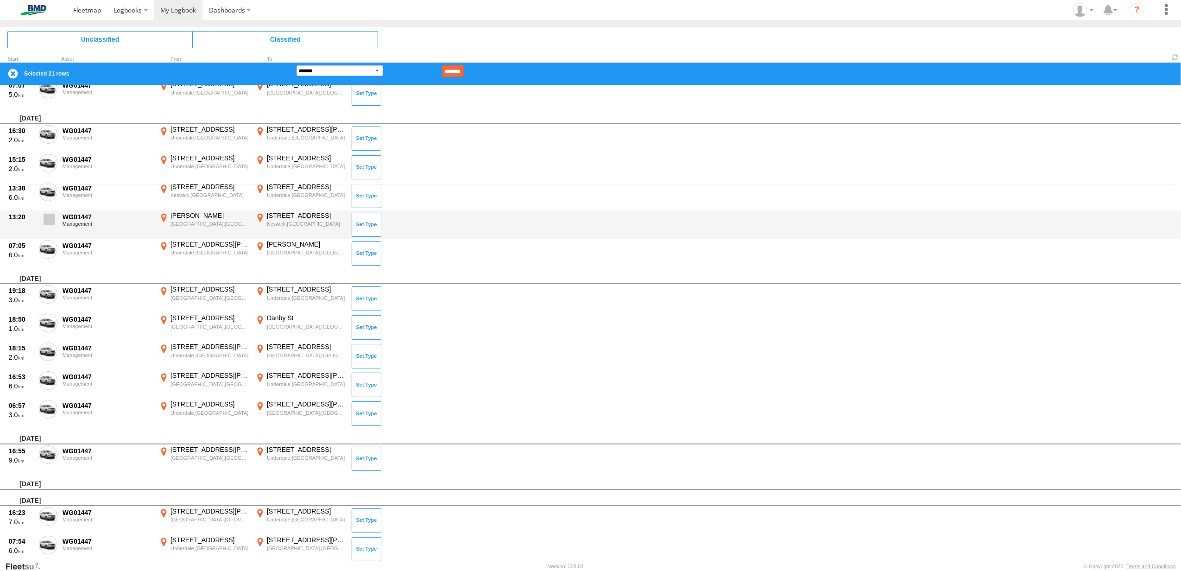
click at [49, 220] on span at bounding box center [50, 220] width 12 height 12
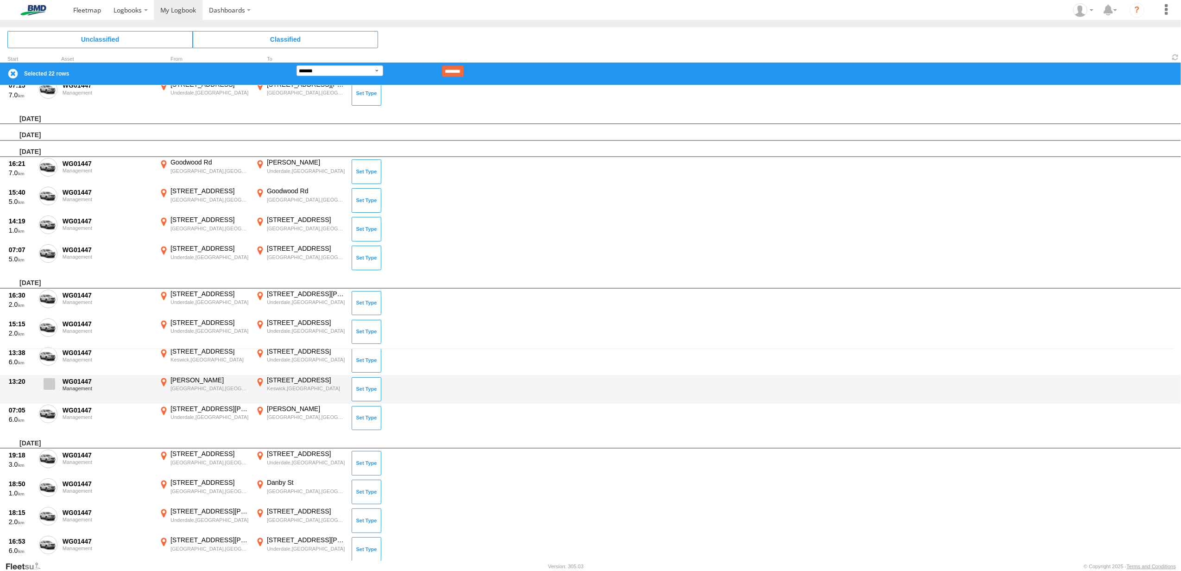
scroll to position [191, 0]
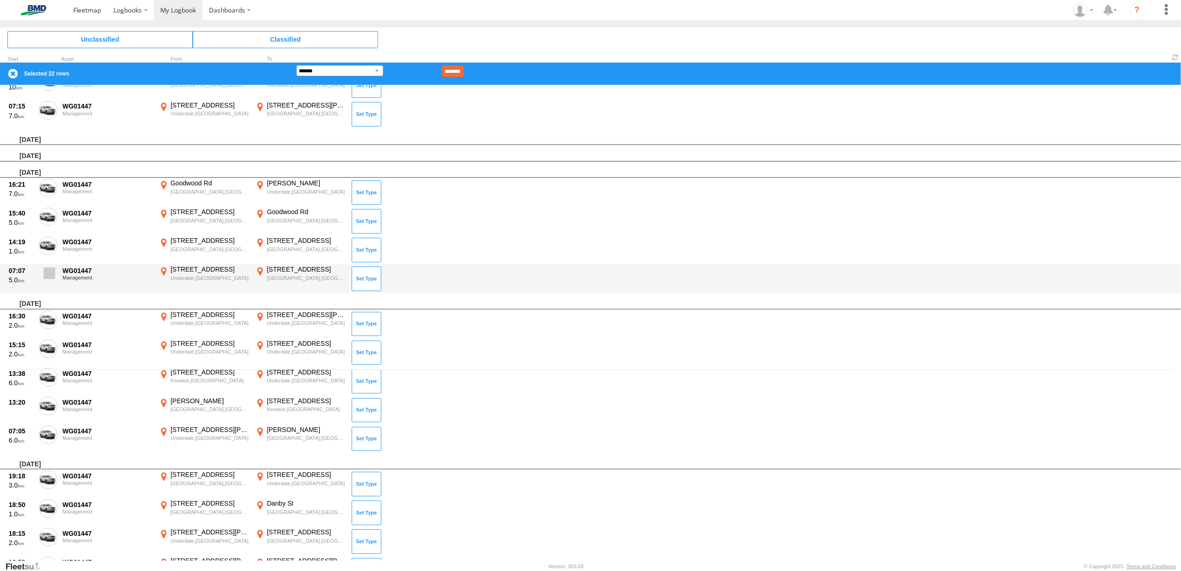
click at [51, 271] on span at bounding box center [50, 273] width 12 height 12
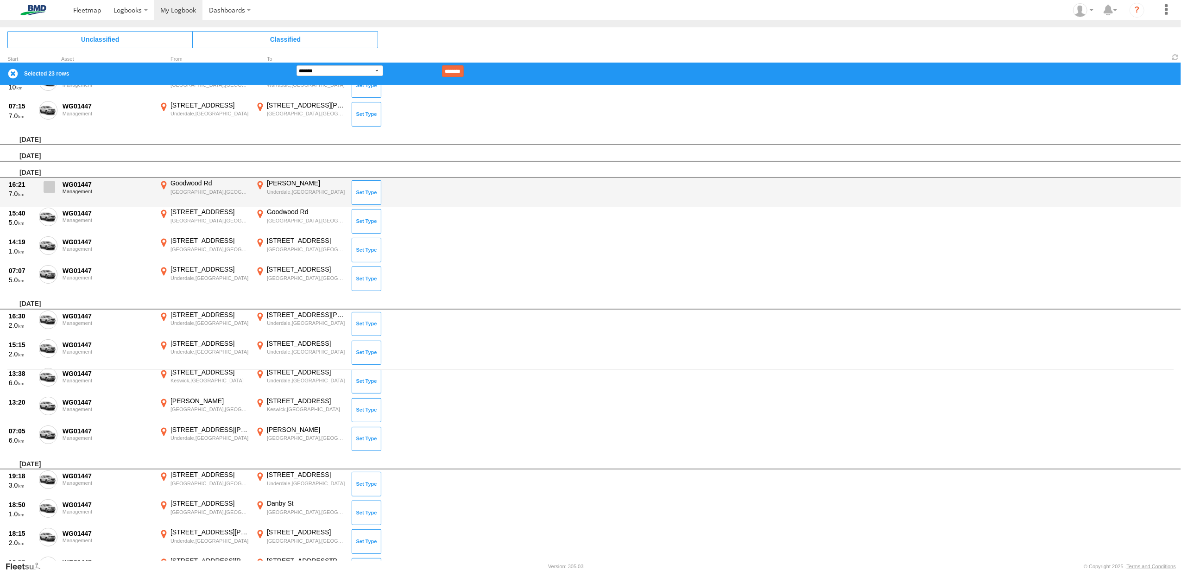
click at [52, 186] on span at bounding box center [50, 187] width 12 height 12
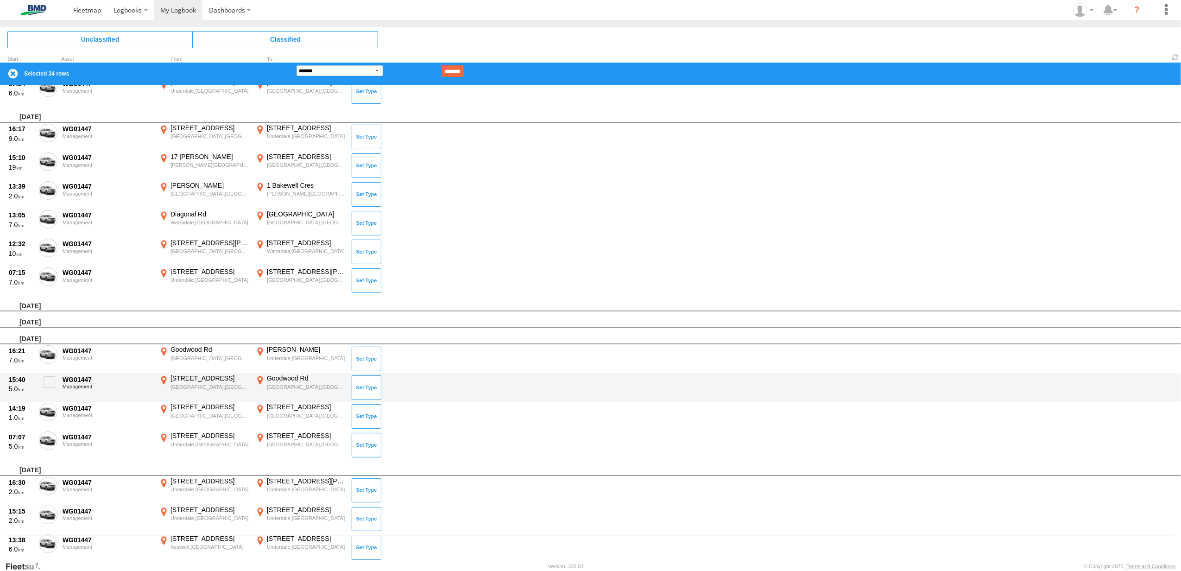
scroll to position [0, 0]
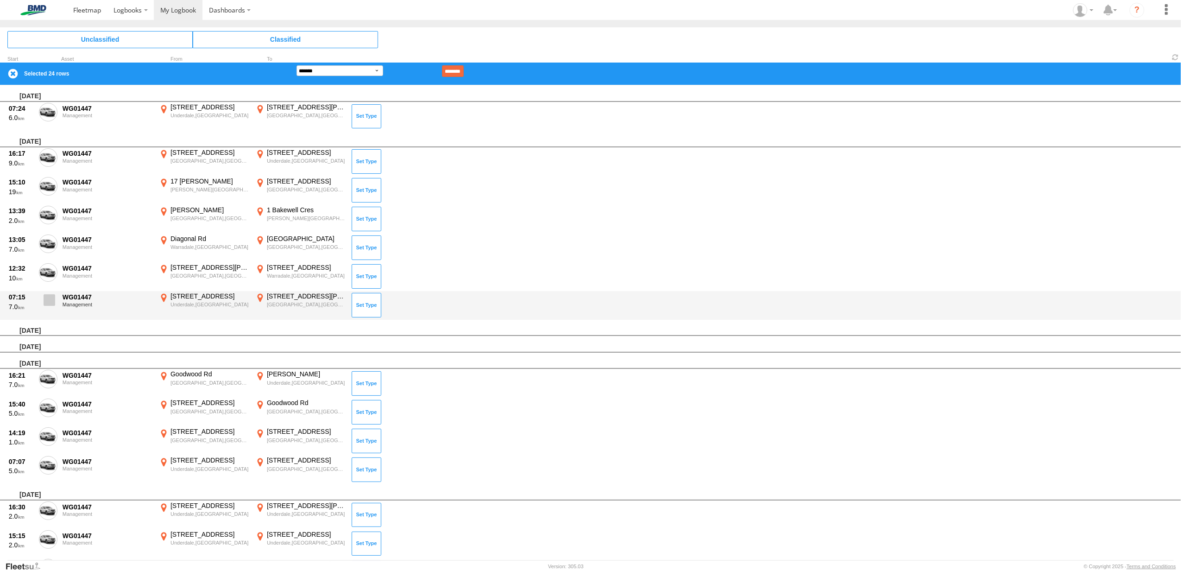
click at [50, 297] on span at bounding box center [50, 300] width 12 height 12
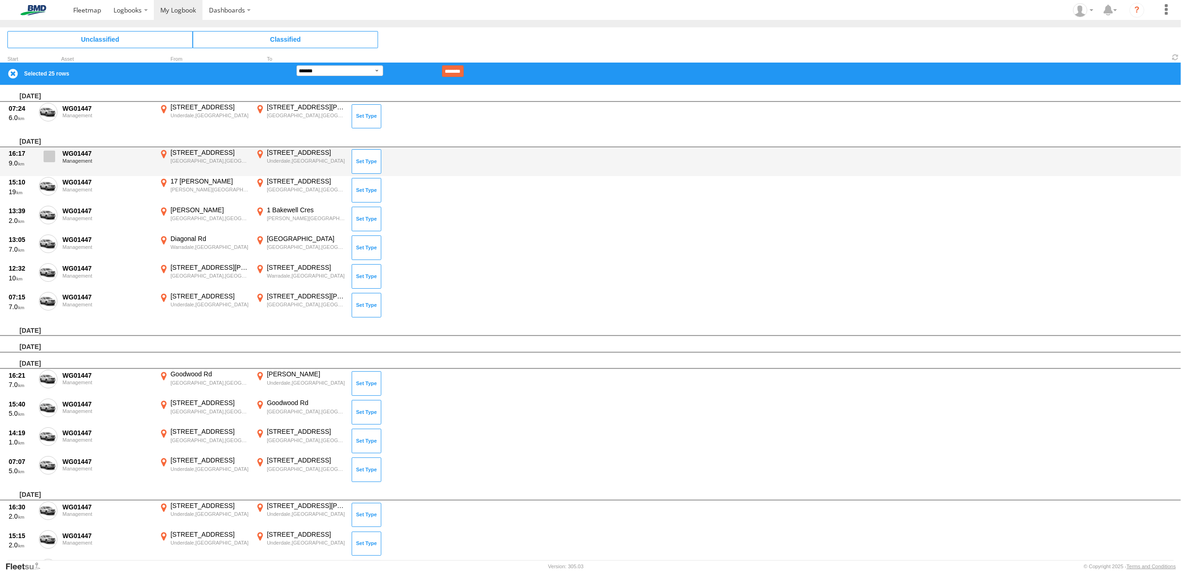
click at [52, 155] on span at bounding box center [50, 157] width 12 height 12
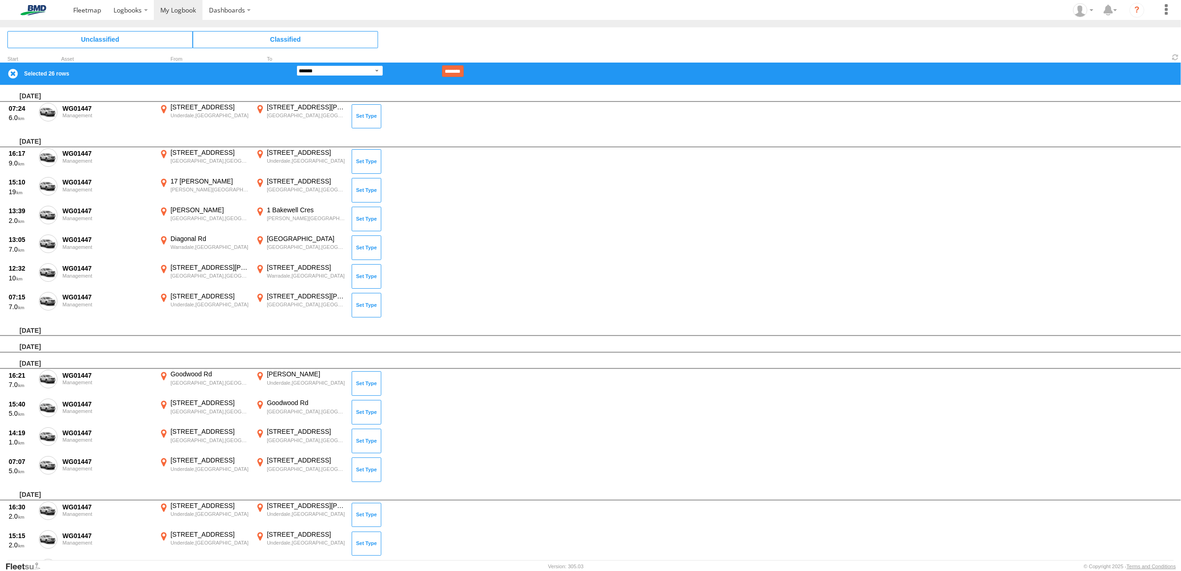
click at [375, 69] on select "**********" at bounding box center [339, 70] width 87 height 11
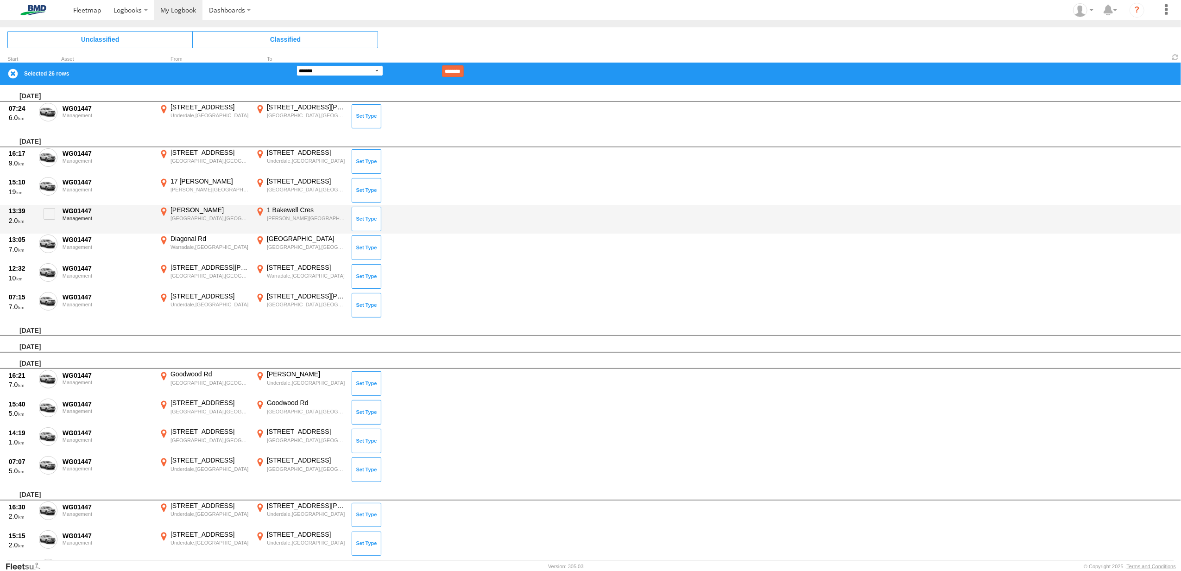
click at [296, 65] on select "**********" at bounding box center [339, 70] width 87 height 11
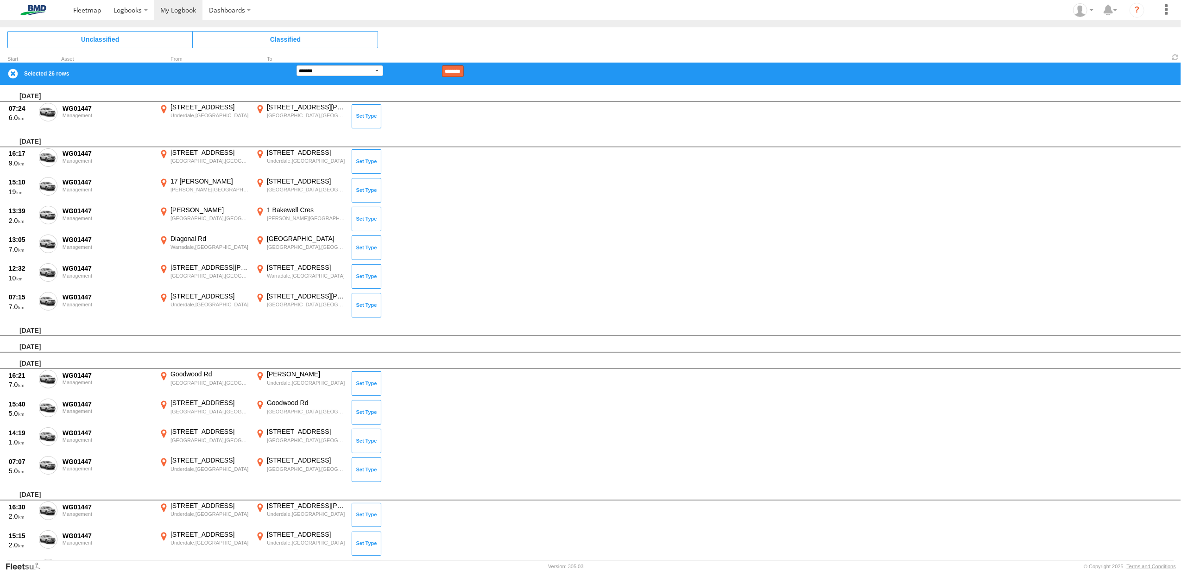
click at [464, 69] on input "********" at bounding box center [453, 71] width 22 height 12
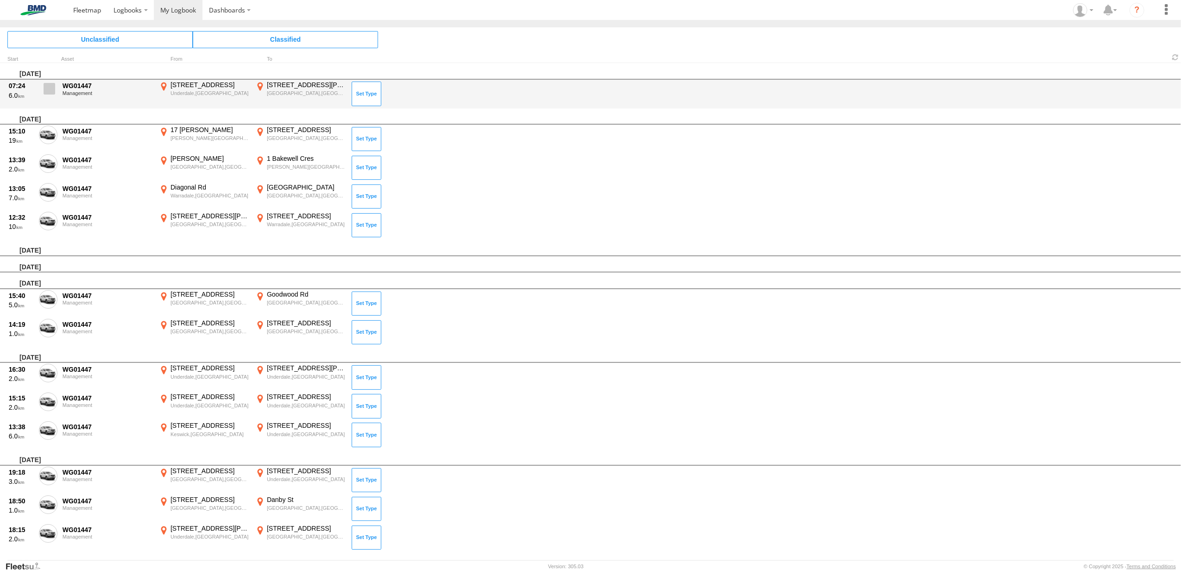
click at [54, 86] on span at bounding box center [50, 89] width 12 height 12
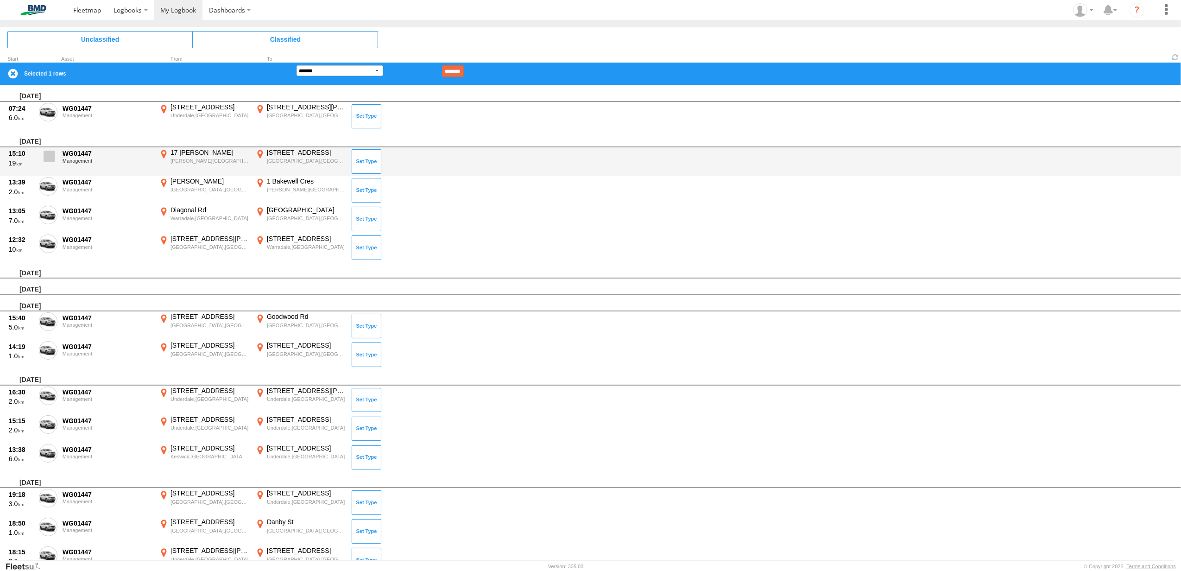
click at [45, 157] on span at bounding box center [50, 157] width 12 height 12
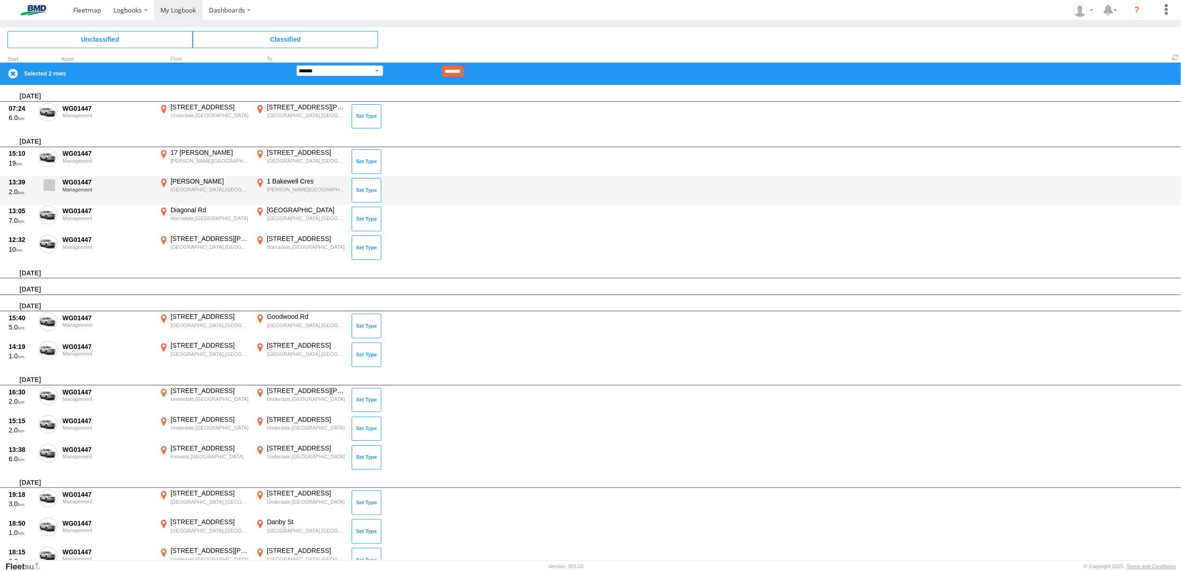
click at [48, 183] on span at bounding box center [50, 185] width 12 height 12
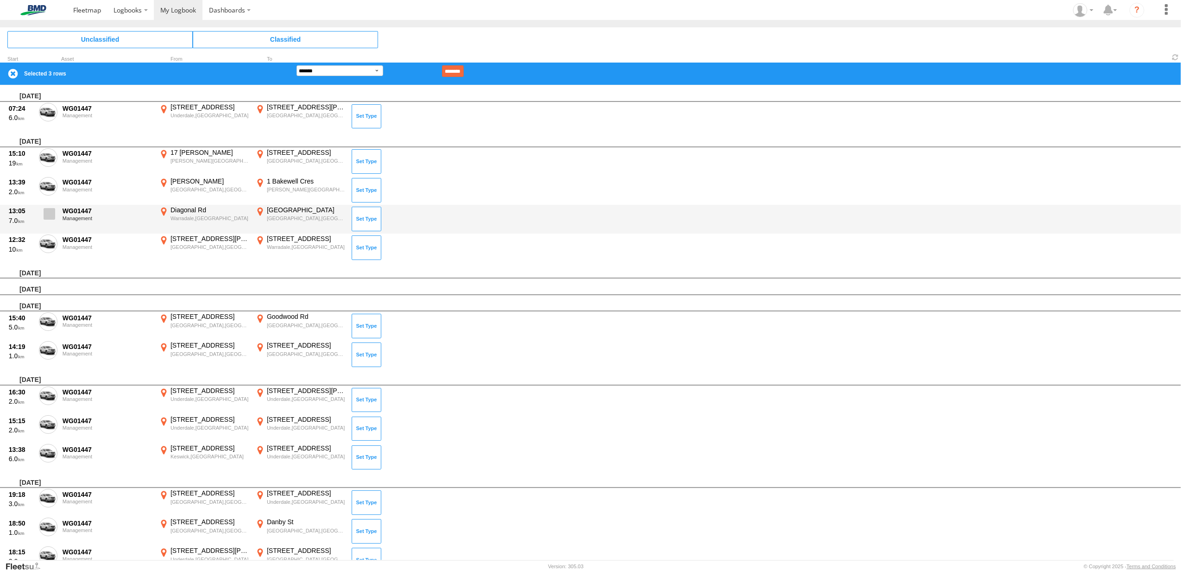
click at [50, 217] on span at bounding box center [50, 214] width 12 height 12
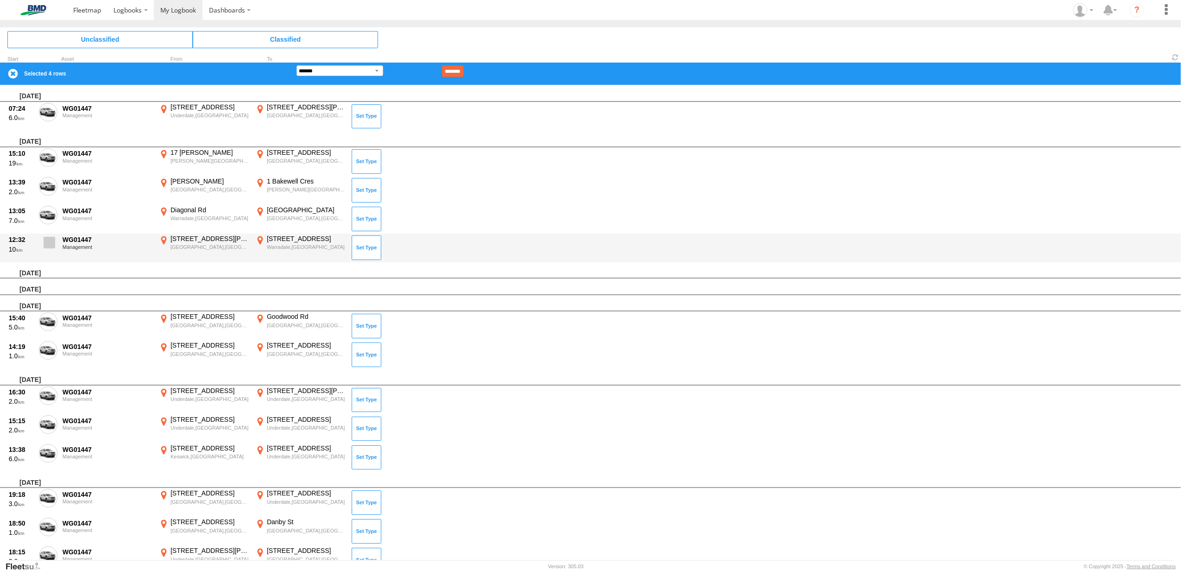
click at [49, 243] on span at bounding box center [50, 243] width 12 height 12
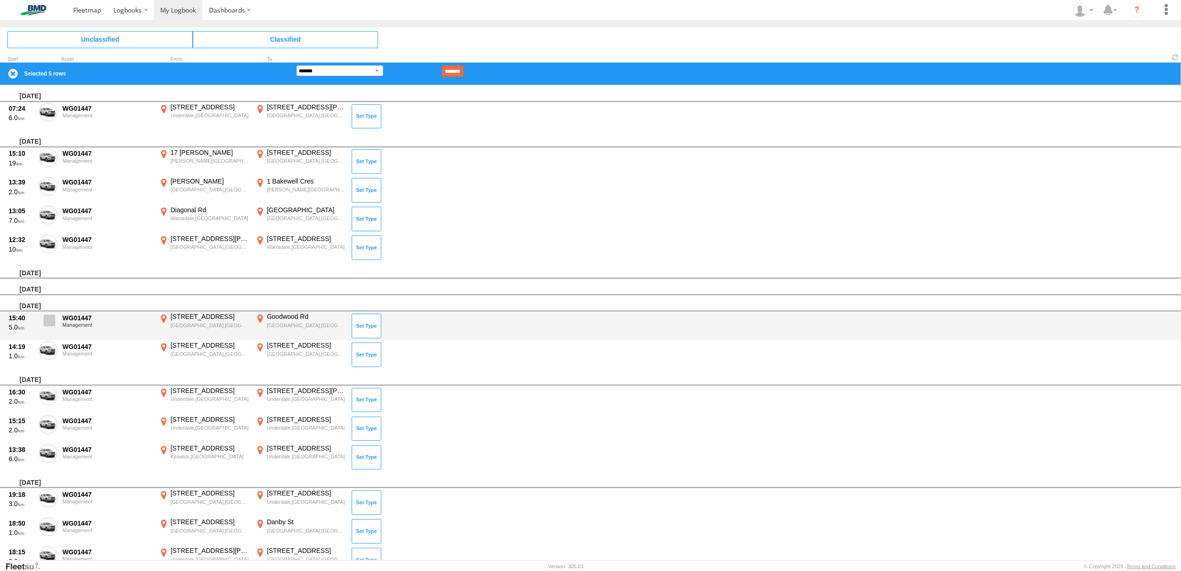
click at [50, 322] on span at bounding box center [50, 321] width 12 height 12
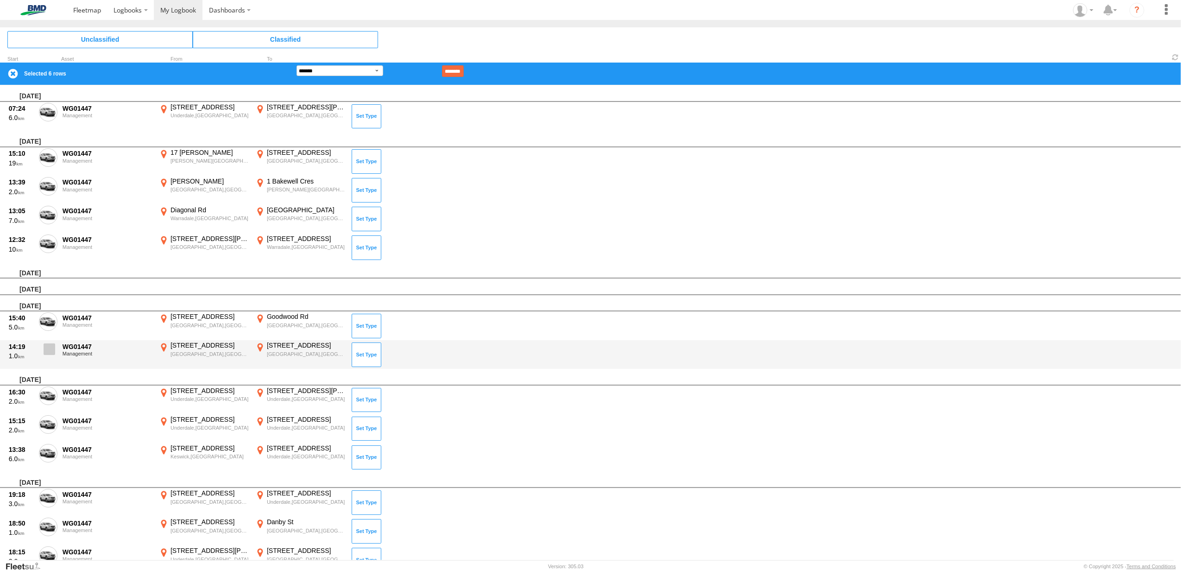
click at [50, 346] on span at bounding box center [50, 349] width 12 height 12
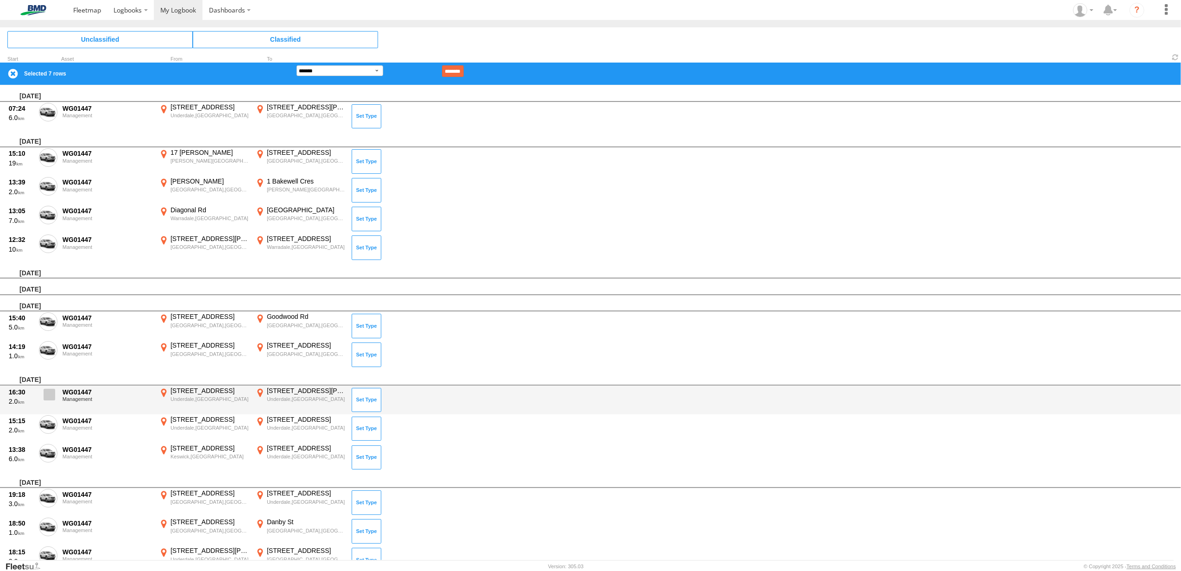
click at [53, 401] on label at bounding box center [48, 396] width 19 height 21
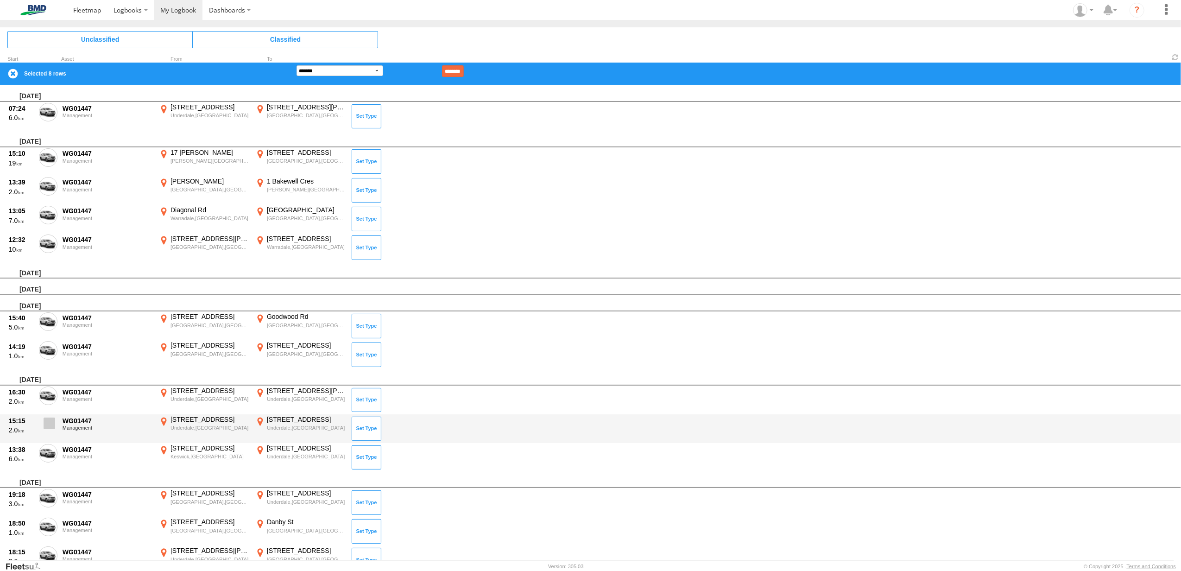
click at [52, 418] on span at bounding box center [50, 423] width 12 height 12
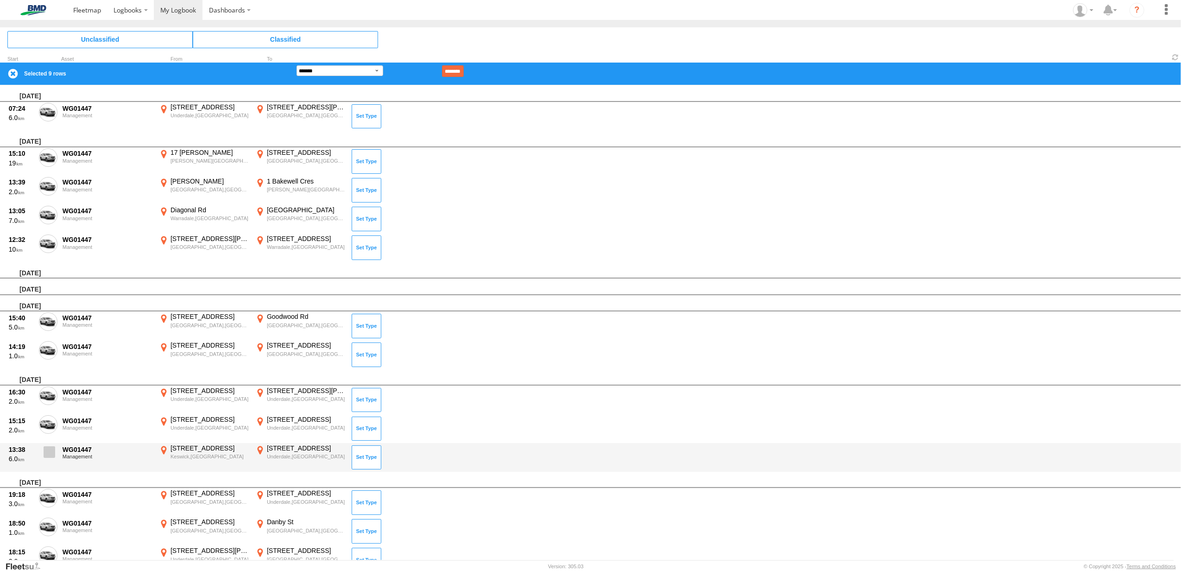
click at [50, 444] on label at bounding box center [48, 454] width 19 height 21
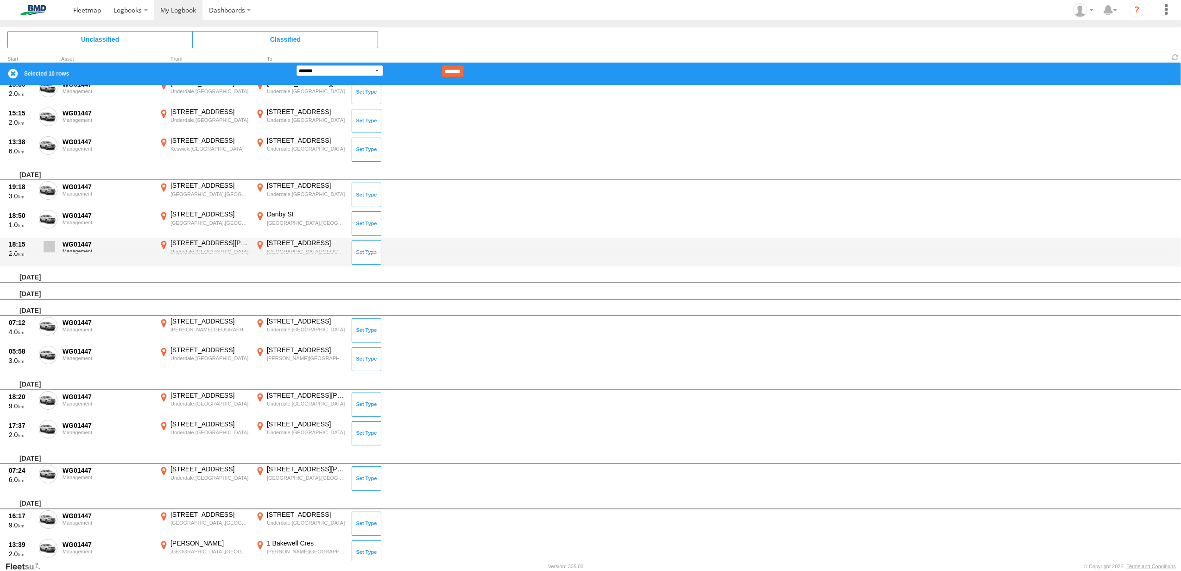
scroll to position [309, 0]
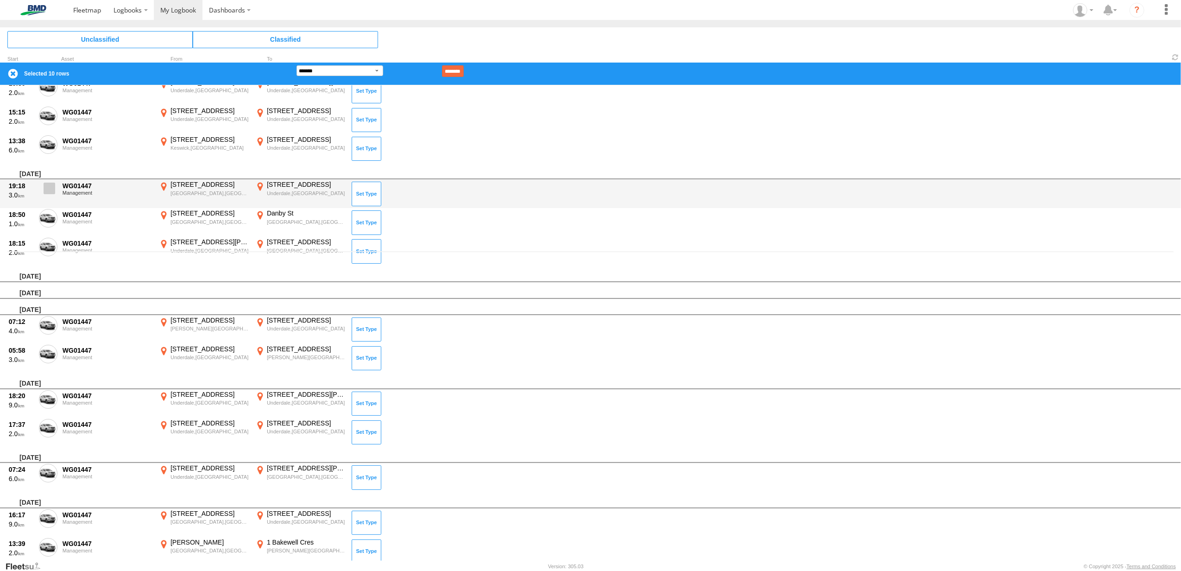
click at [46, 186] on span at bounding box center [50, 189] width 12 height 12
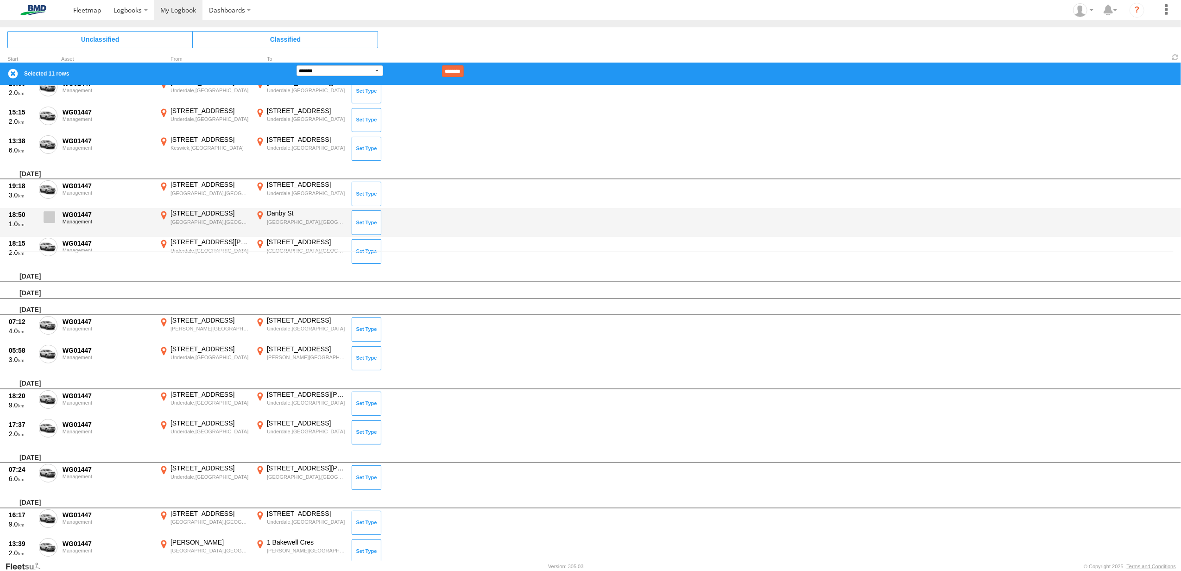
click at [50, 218] on span at bounding box center [50, 217] width 12 height 12
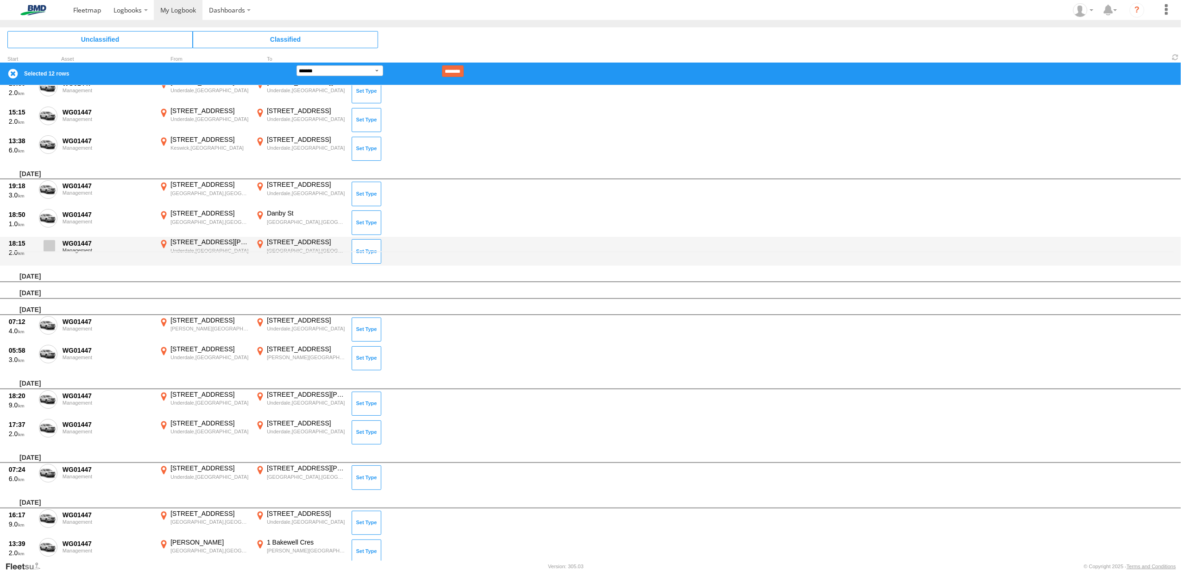
click at [49, 247] on span at bounding box center [50, 246] width 12 height 12
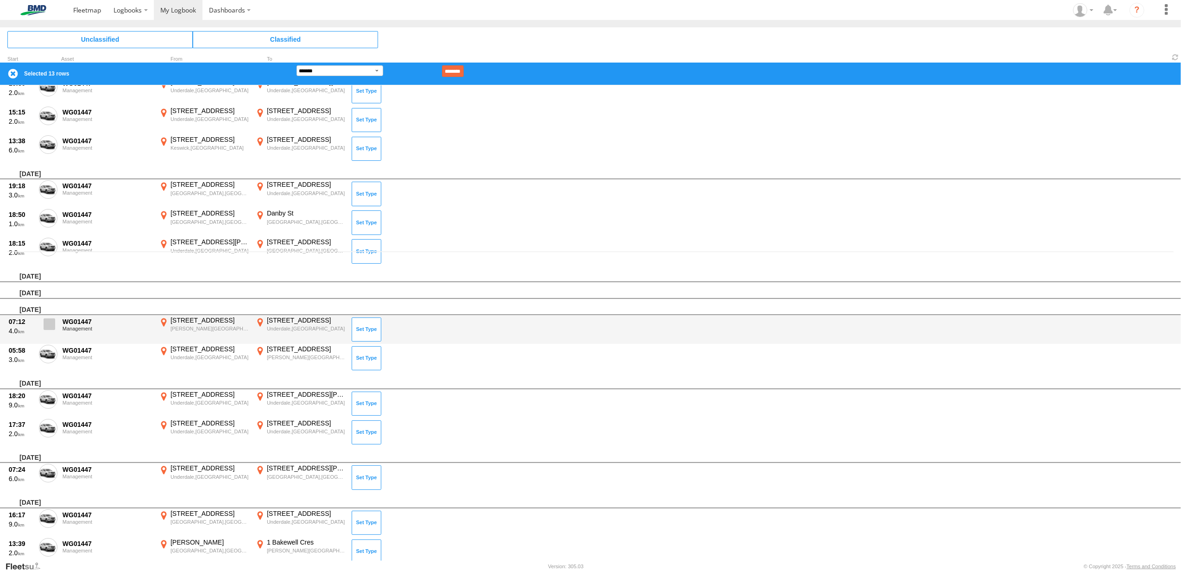
click at [48, 330] on label at bounding box center [48, 326] width 19 height 21
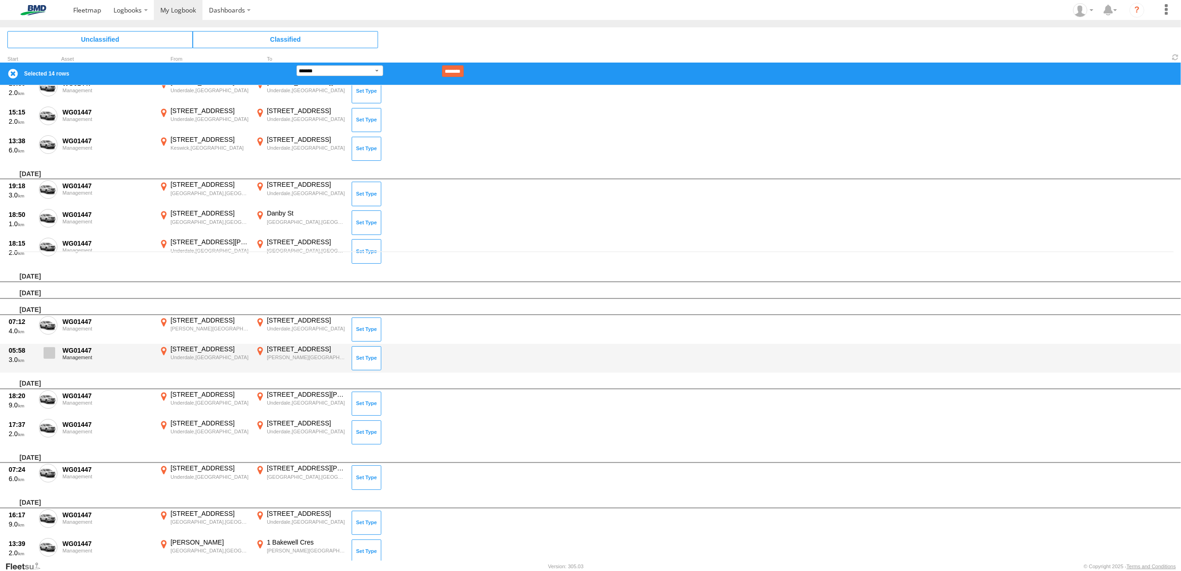
click at [47, 349] on span at bounding box center [50, 353] width 12 height 12
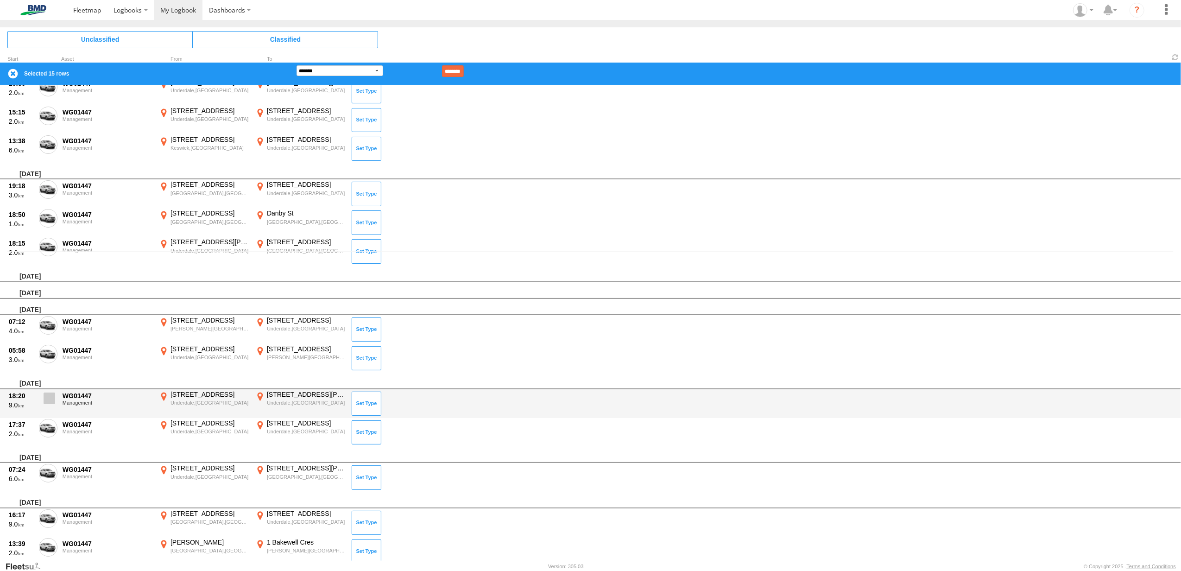
click at [47, 407] on label at bounding box center [48, 400] width 19 height 21
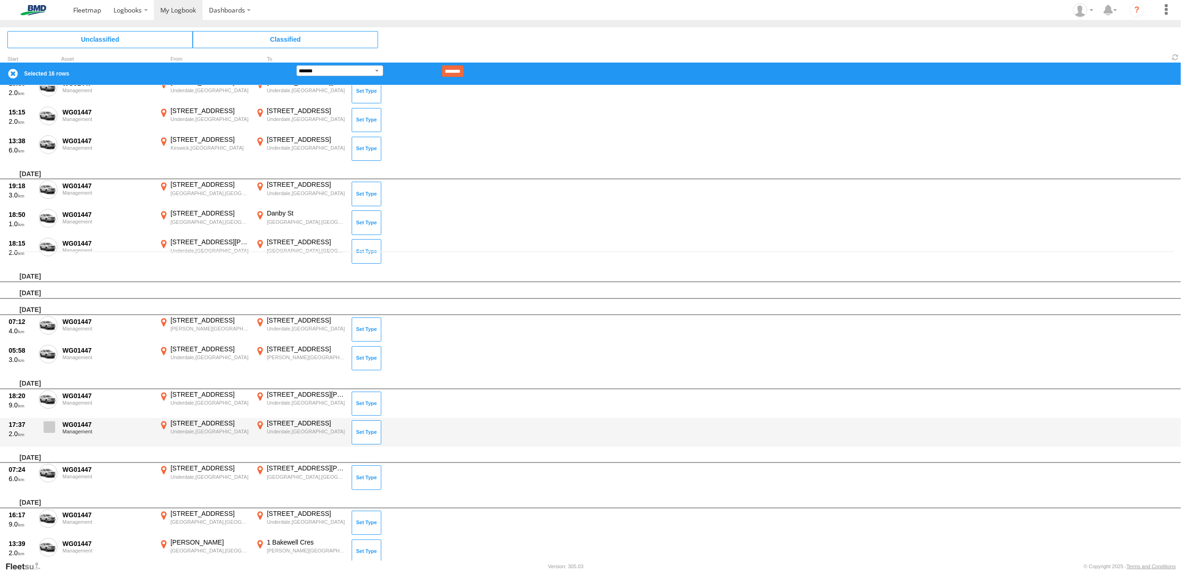
click at [47, 427] on span at bounding box center [50, 427] width 12 height 12
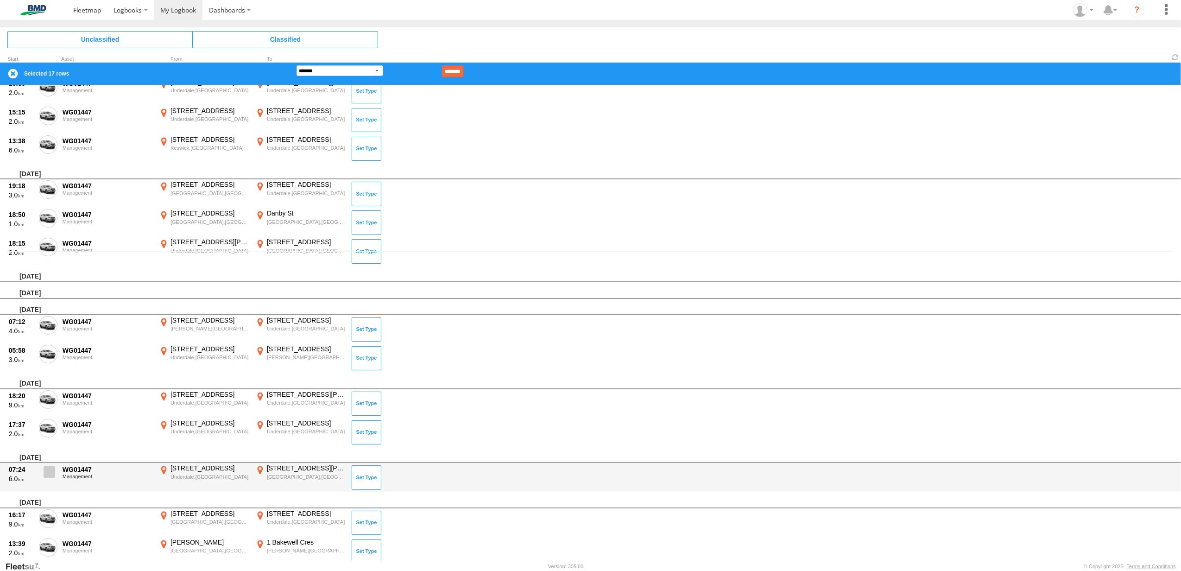
click at [51, 468] on span at bounding box center [50, 472] width 12 height 12
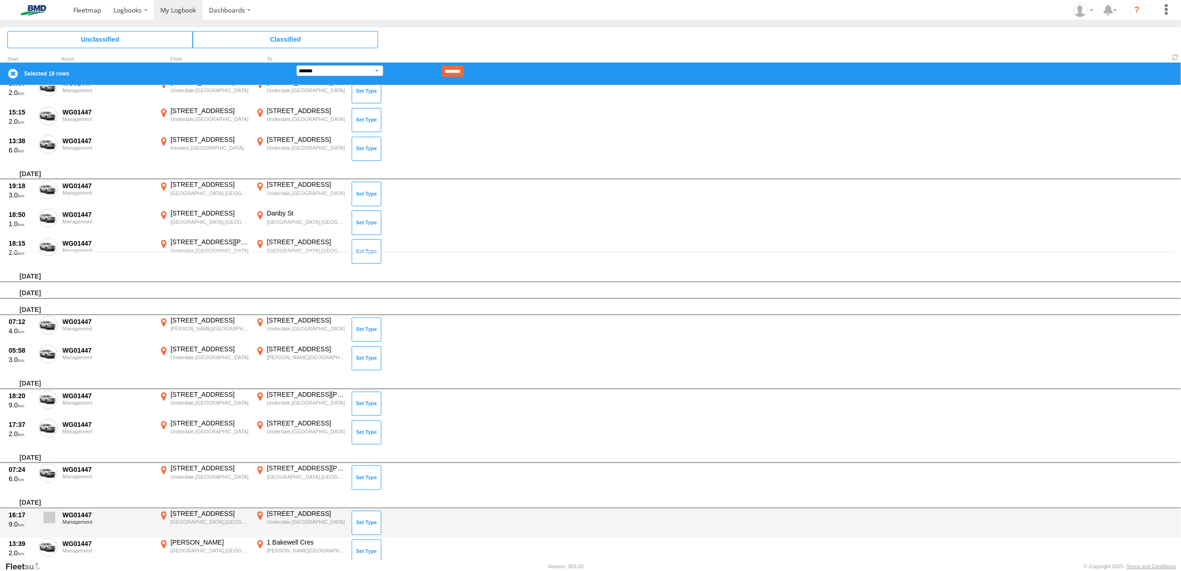
click at [54, 517] on span at bounding box center [50, 517] width 12 height 12
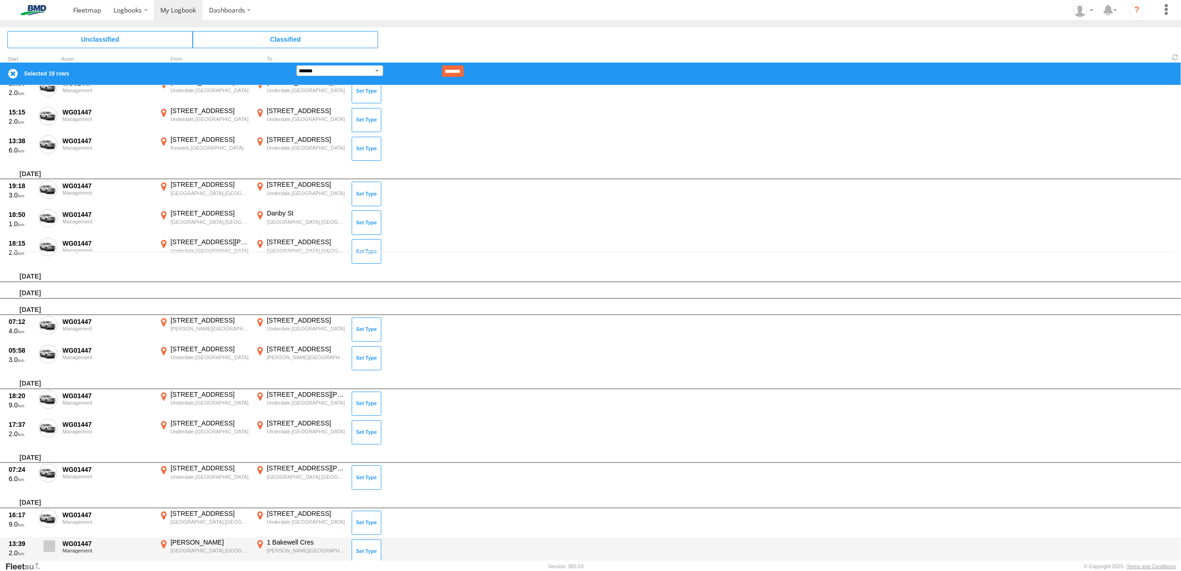
click at [50, 543] on span at bounding box center [50, 546] width 12 height 12
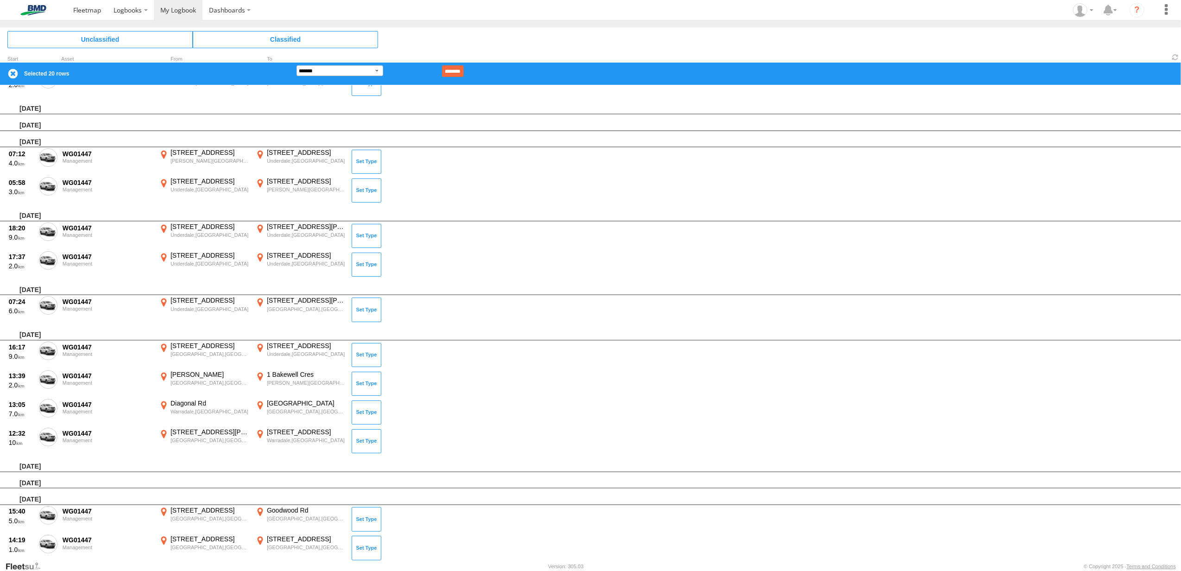
scroll to position [494, 0]
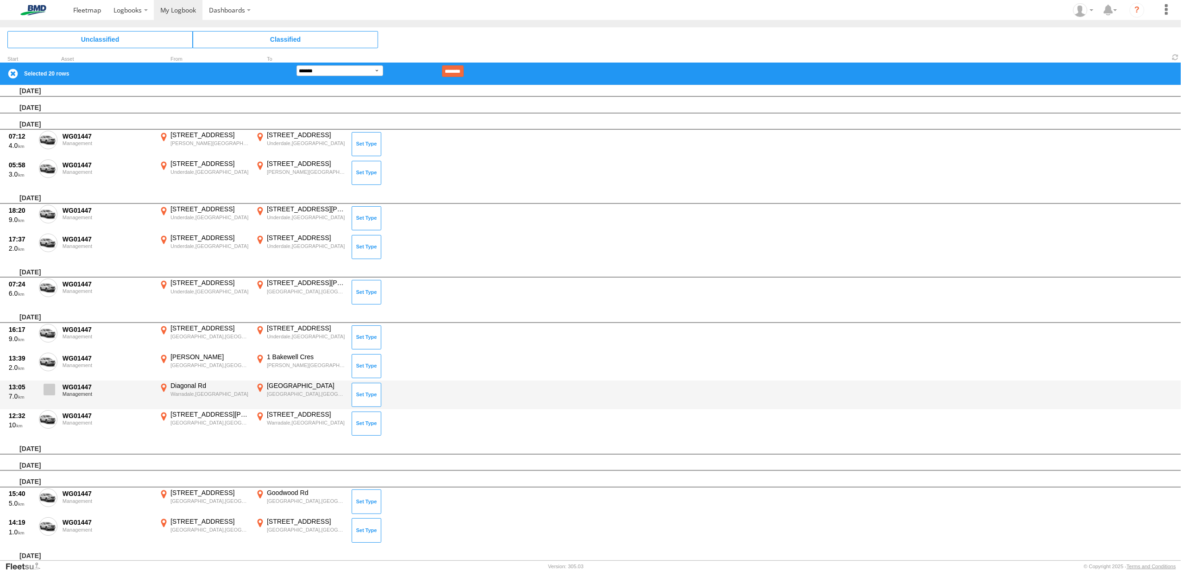
click at [44, 386] on span at bounding box center [50, 390] width 12 height 12
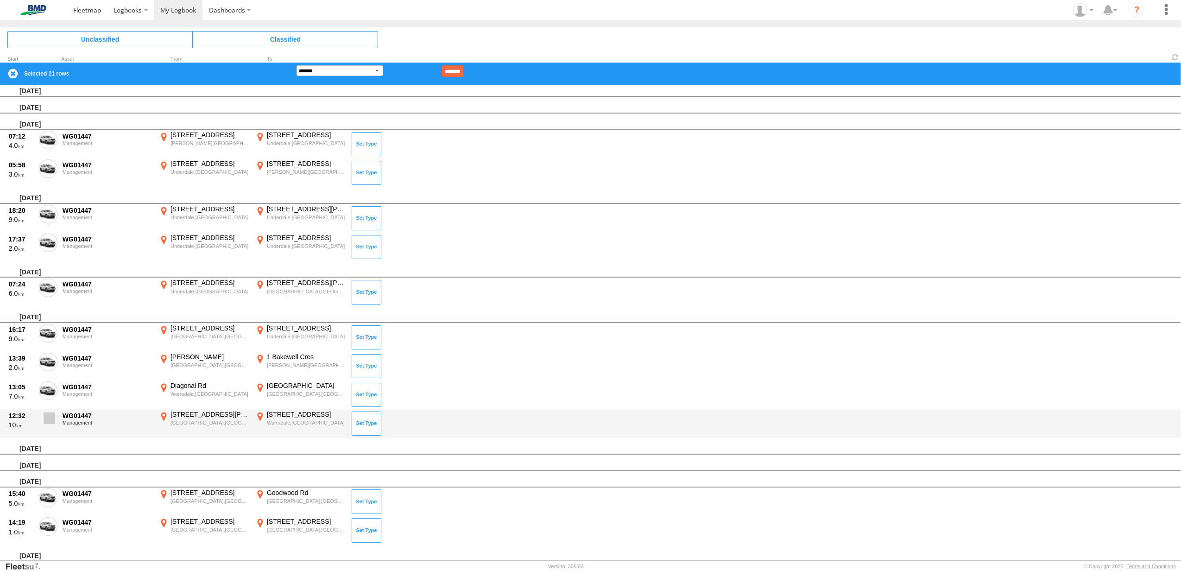
click at [41, 415] on label at bounding box center [48, 420] width 19 height 21
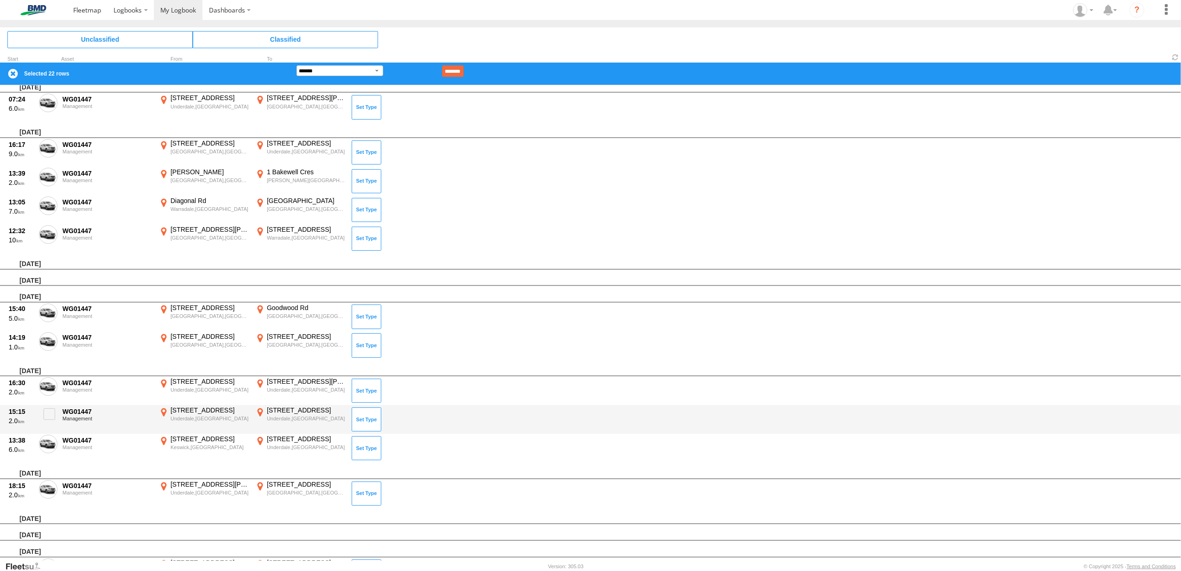
scroll to position [741, 0]
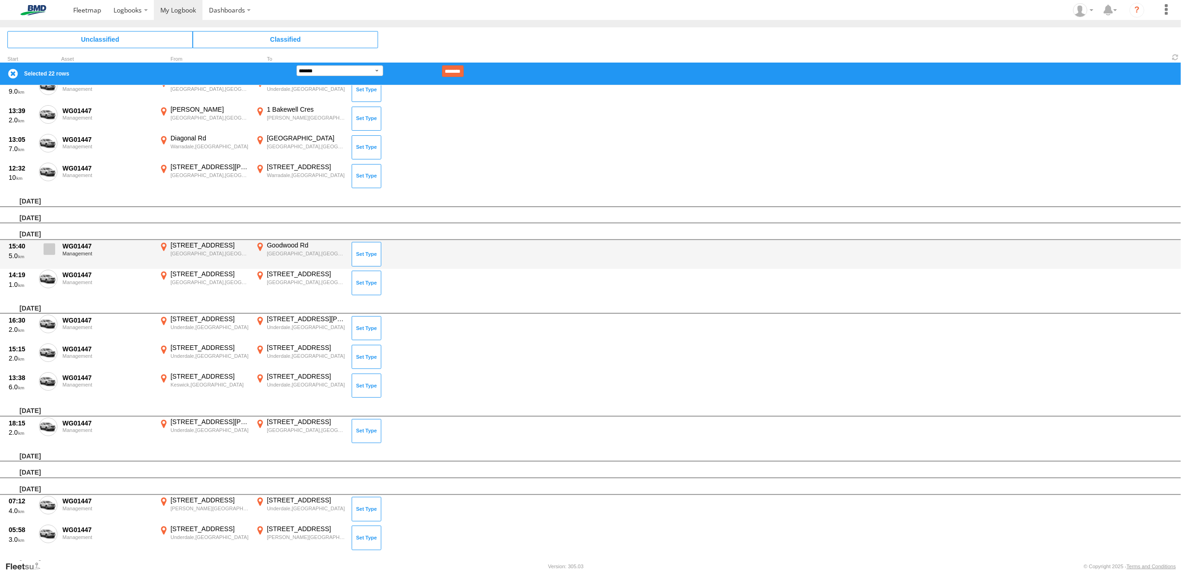
click at [48, 249] on span at bounding box center [50, 249] width 12 height 12
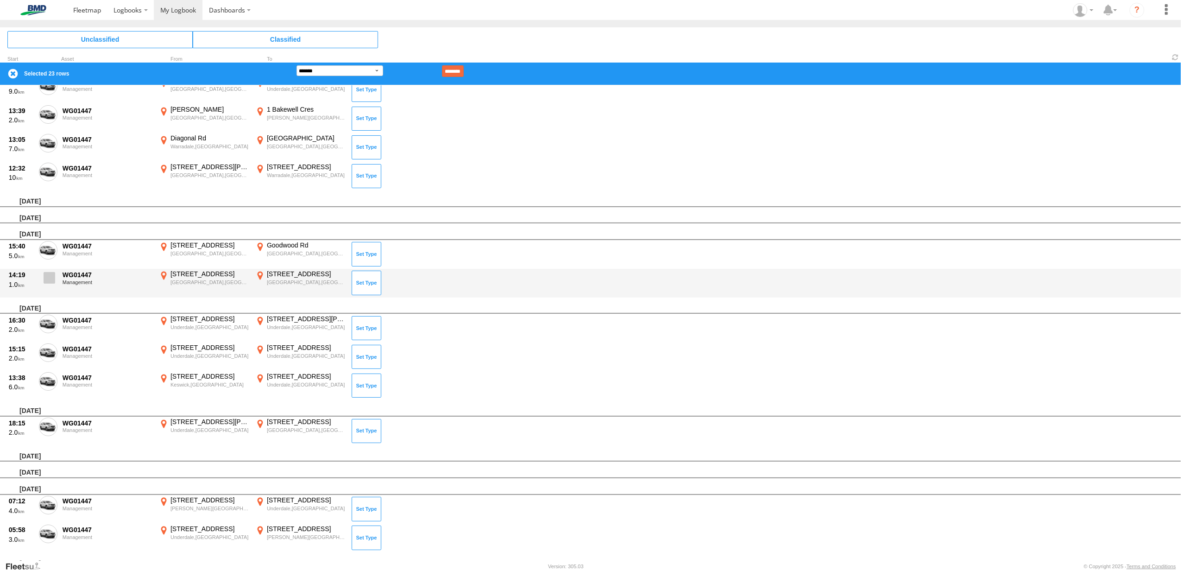
click at [48, 278] on span at bounding box center [50, 278] width 12 height 12
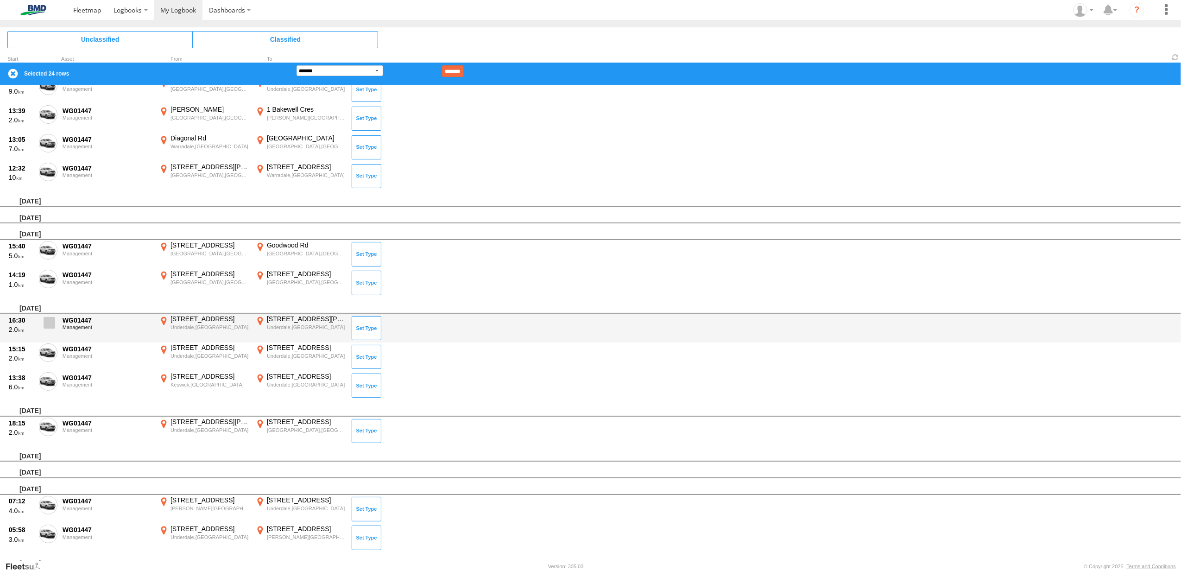
click at [50, 325] on label at bounding box center [48, 325] width 19 height 21
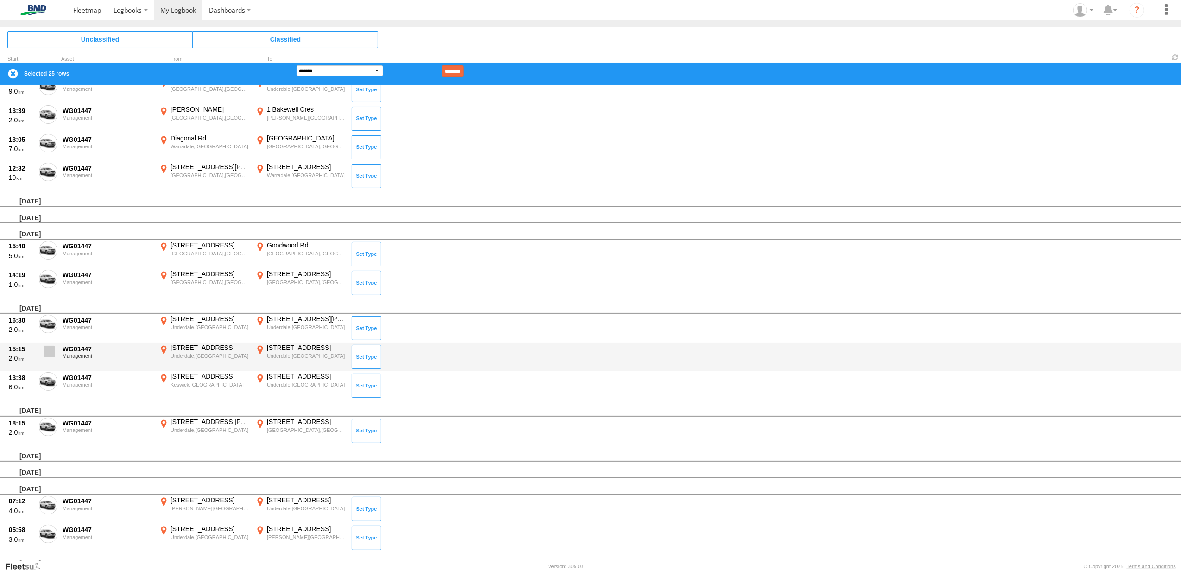
click at [48, 346] on span at bounding box center [50, 352] width 12 height 12
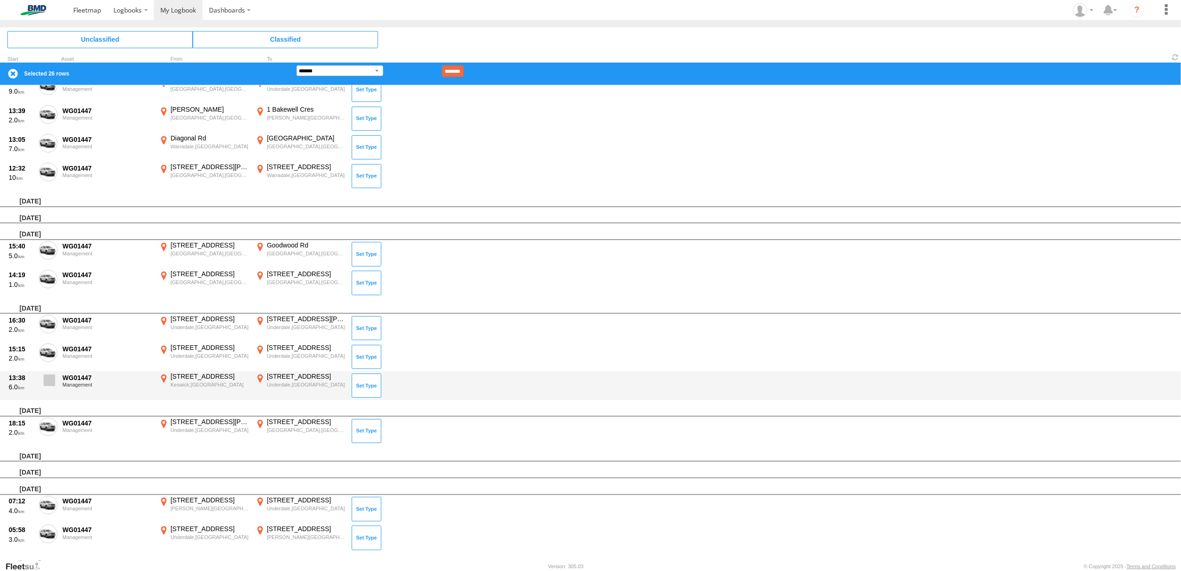
click at [47, 384] on label at bounding box center [48, 382] width 19 height 21
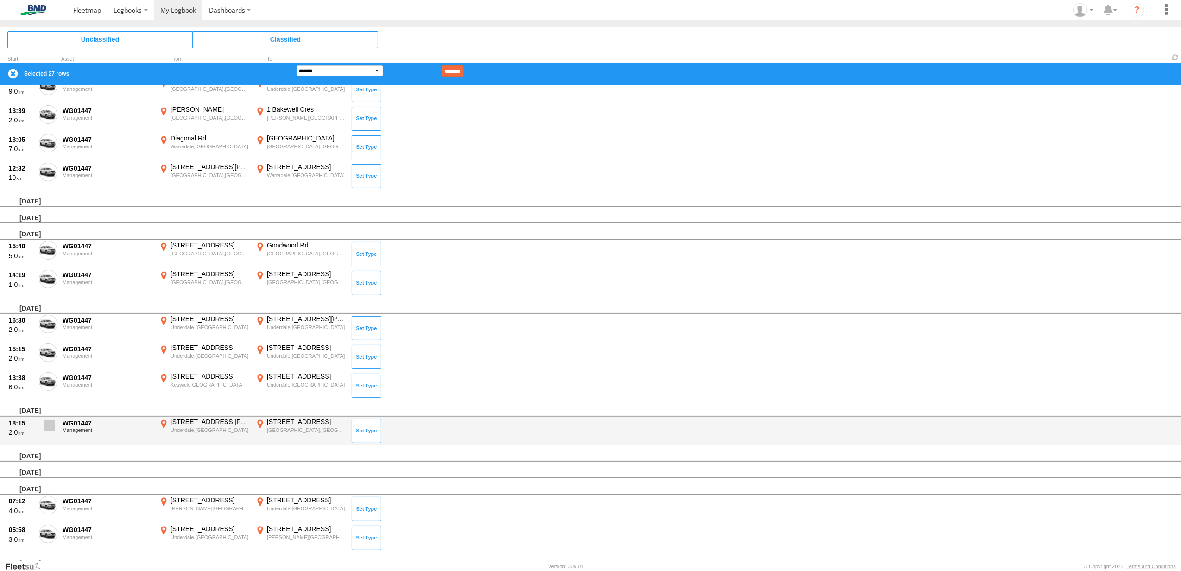
click at [54, 421] on span at bounding box center [50, 426] width 12 height 12
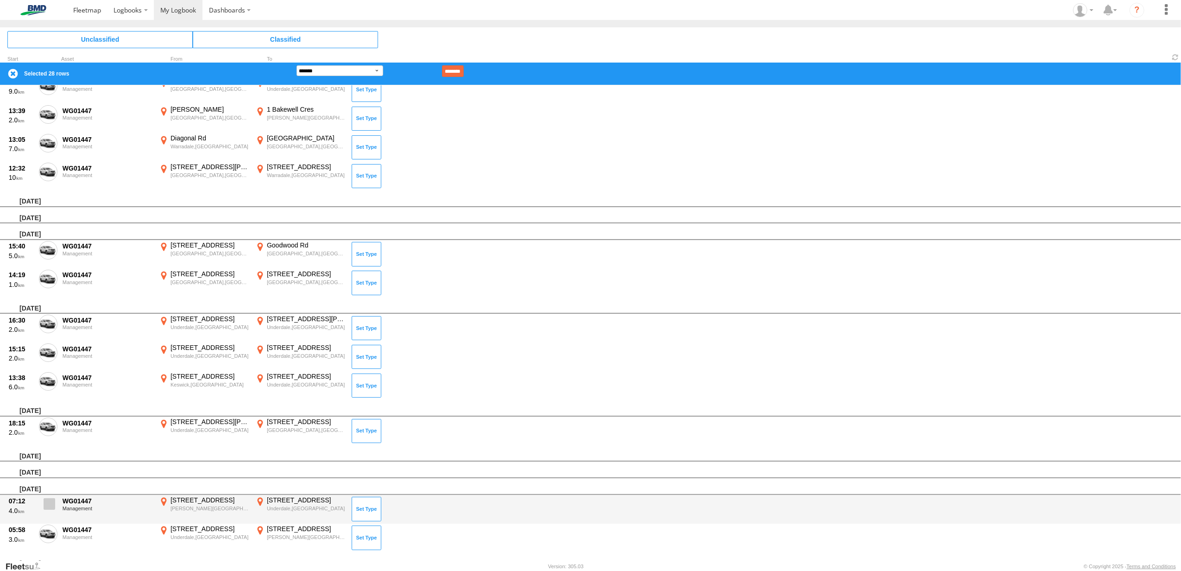
click at [49, 498] on span at bounding box center [50, 504] width 12 height 12
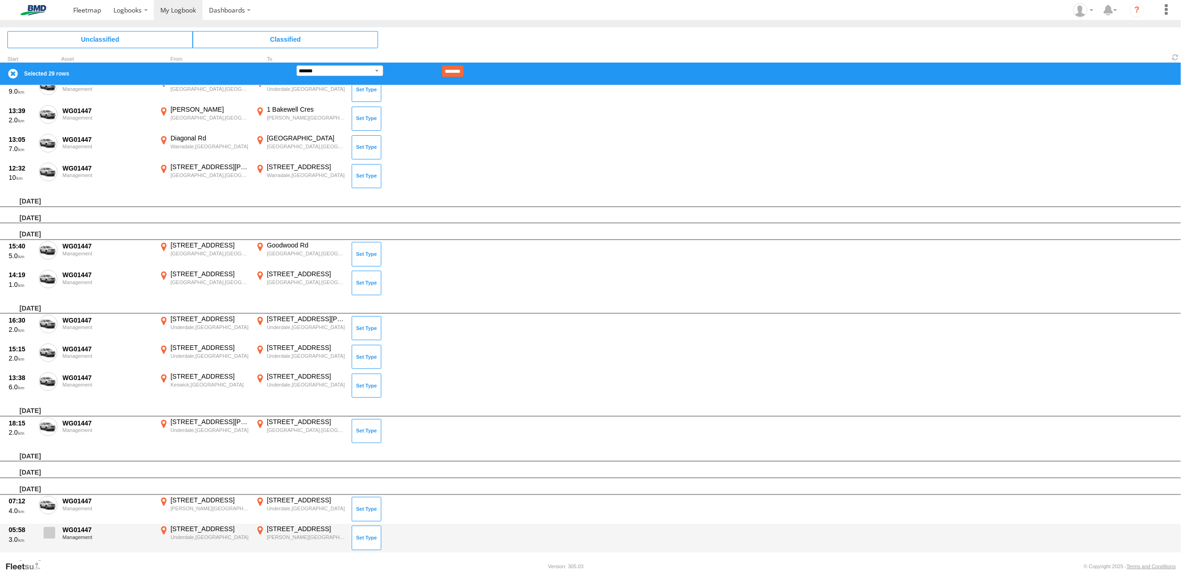
click at [47, 529] on span at bounding box center [50, 533] width 12 height 12
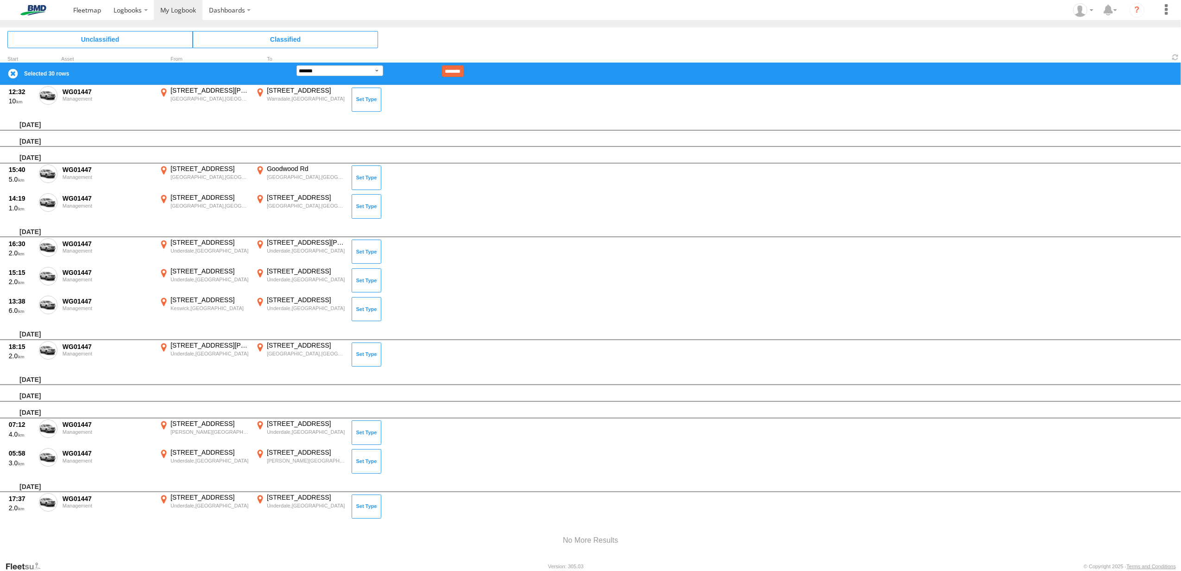
scroll to position [825, 0]
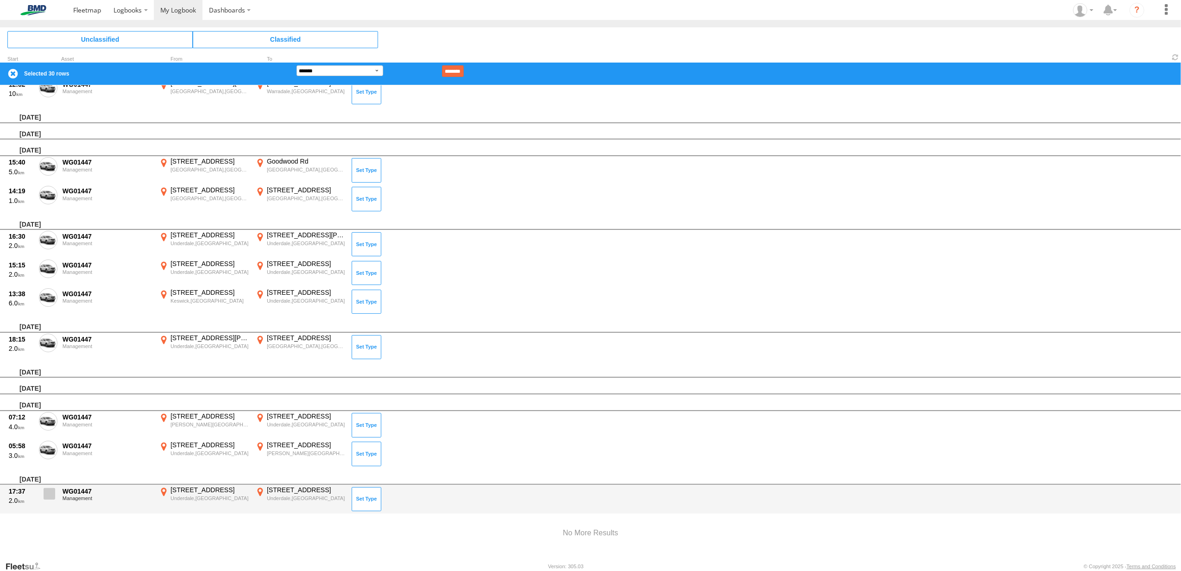
click at [49, 488] on span at bounding box center [50, 494] width 12 height 12
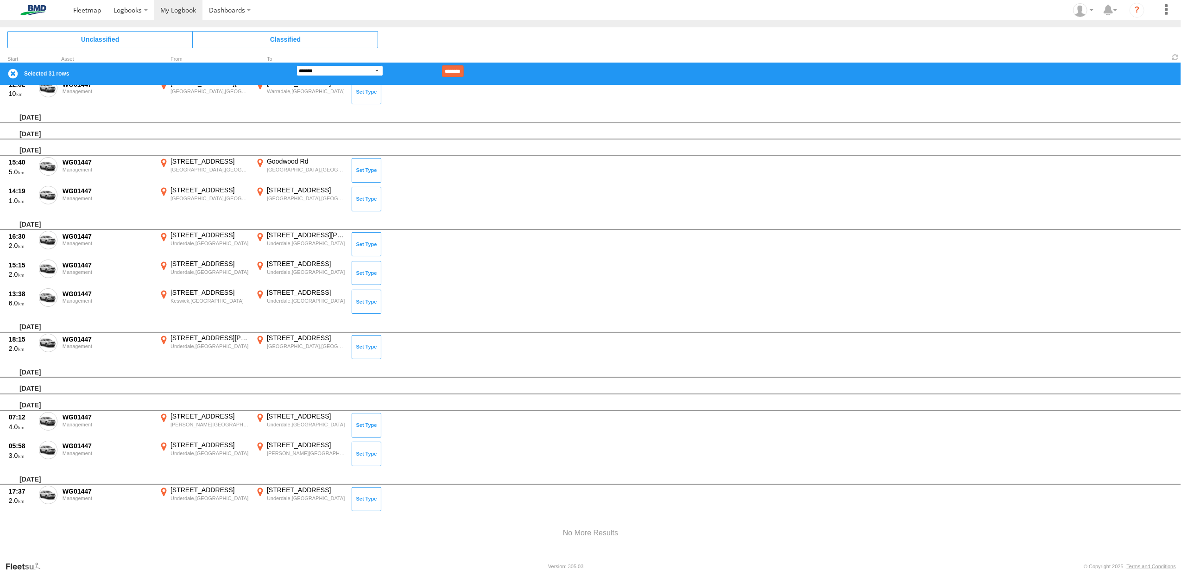
click at [375, 71] on select "**********" at bounding box center [339, 70] width 87 height 11
select select "**"
click at [296, 65] on select "**********" at bounding box center [339, 70] width 87 height 11
click at [464, 68] on input "********" at bounding box center [453, 71] width 22 height 12
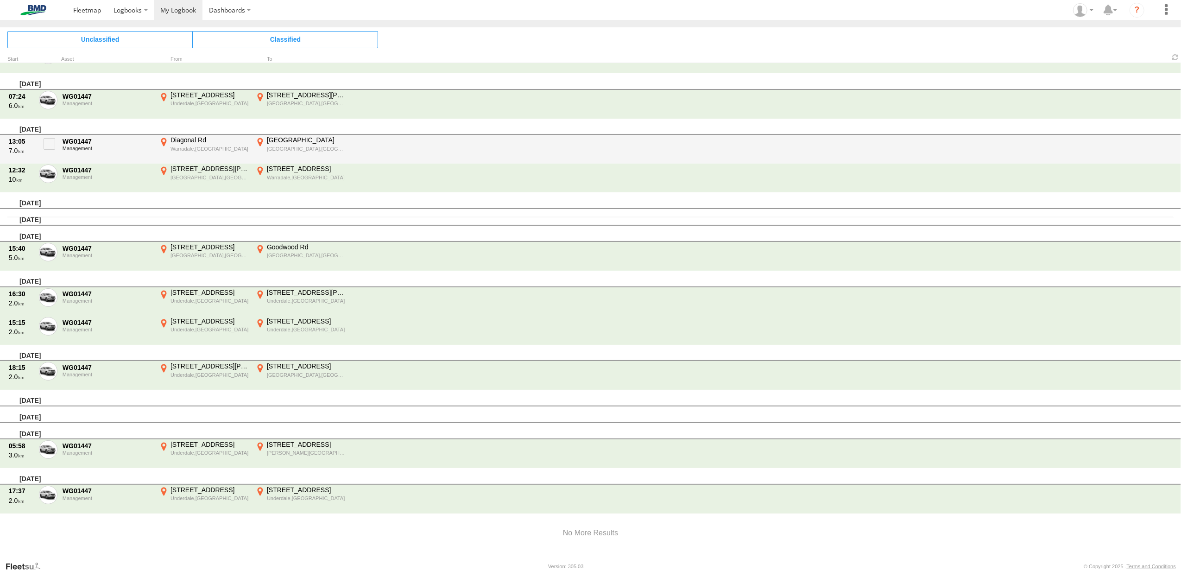
scroll to position [0, 0]
